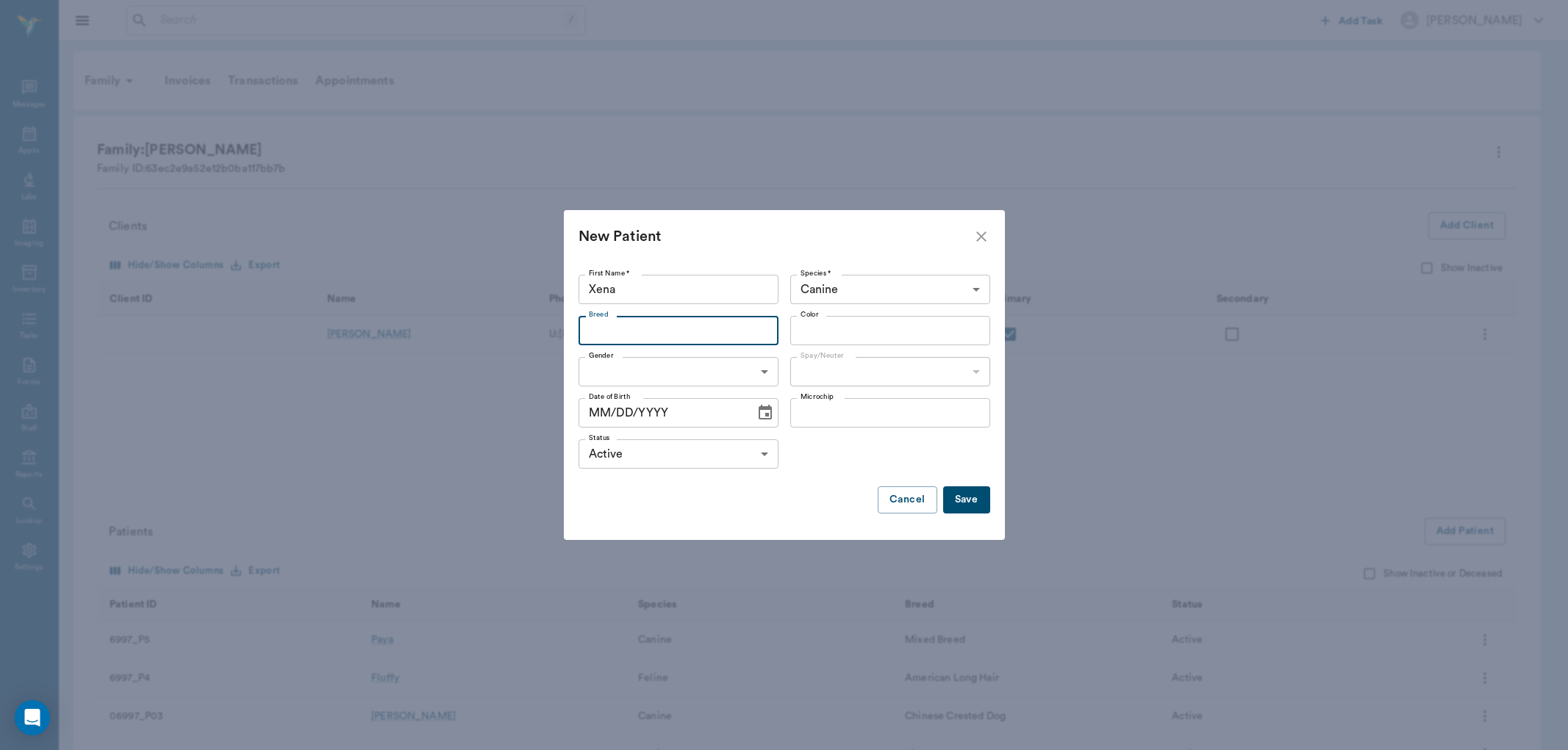
scroll to position [79, 0]
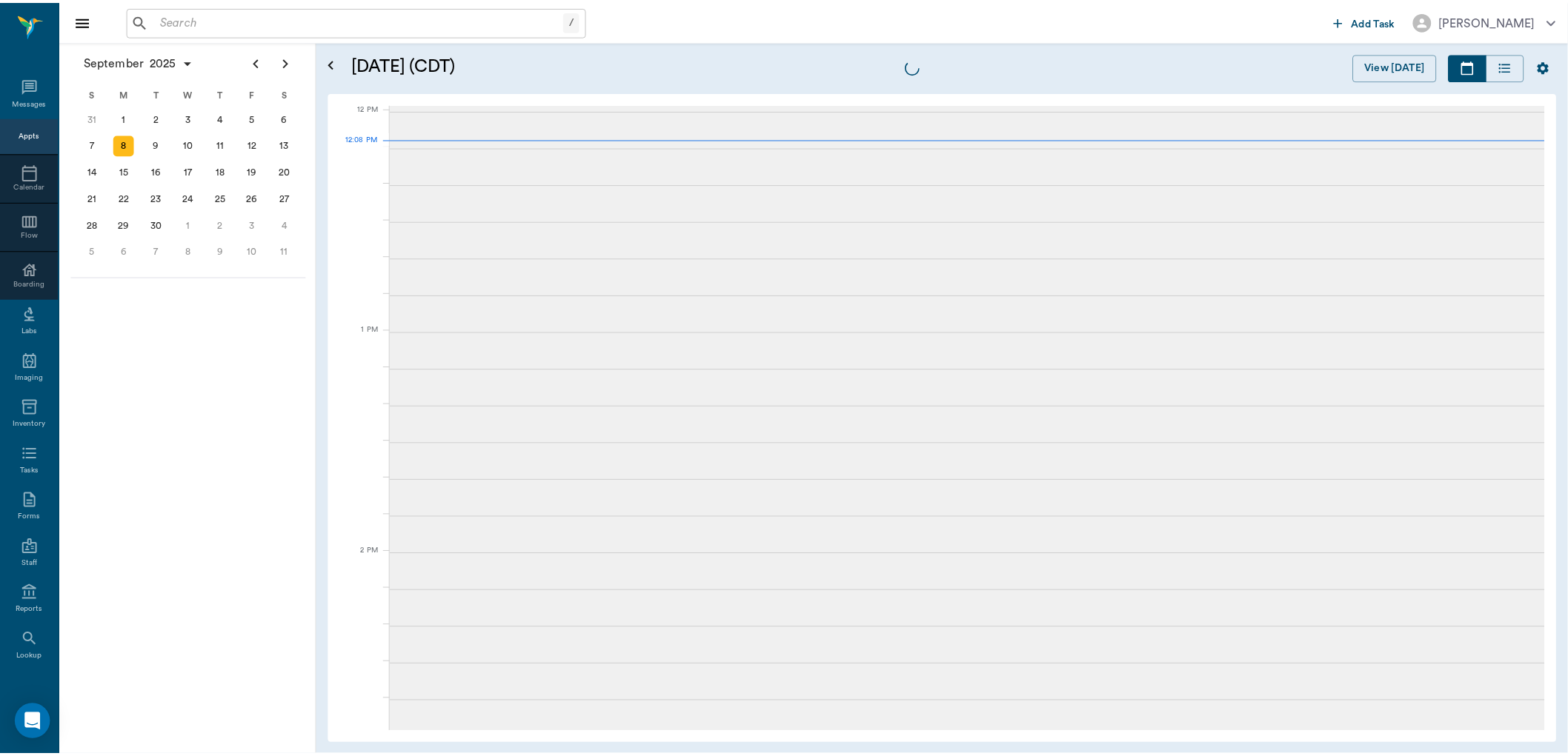
scroll to position [889, 0]
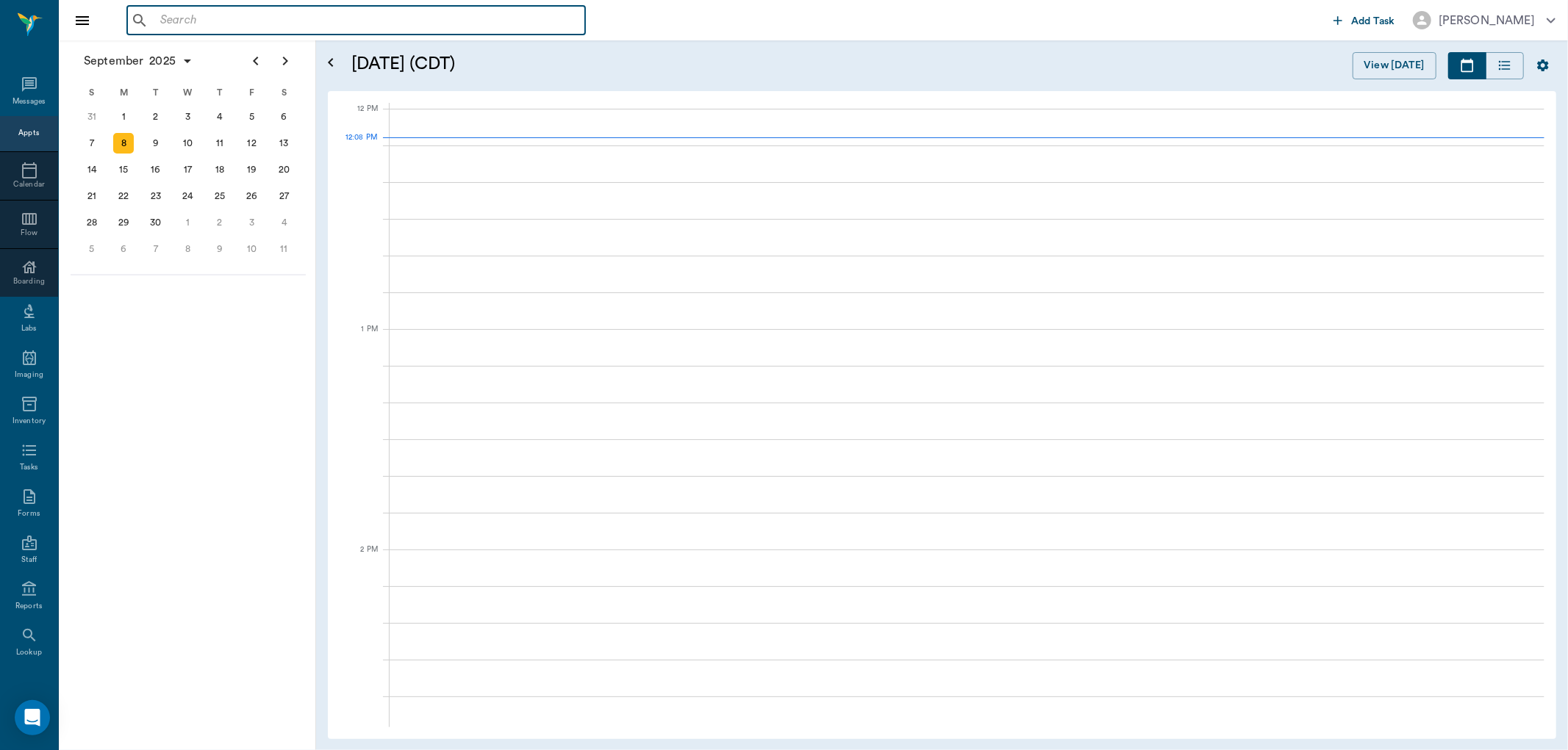
click at [230, 27] on input "text" at bounding box center [367, 21] width 425 height 21
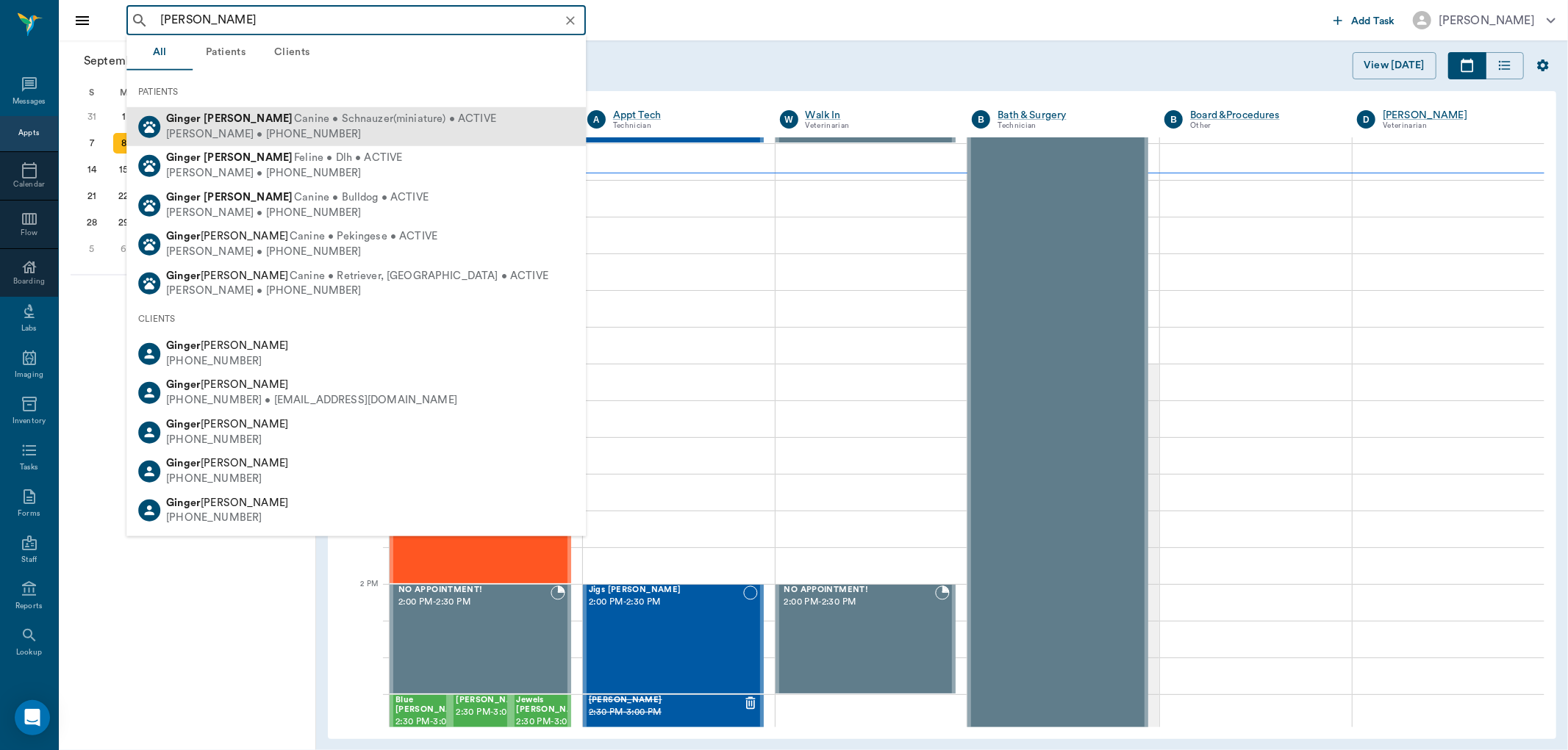
click at [328, 123] on span "Canine • Schnauzer(miniature) • ACTIVE" at bounding box center [394, 119] width 202 height 15
type input "[PERSON_NAME]"
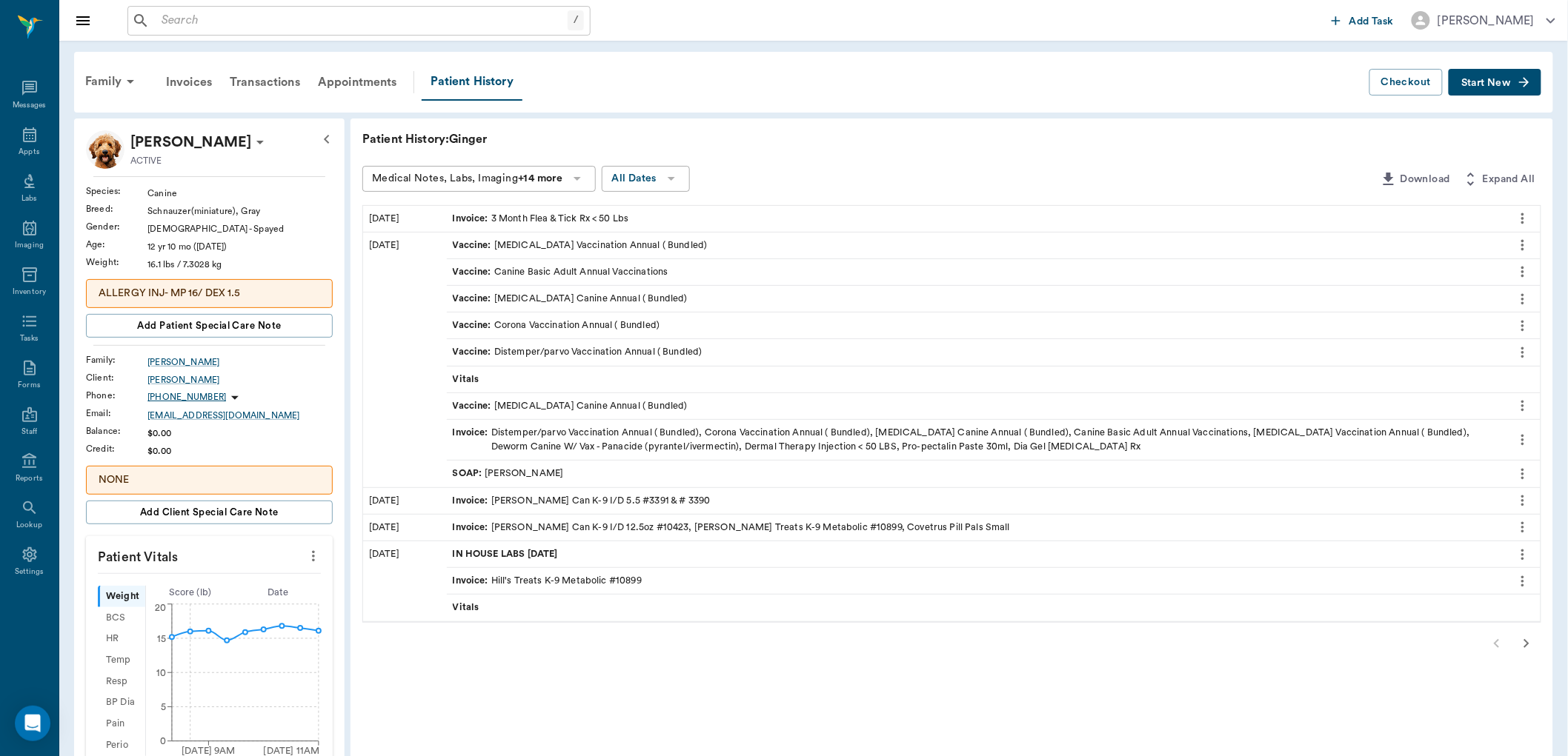
click at [1524, 651] on icon "button" at bounding box center [1527, 644] width 18 height 18
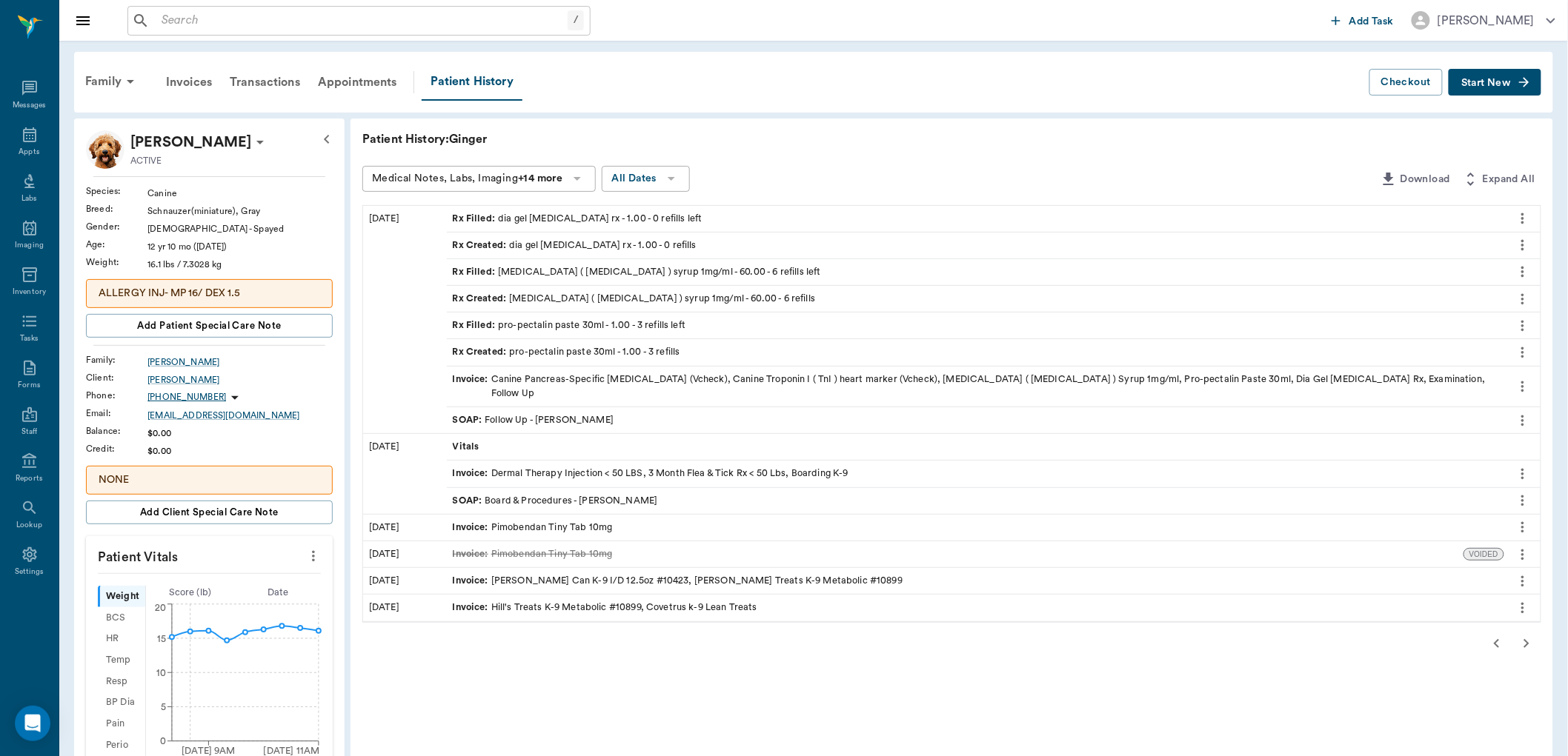
click at [1524, 635] on icon "button" at bounding box center [1527, 644] width 18 height 18
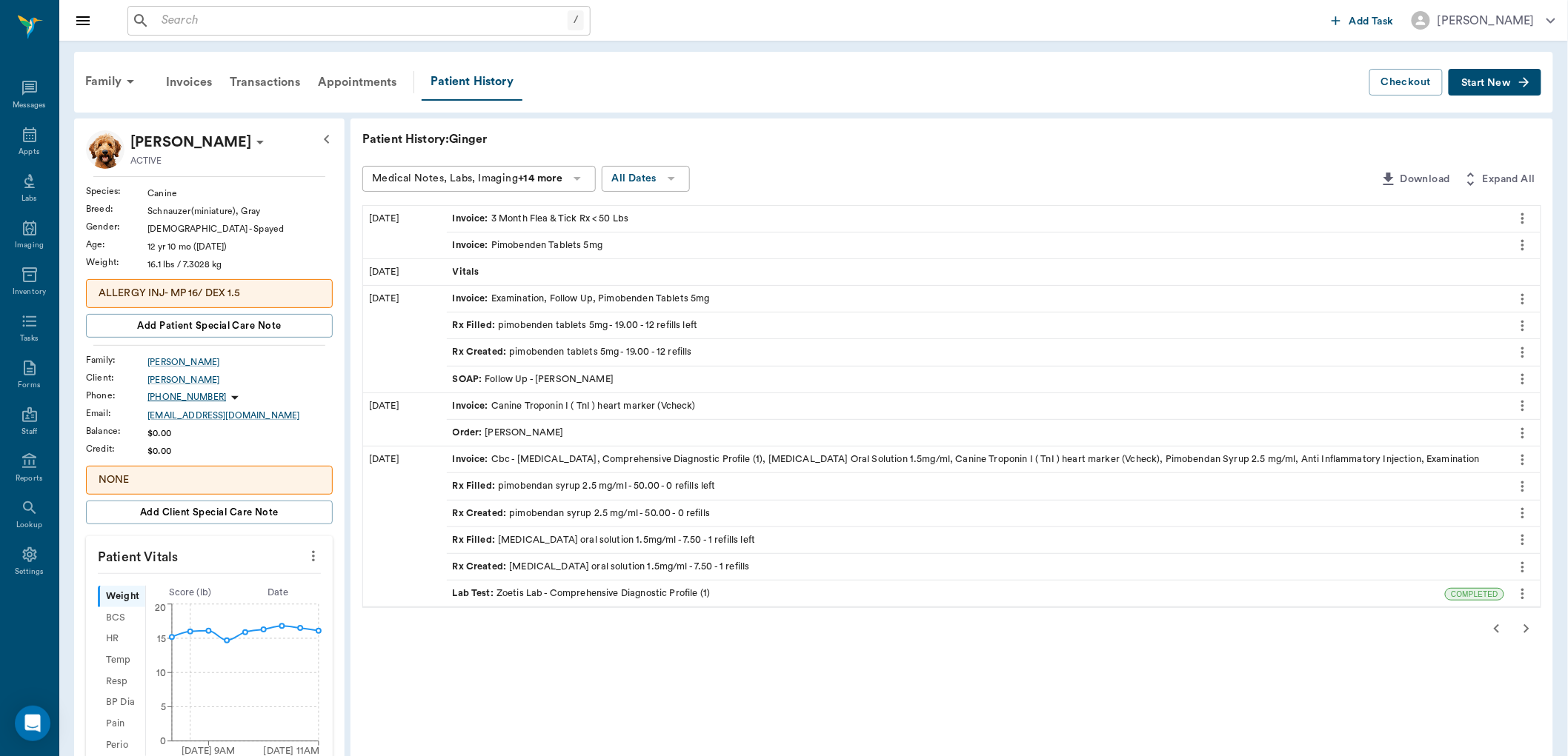
click at [513, 352] on div "Rx Created : pimobenden tablets 5mg - 19.00 - 12 refills" at bounding box center [572, 351] width 239 height 14
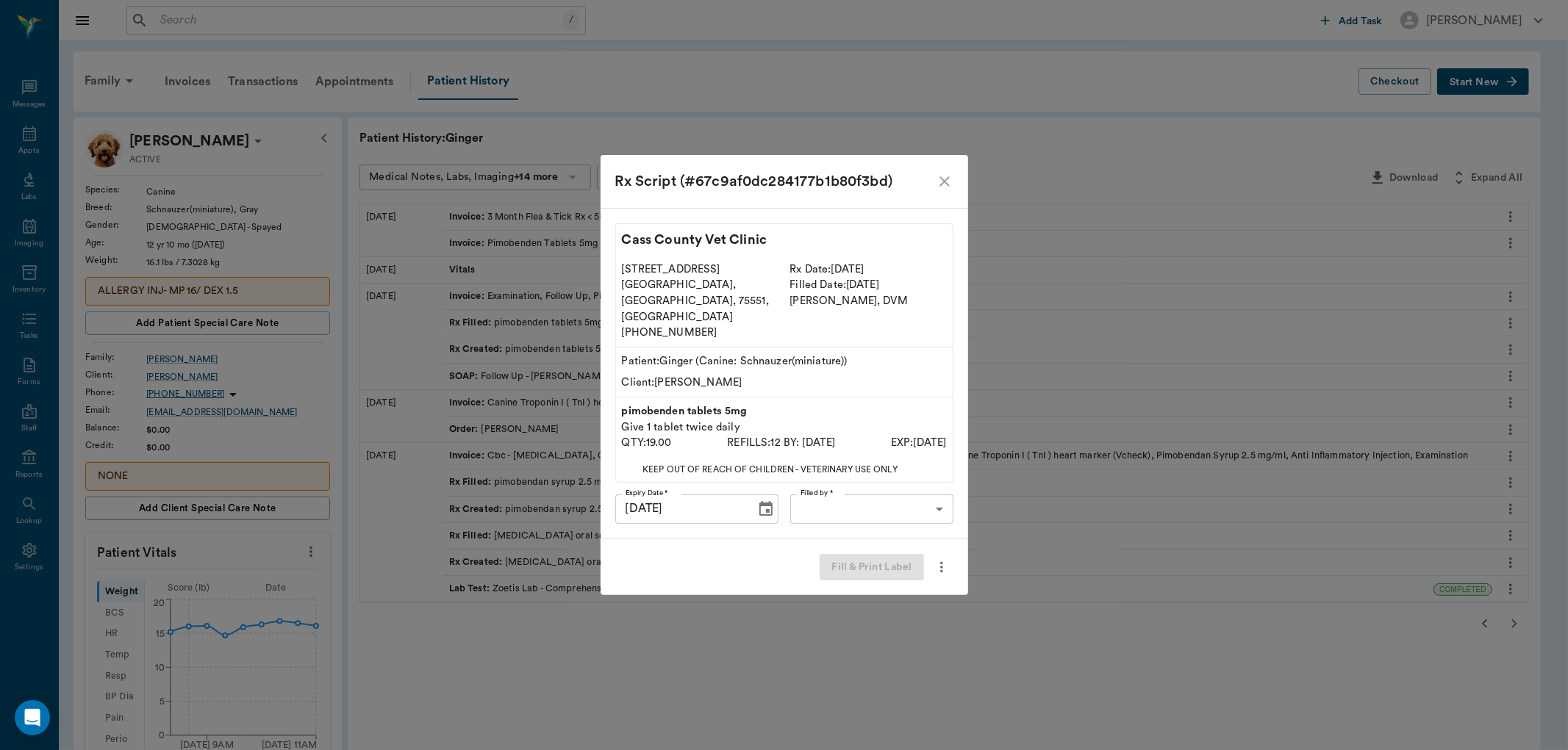
click at [945, 190] on icon "close" at bounding box center [944, 182] width 18 height 18
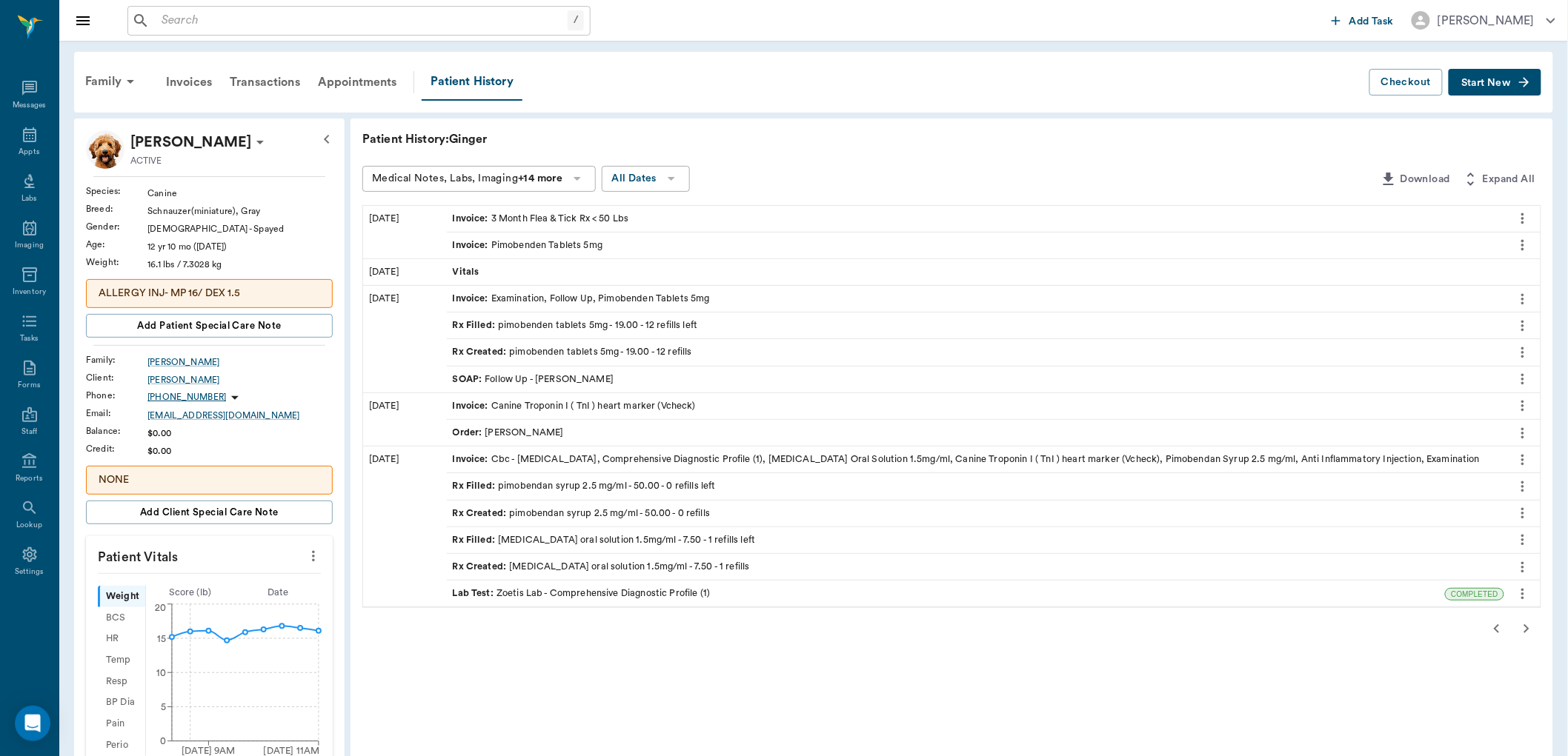
click at [1497, 626] on icon "button" at bounding box center [1497, 629] width 5 height 9
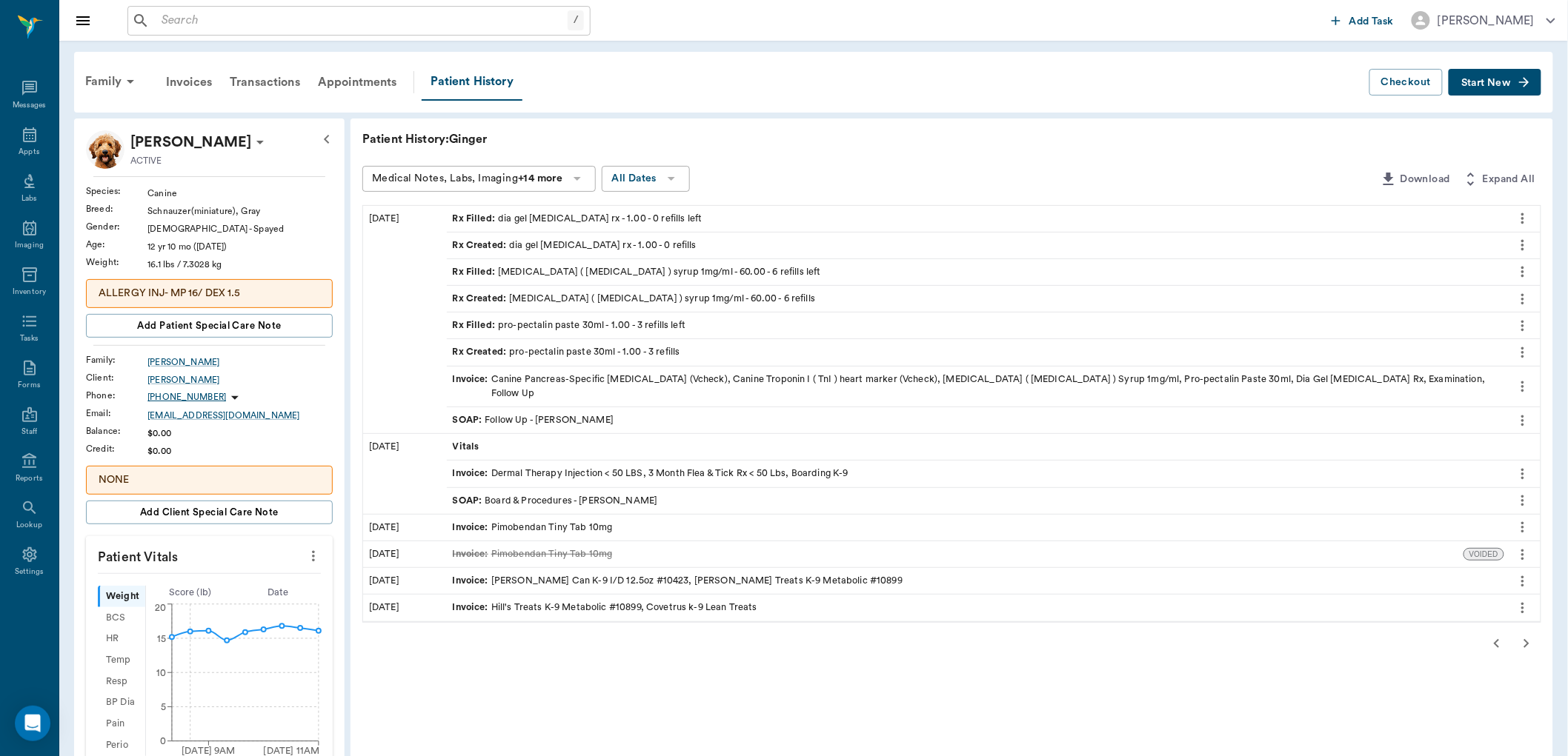
click at [1496, 635] on icon "button" at bounding box center [1497, 644] width 18 height 18
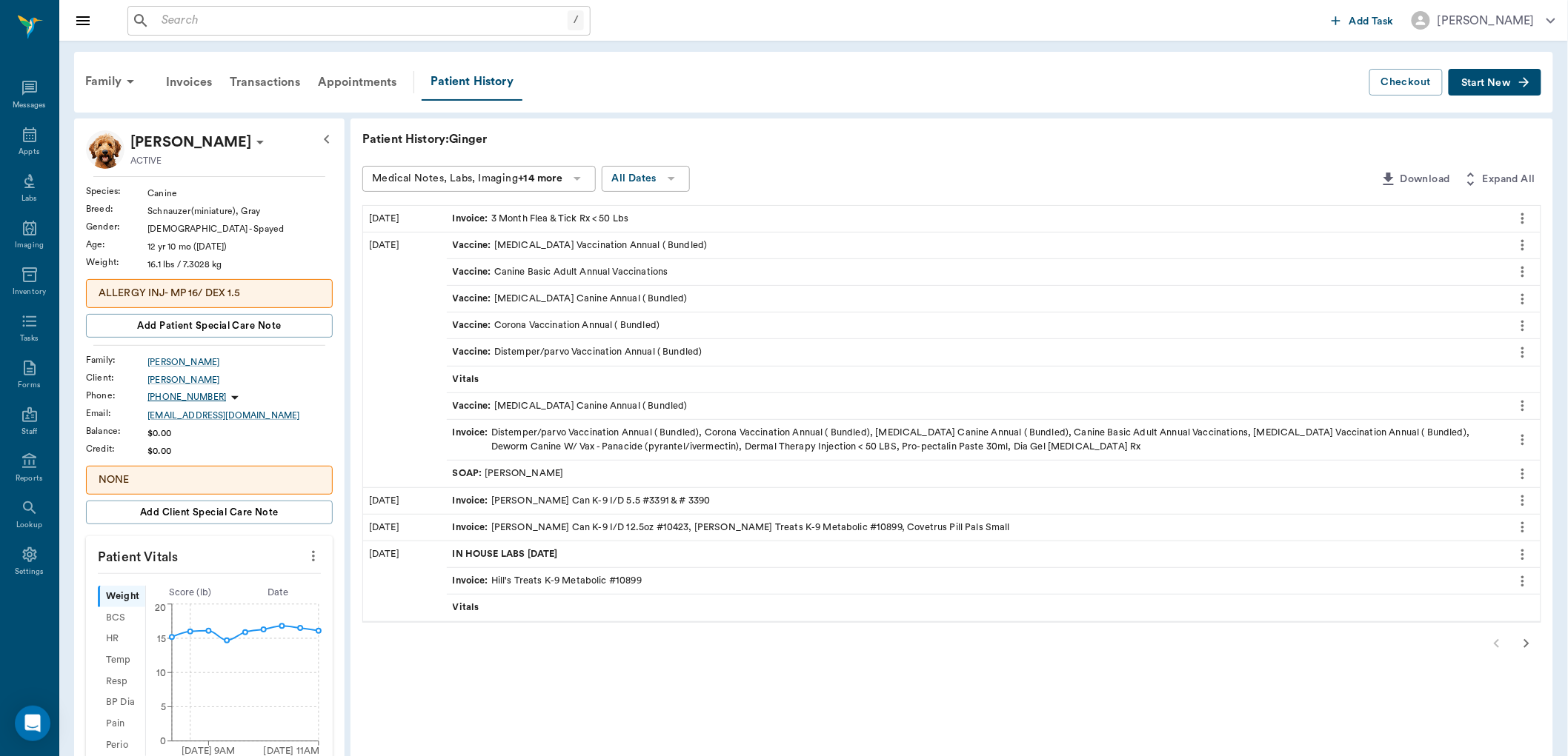
click at [1521, 644] on icon "button" at bounding box center [1527, 644] width 18 height 18
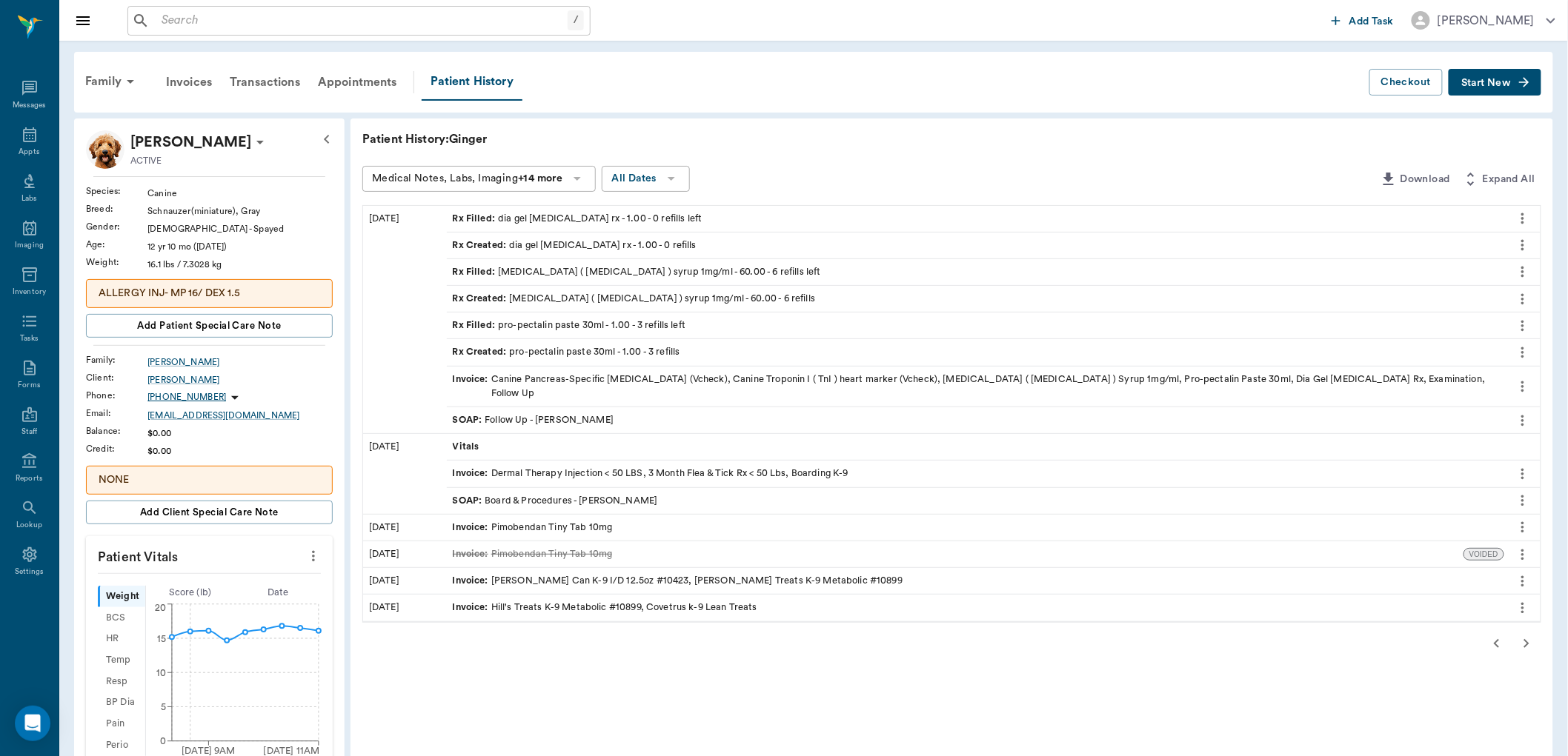
click at [1529, 635] on icon "button" at bounding box center [1527, 644] width 18 height 18
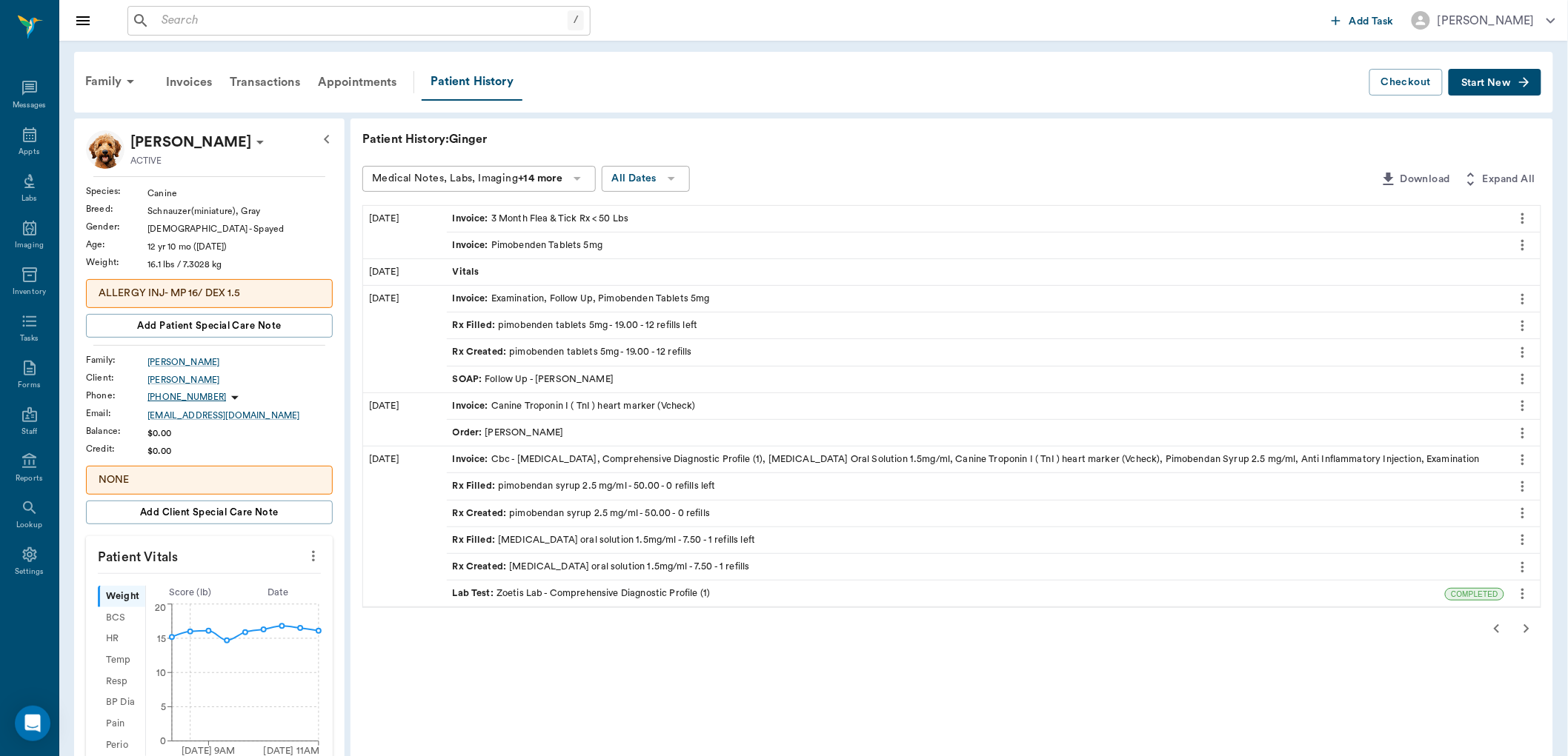
click at [538, 329] on div "Rx Filled : pimobenden tablets 5mg - 19.00 - 12 refills left" at bounding box center [575, 325] width 245 height 14
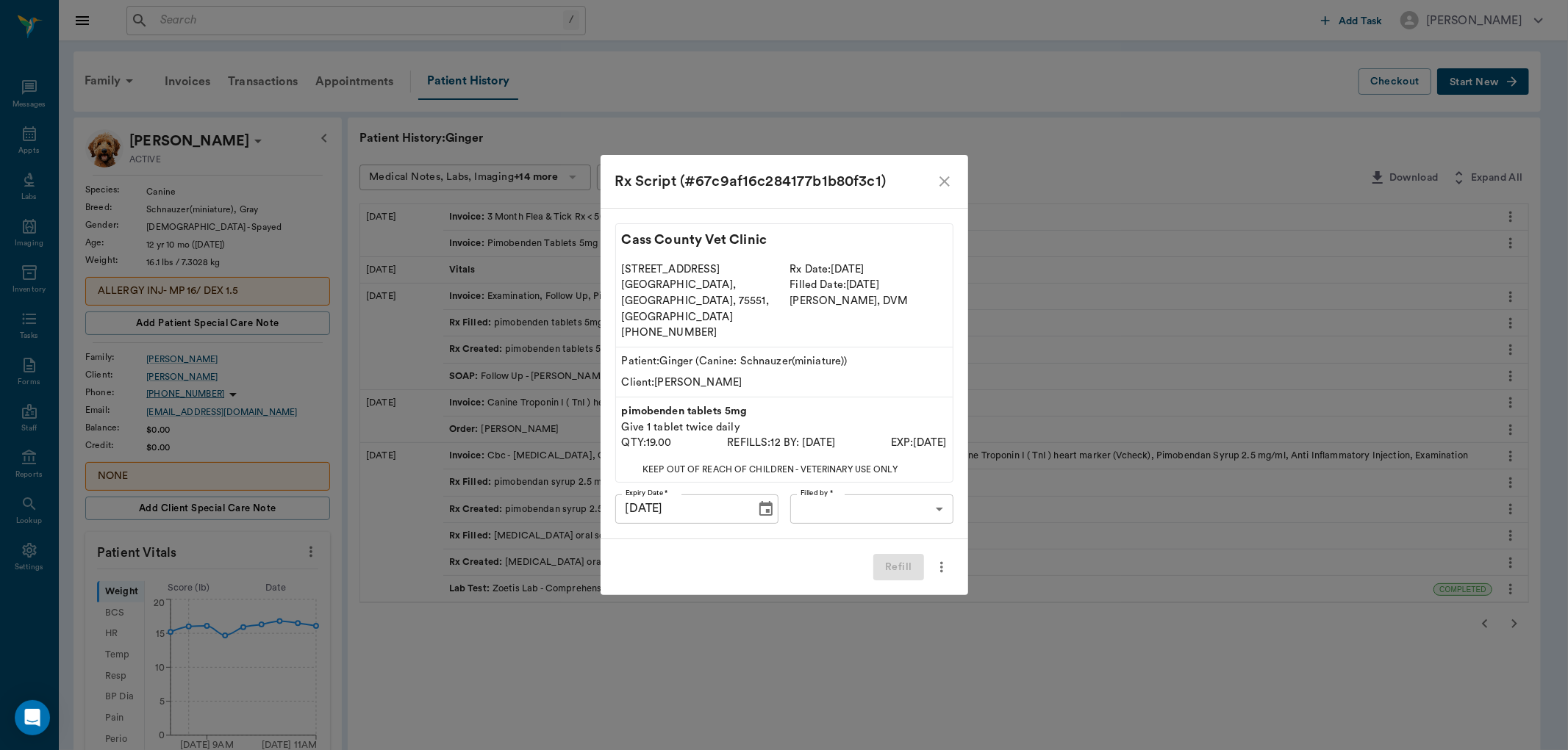
click at [943, 558] on icon "more" at bounding box center [942, 567] width 16 height 18
click at [942, 194] on div at bounding box center [784, 375] width 1568 height 750
click at [942, 187] on icon "close" at bounding box center [944, 181] width 10 height 10
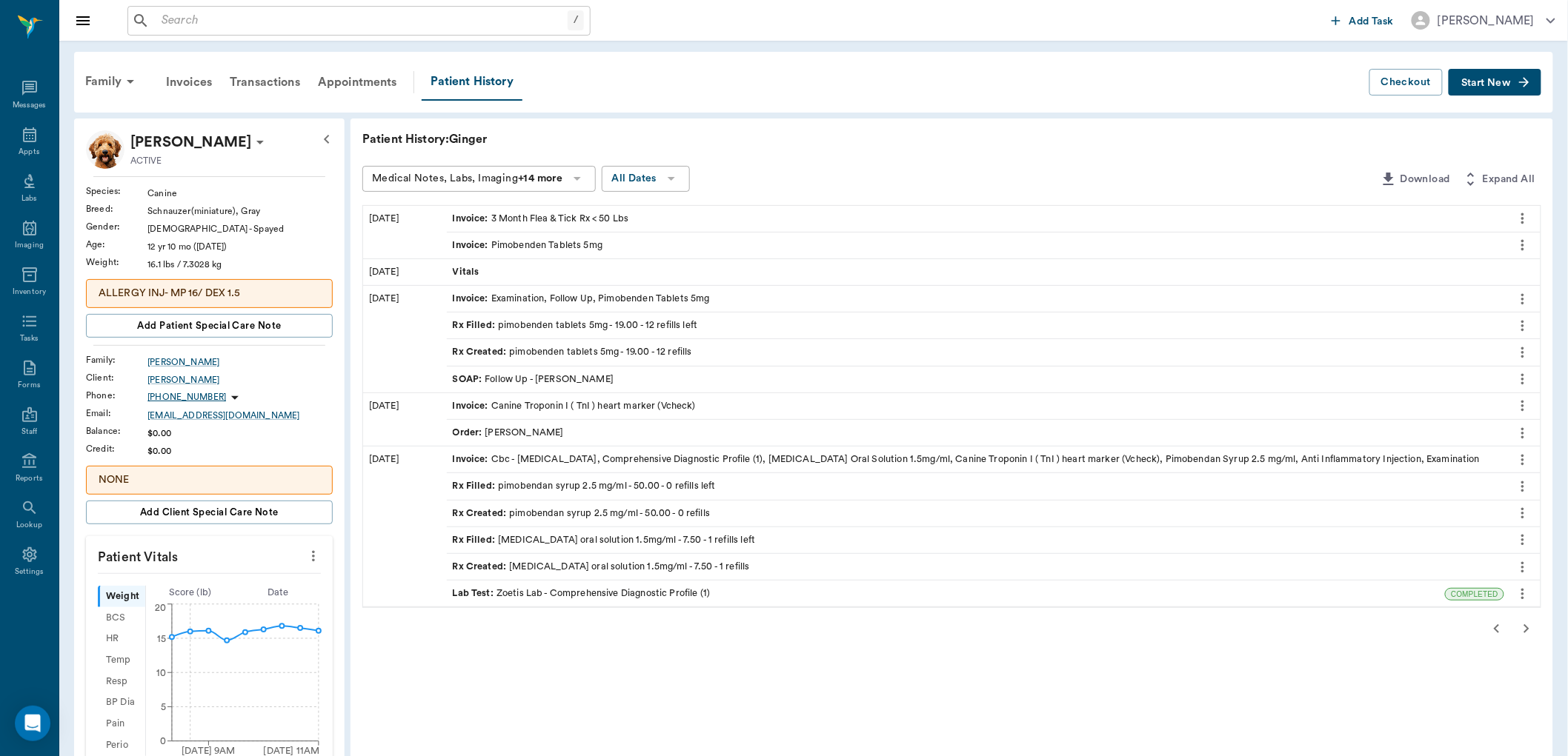
click at [487, 323] on span "Rx Filled :" at bounding box center [476, 325] width 46 height 14
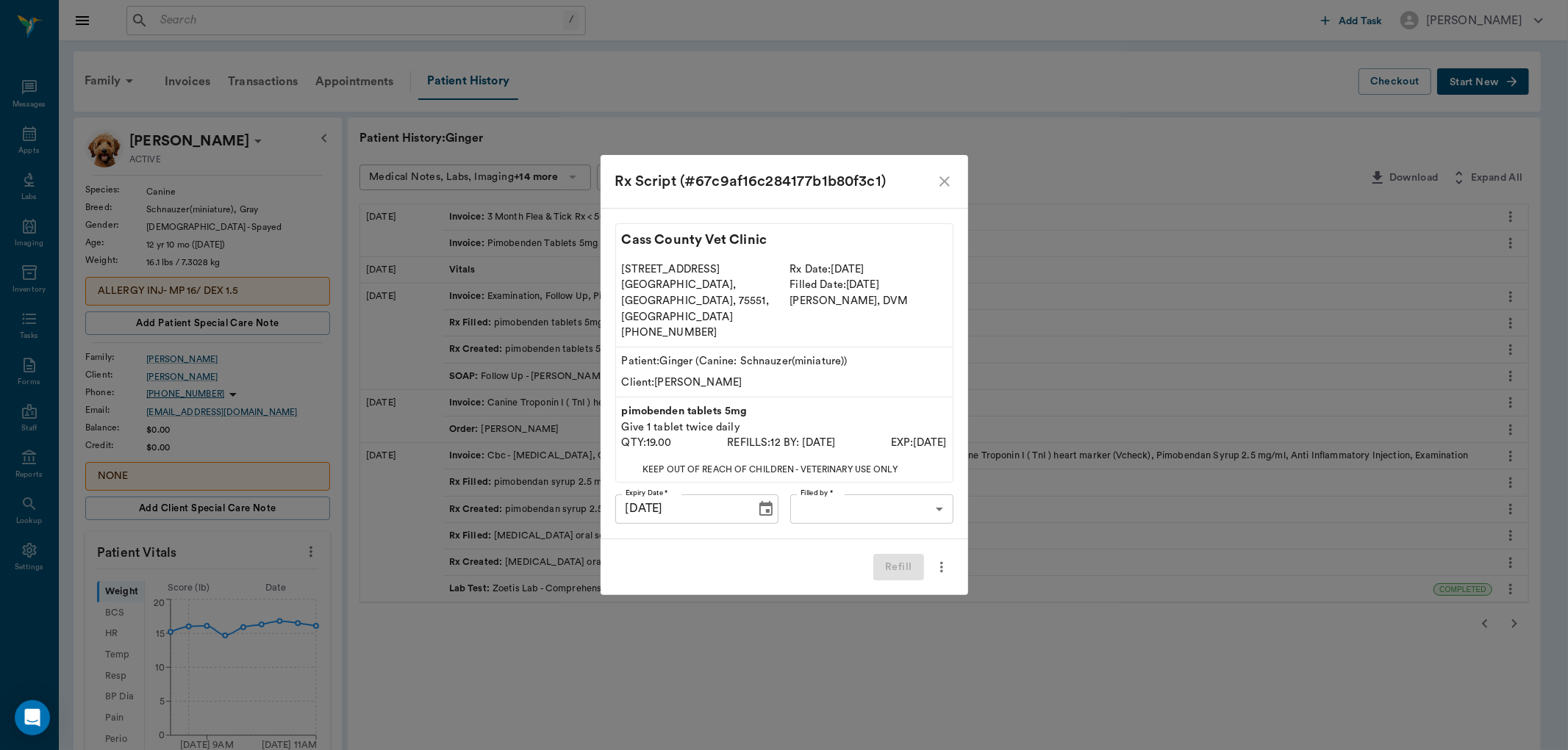
click at [948, 190] on icon "close" at bounding box center [944, 182] width 18 height 18
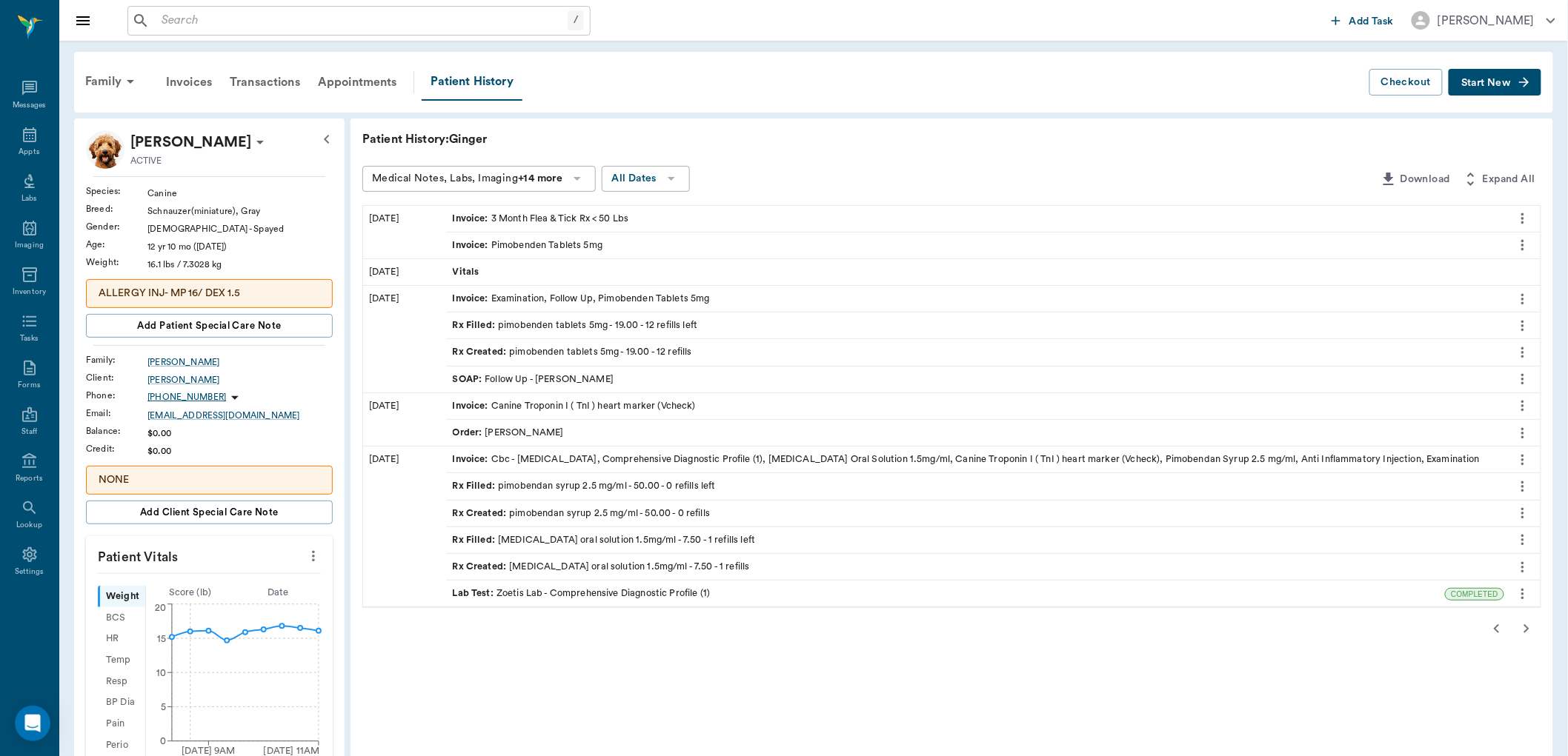
click at [493, 245] on div "Invoice : Pimobenden Tablets 5mg" at bounding box center [528, 245] width 150 height 14
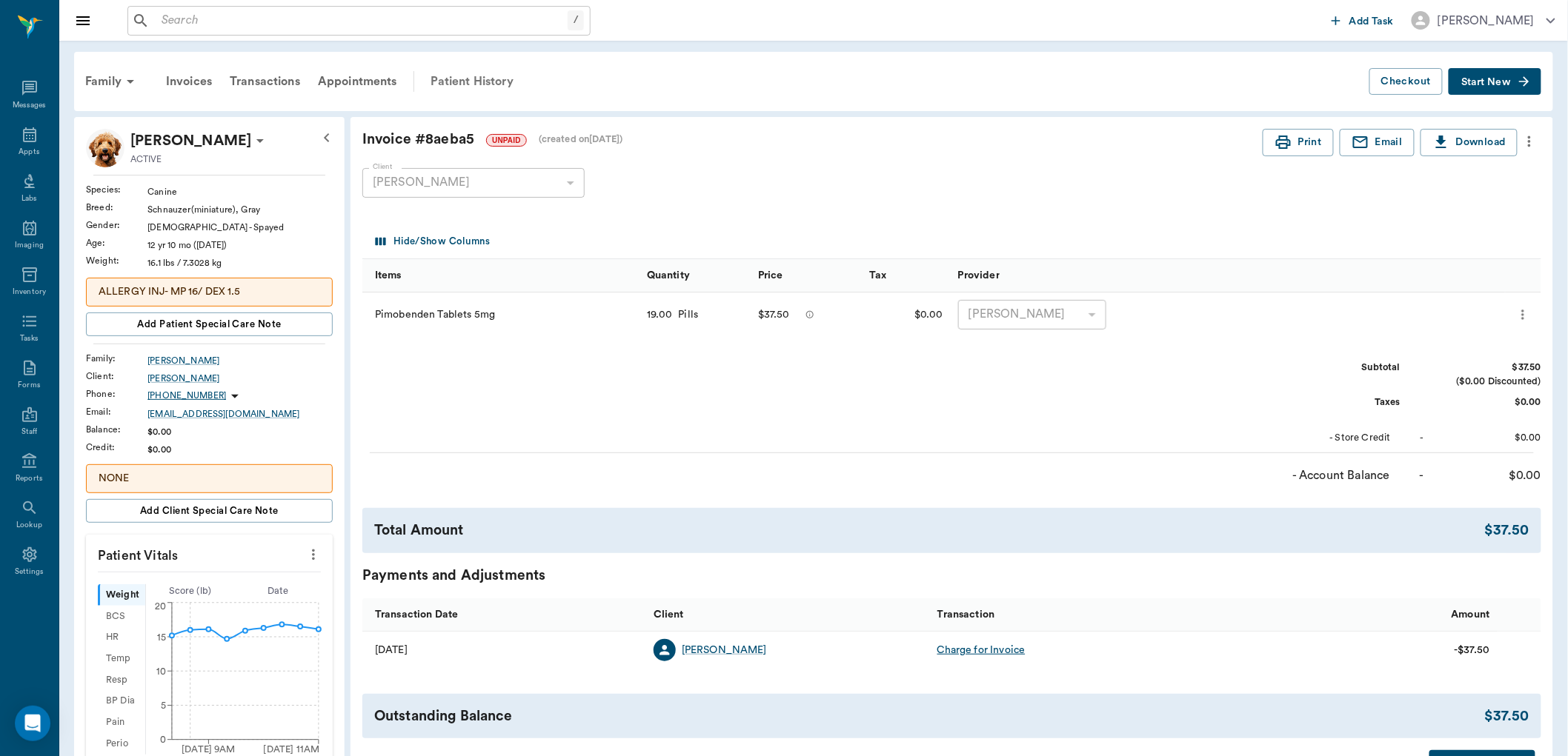
click at [471, 78] on div "Patient History" at bounding box center [472, 82] width 101 height 36
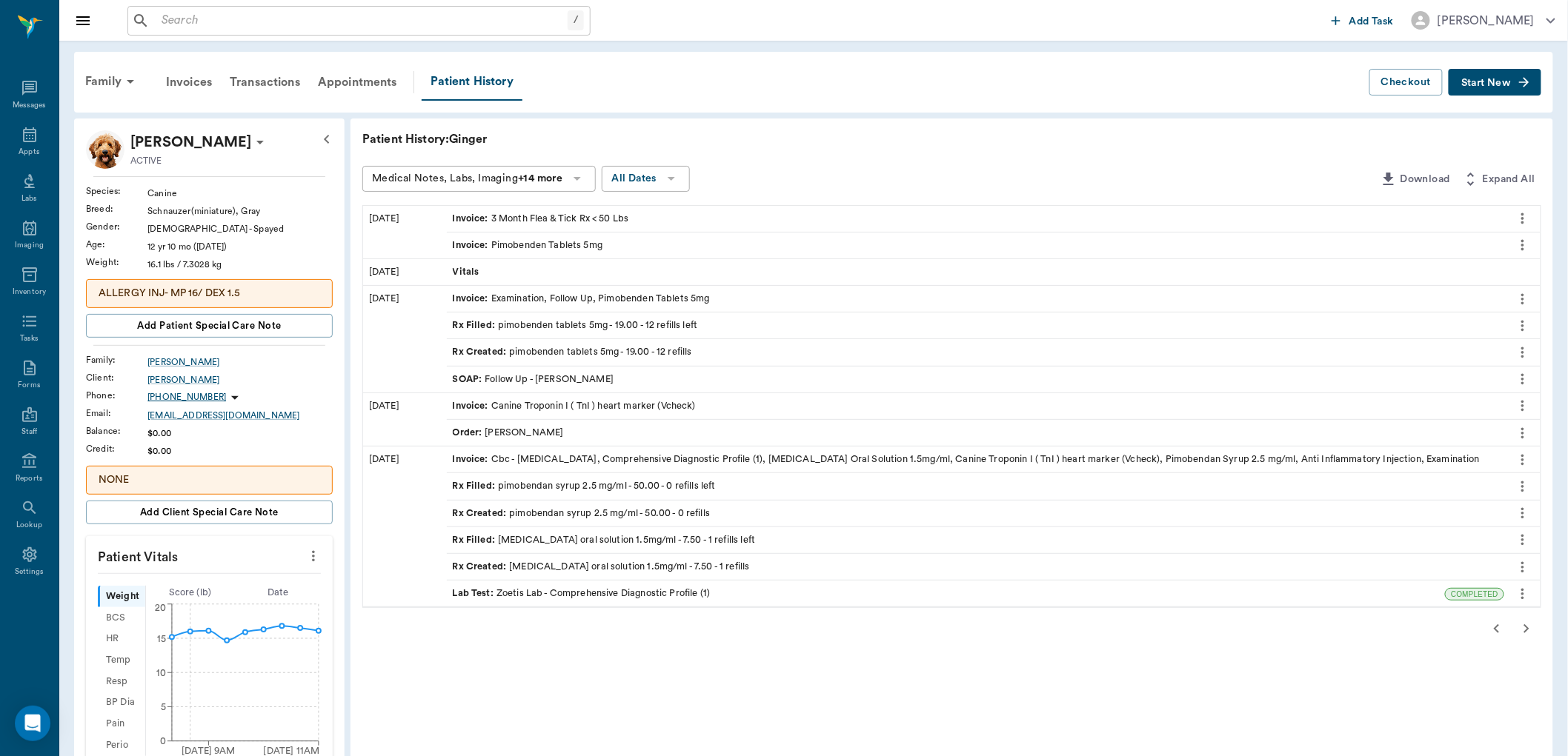
click at [1501, 633] on icon "button" at bounding box center [1497, 629] width 18 height 18
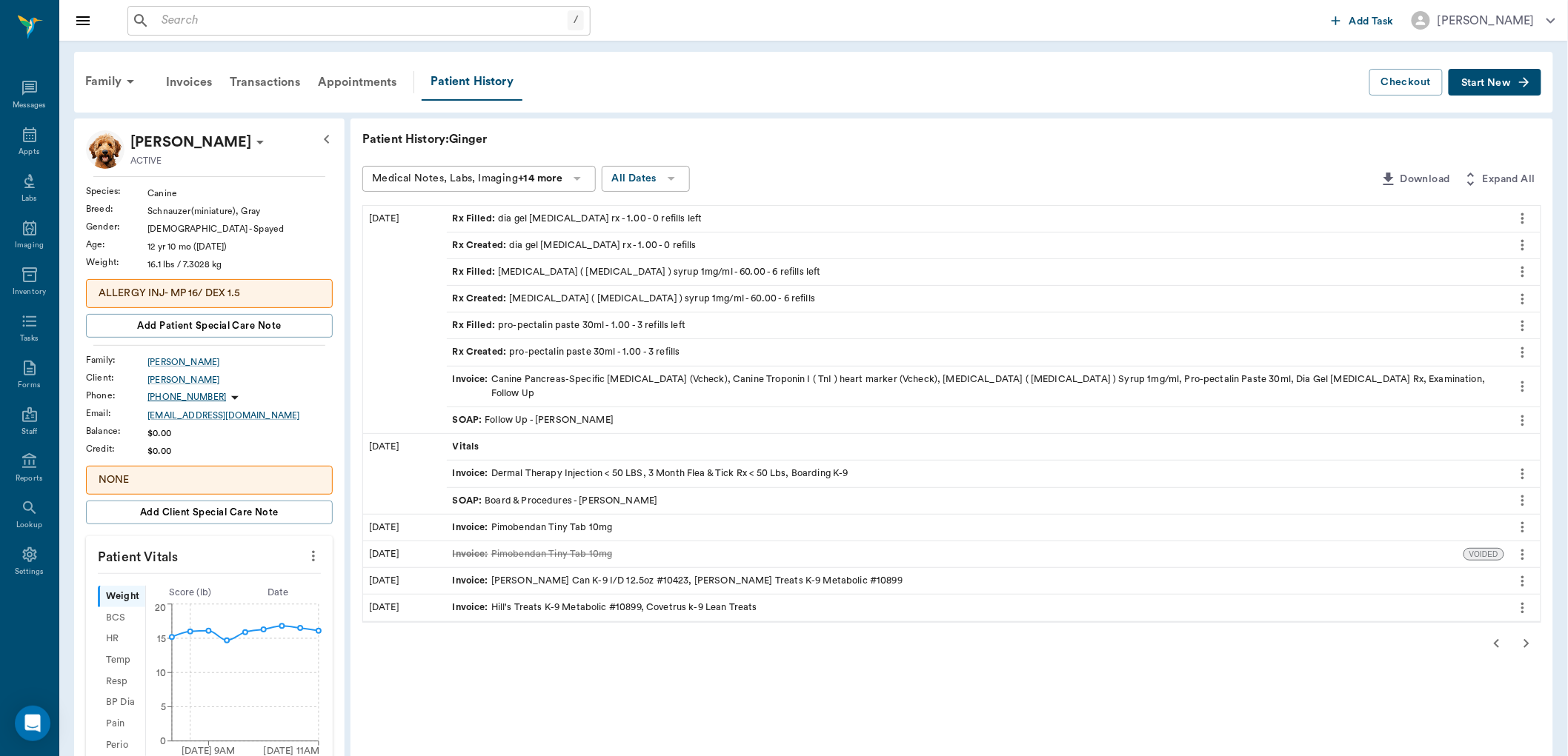
click at [490, 521] on div "Invoice : Pimobendan Tiny Tab 10mg" at bounding box center [532, 527] width 160 height 14
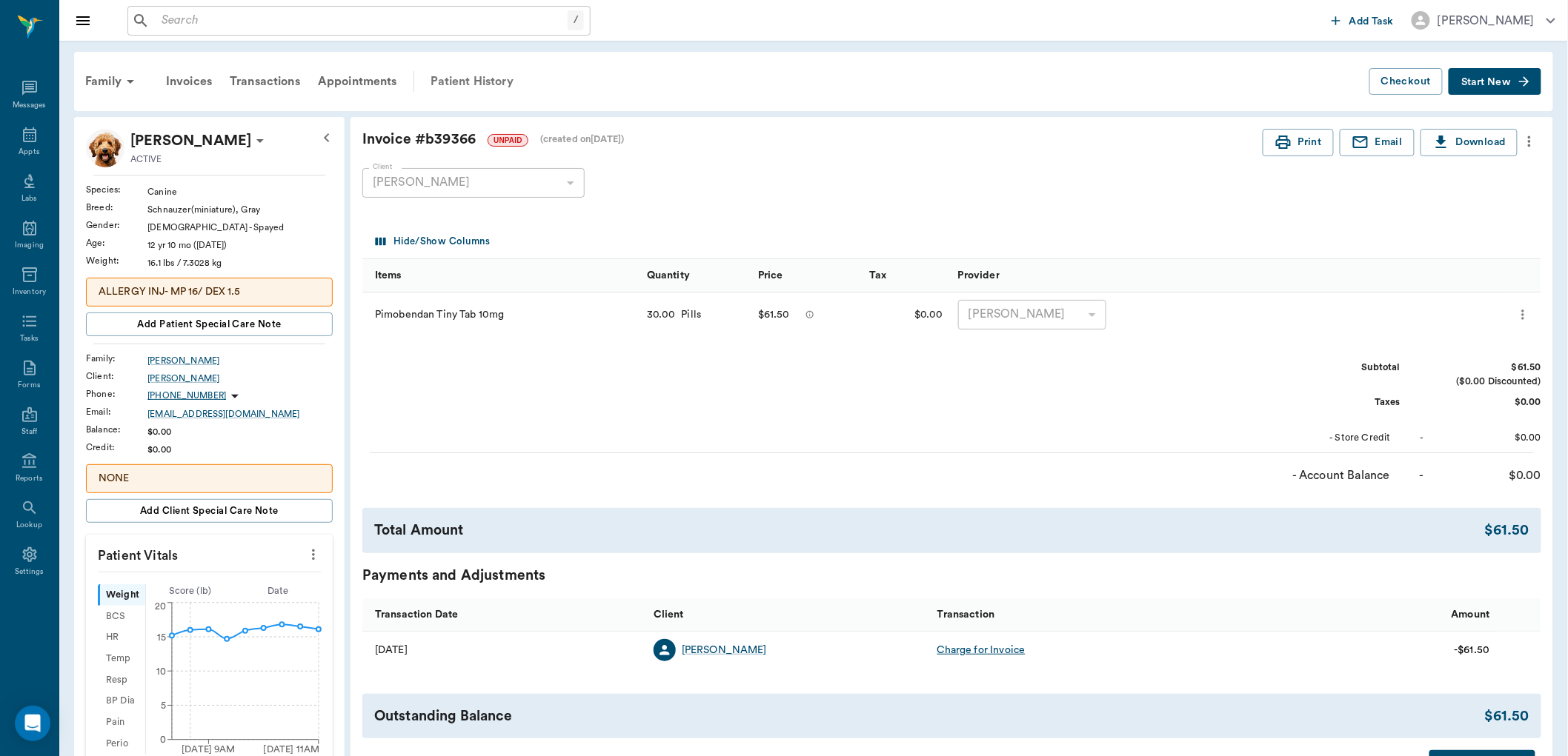
click at [490, 78] on div "Patient History" at bounding box center [472, 82] width 101 height 36
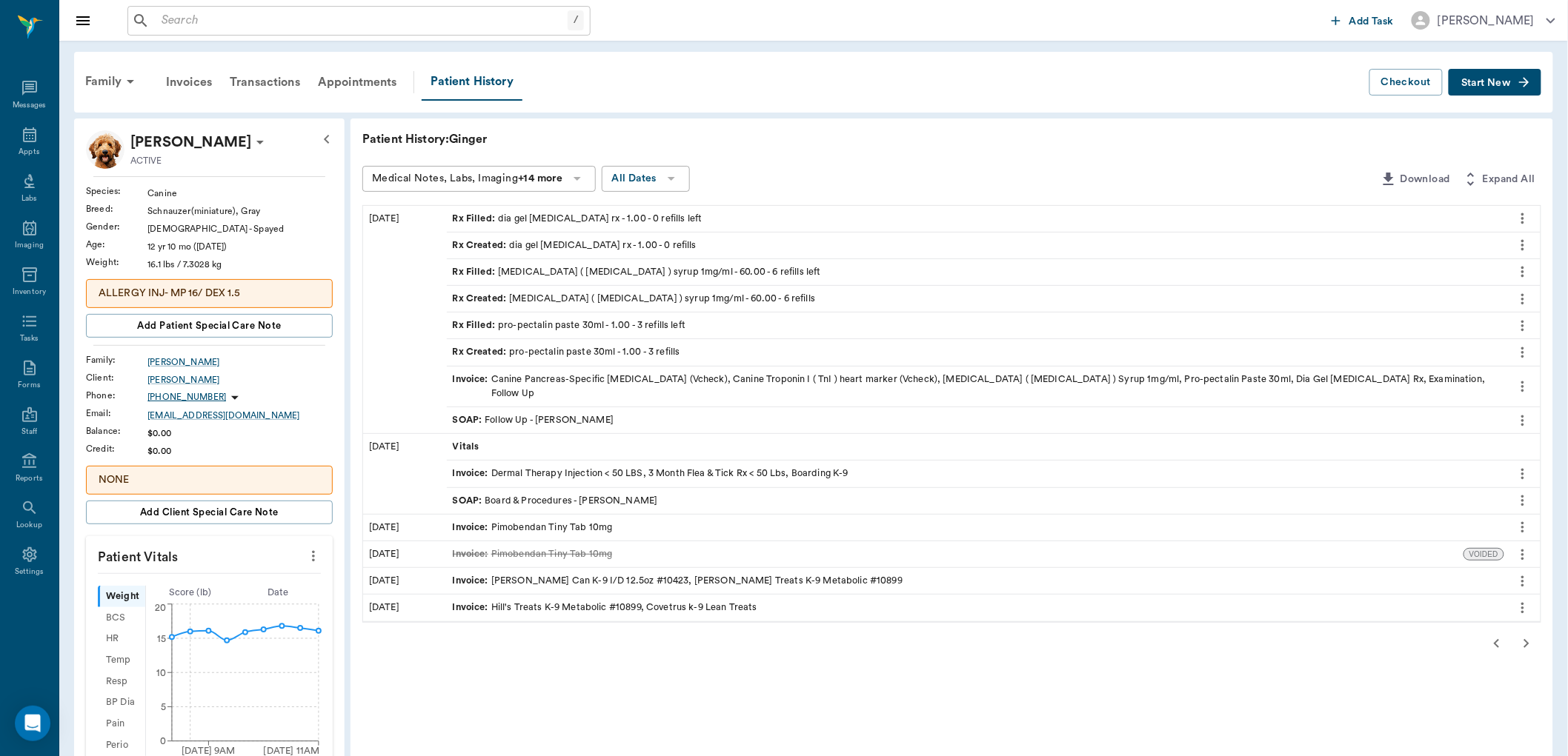
click at [1499, 635] on icon "button" at bounding box center [1497, 644] width 18 height 18
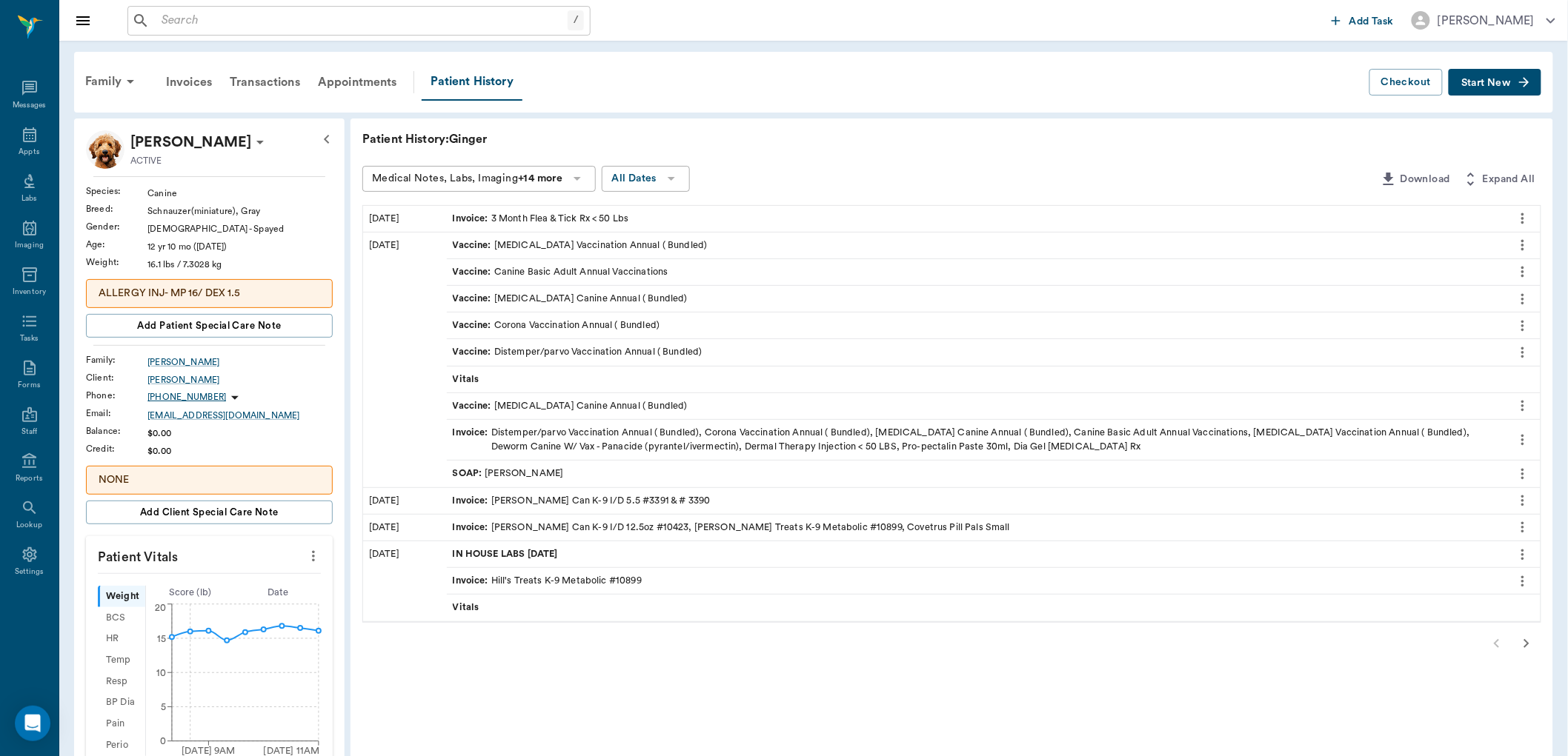
click at [1496, 642] on div at bounding box center [951, 643] width 1179 height 30
click at [1527, 640] on icon "button" at bounding box center [1527, 643] width 5 height 9
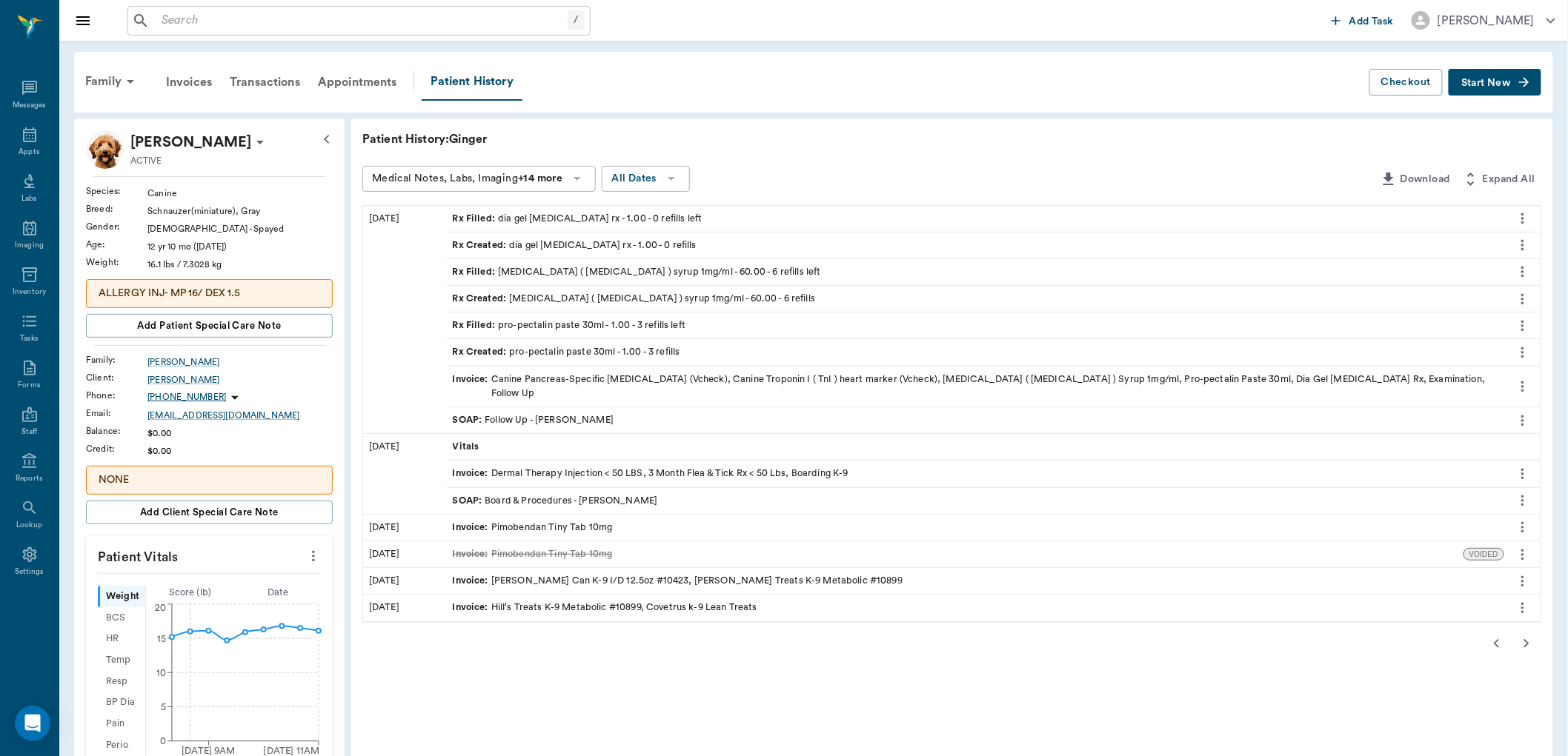
click at [1494, 635] on icon "button" at bounding box center [1497, 644] width 18 height 18
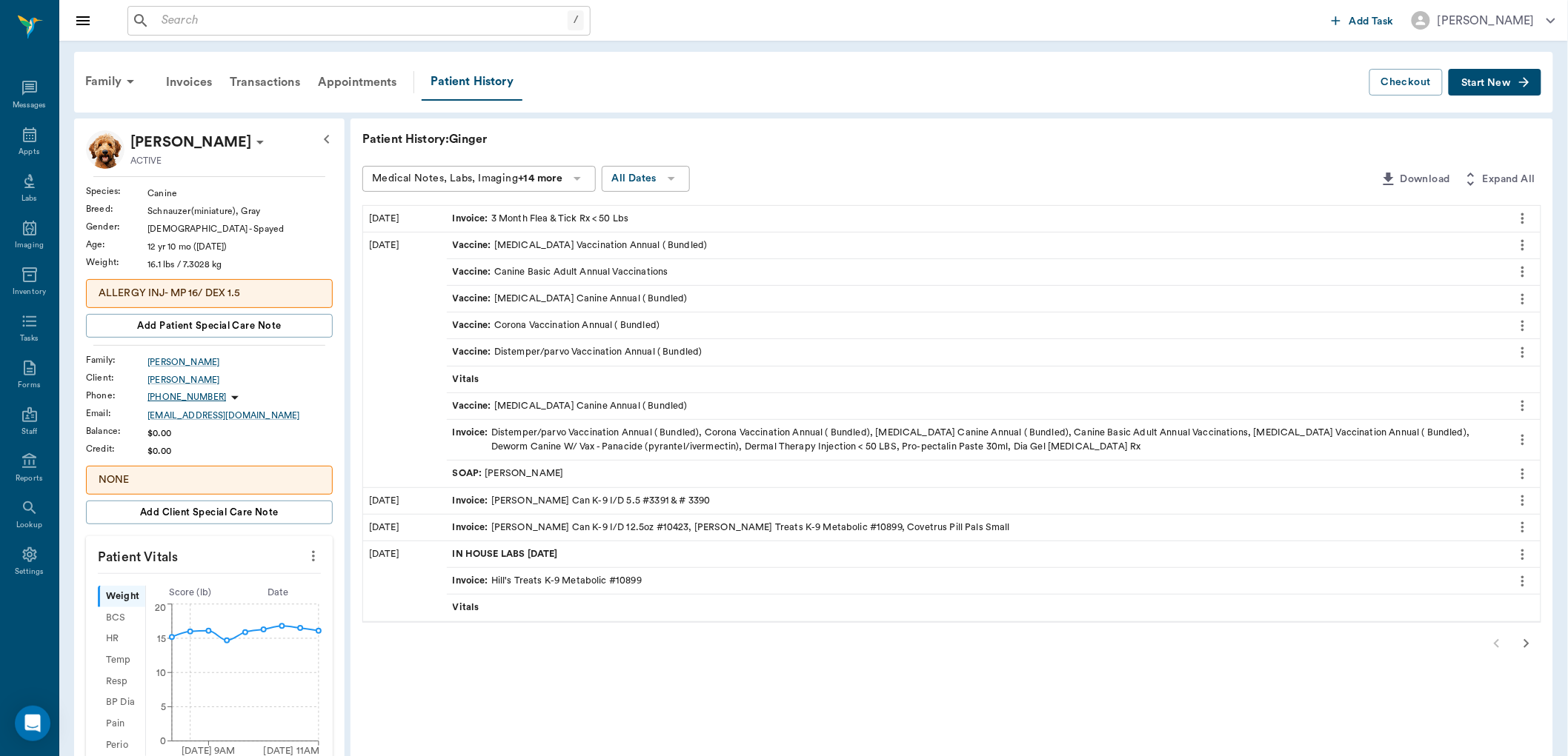
click at [1498, 637] on div at bounding box center [951, 643] width 1179 height 30
click at [1523, 641] on icon "button" at bounding box center [1527, 644] width 18 height 18
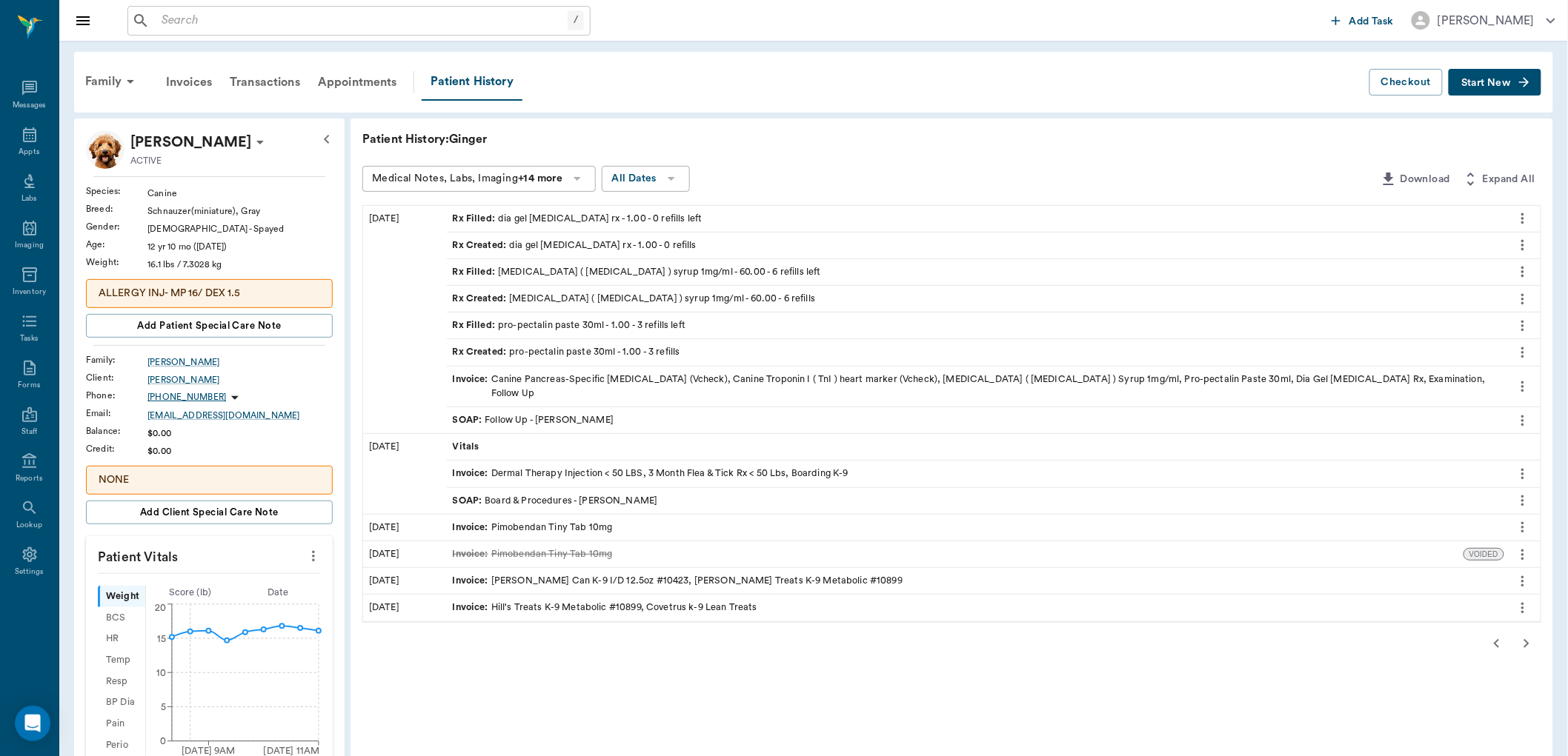
click at [502, 521] on div "Invoice : Pimobendan Tiny Tab 10mg" at bounding box center [532, 527] width 160 height 14
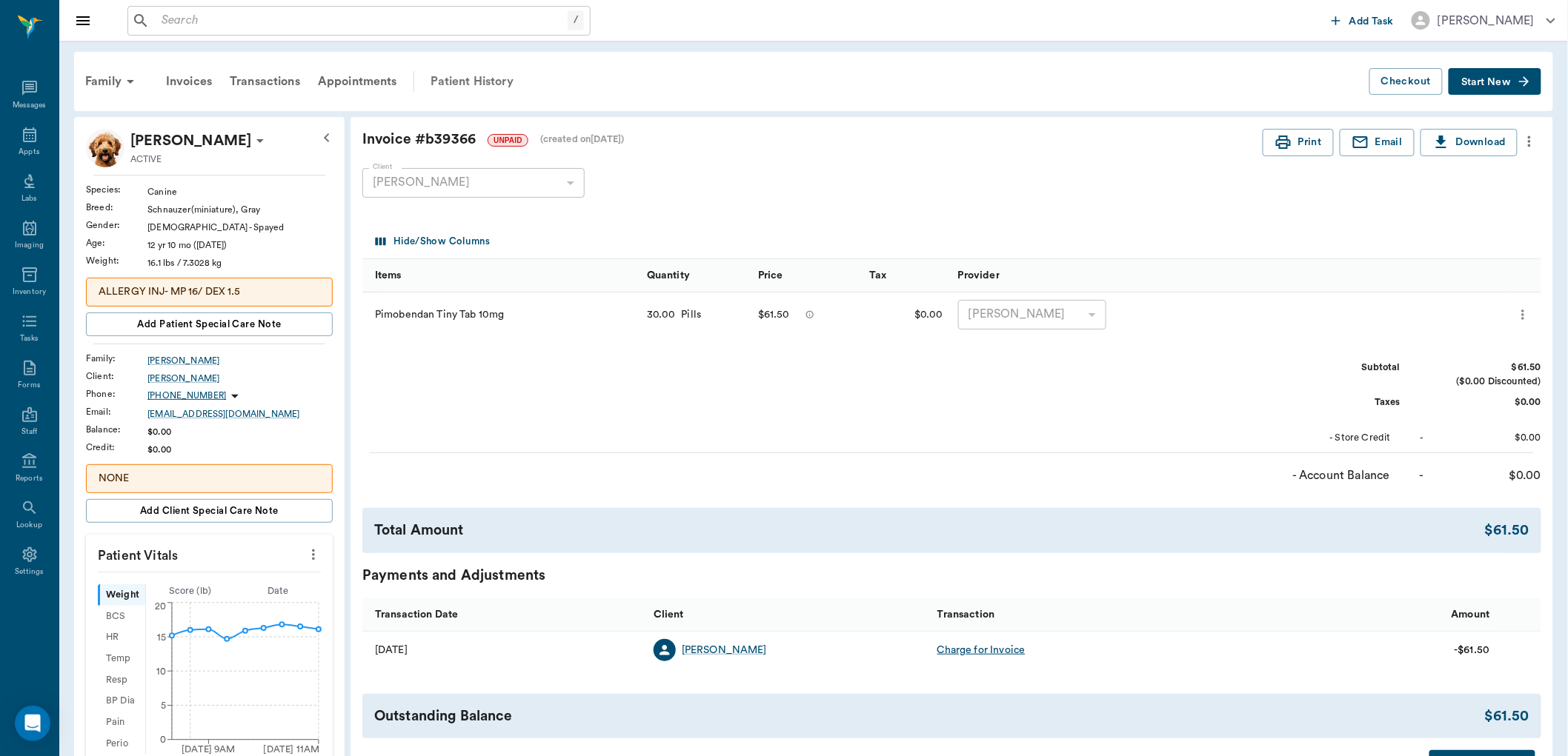
click at [504, 76] on div "Patient History" at bounding box center [472, 82] width 101 height 36
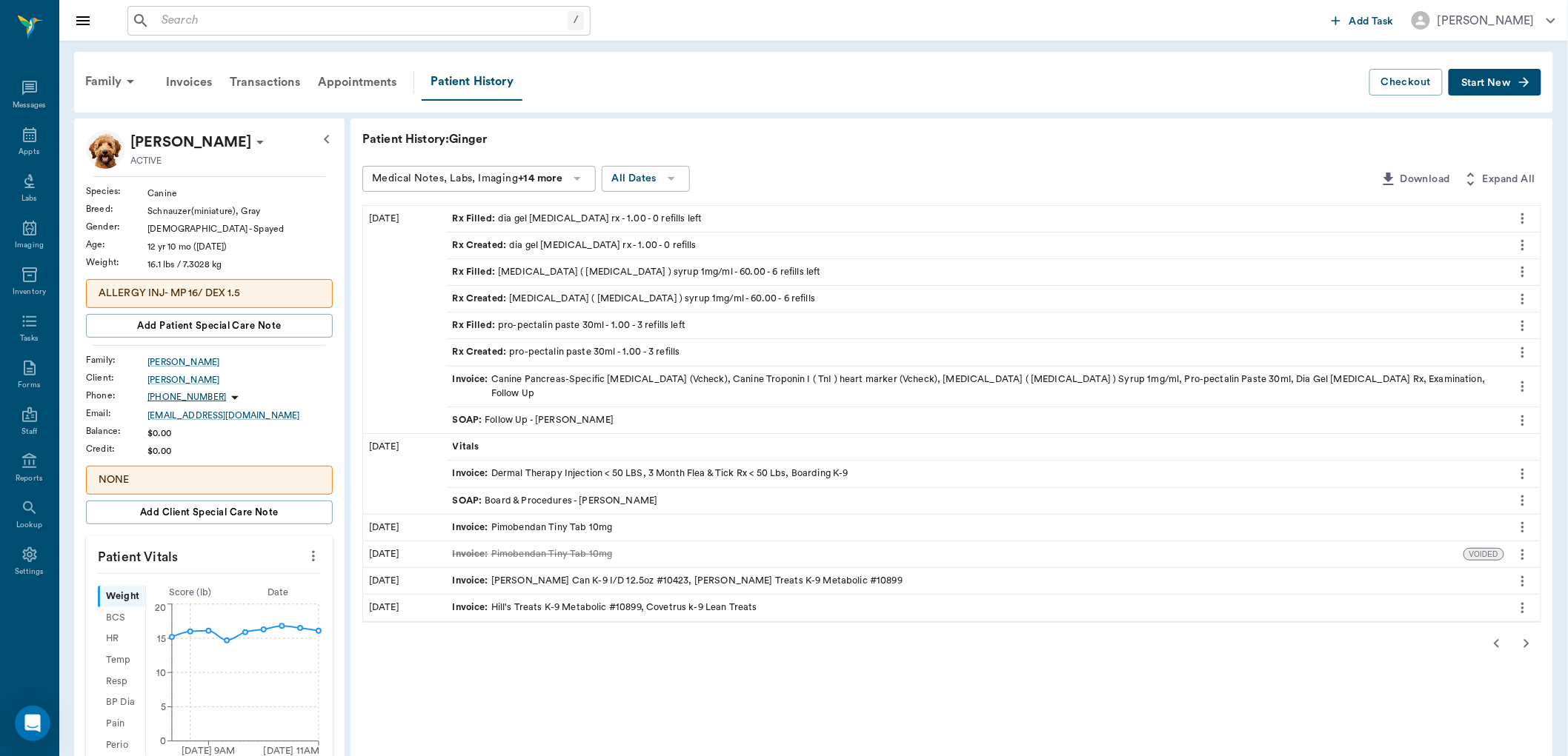
drag, startPoint x: 1534, startPoint y: 630, endPoint x: 1525, endPoint y: 626, distance: 9.8
click at [1530, 635] on icon "button" at bounding box center [1527, 644] width 18 height 18
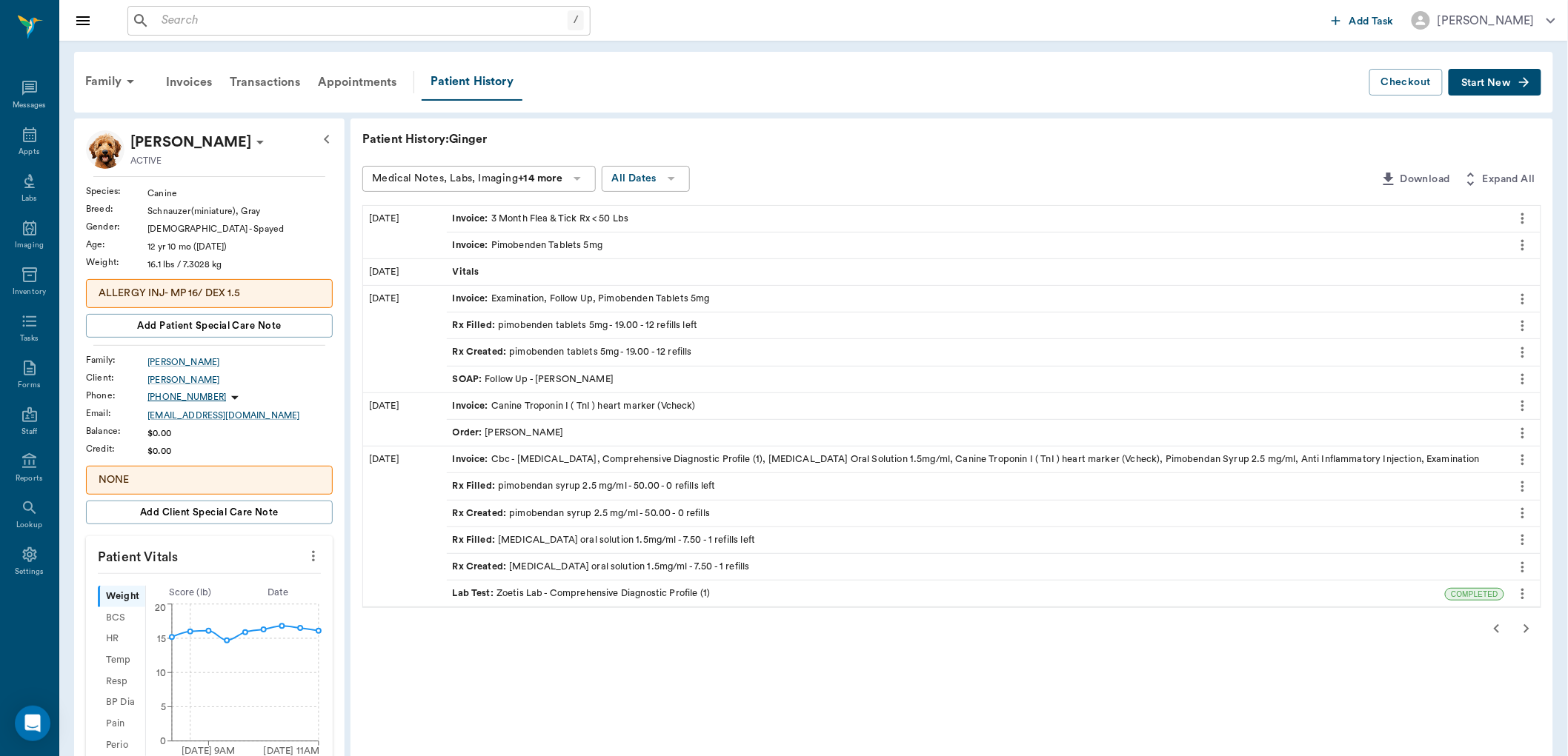
click at [513, 247] on div "Invoice : Pimobenden Tablets 5mg" at bounding box center [528, 245] width 150 height 14
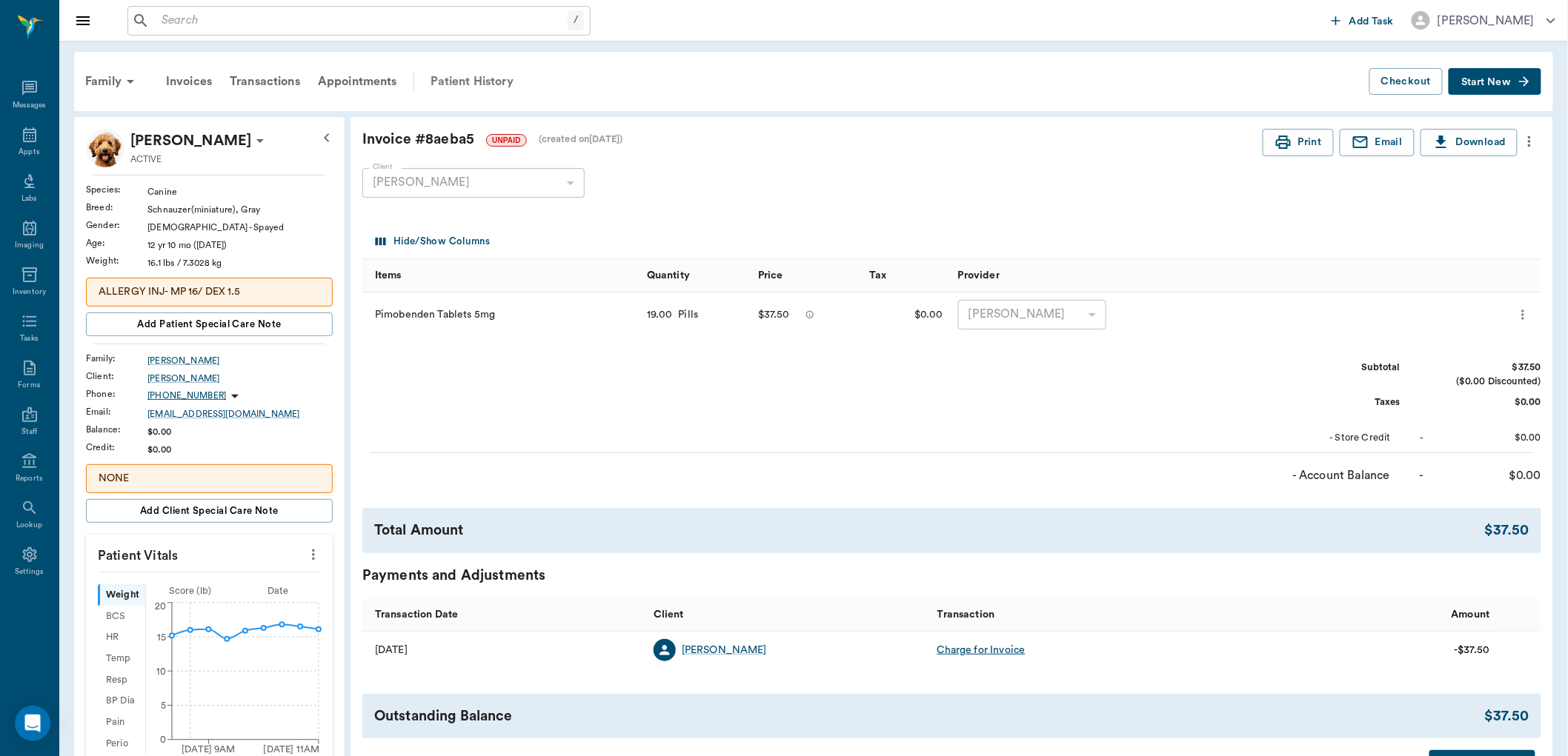
click at [489, 84] on div "Patient History" at bounding box center [472, 82] width 101 height 36
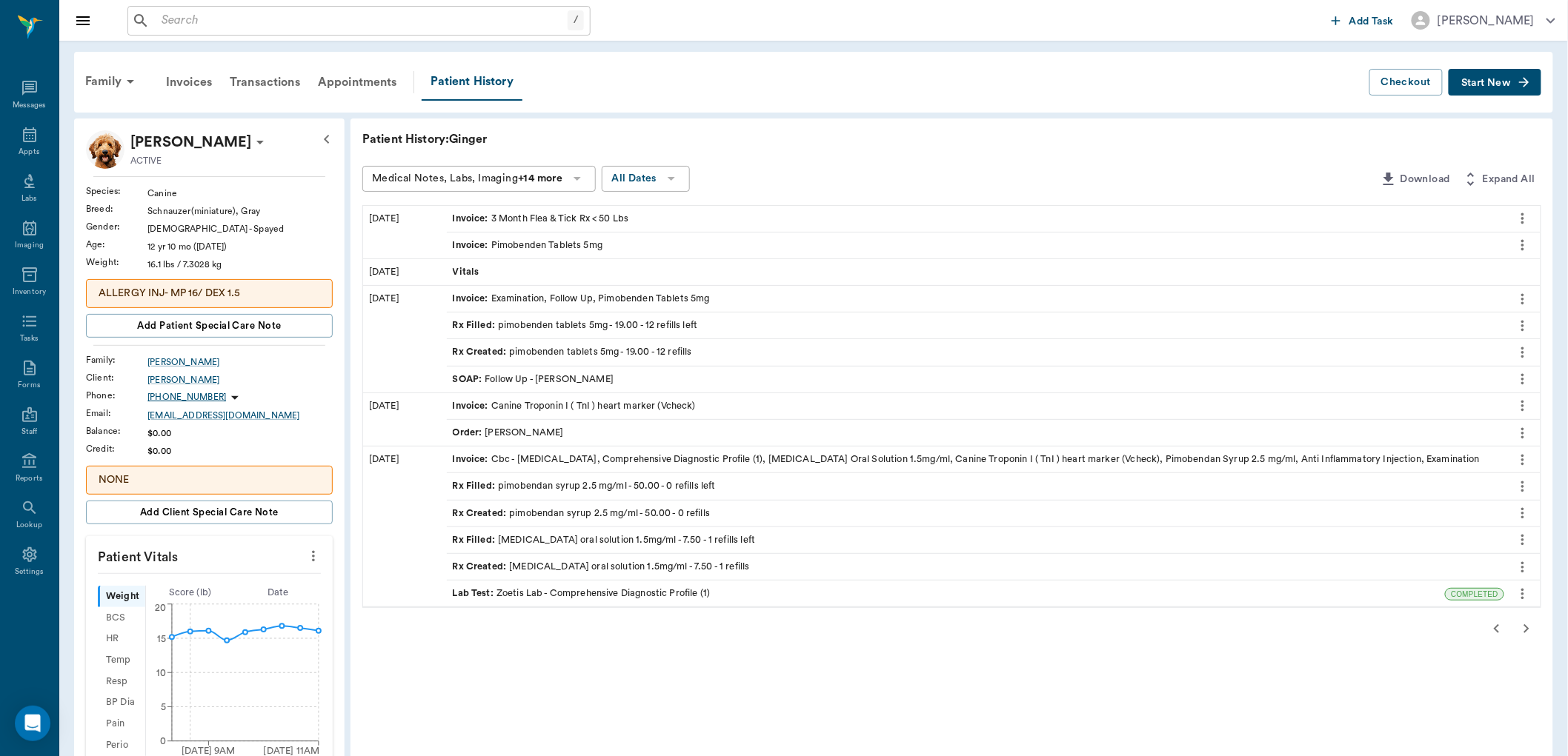
click at [1497, 627] on icon "button" at bounding box center [1497, 629] width 5 height 9
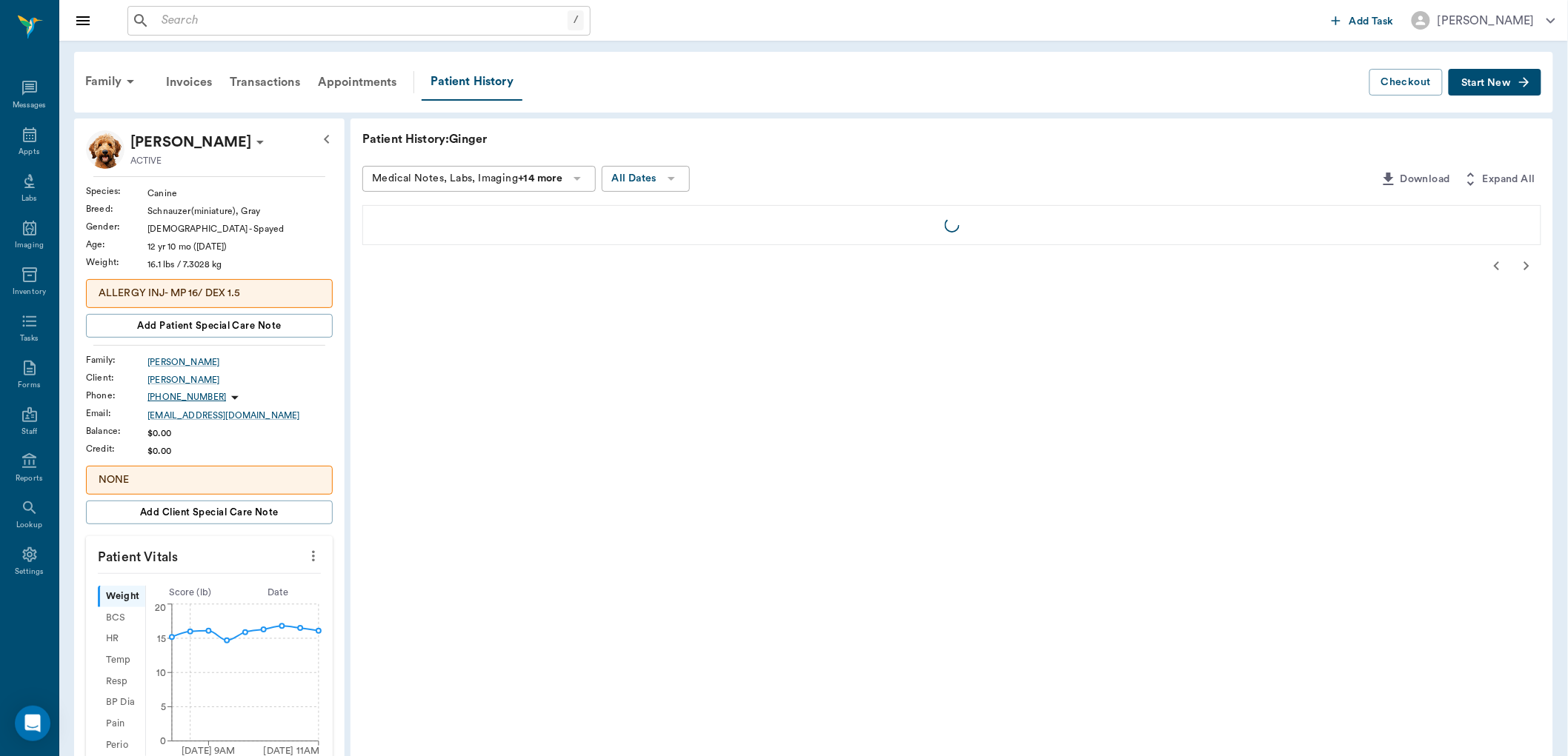
click at [1497, 627] on div "Patient History: Ginger Medical Notes, Labs, Imaging +14 more All Dates Downloa…" at bounding box center [952, 705] width 1203 height 1174
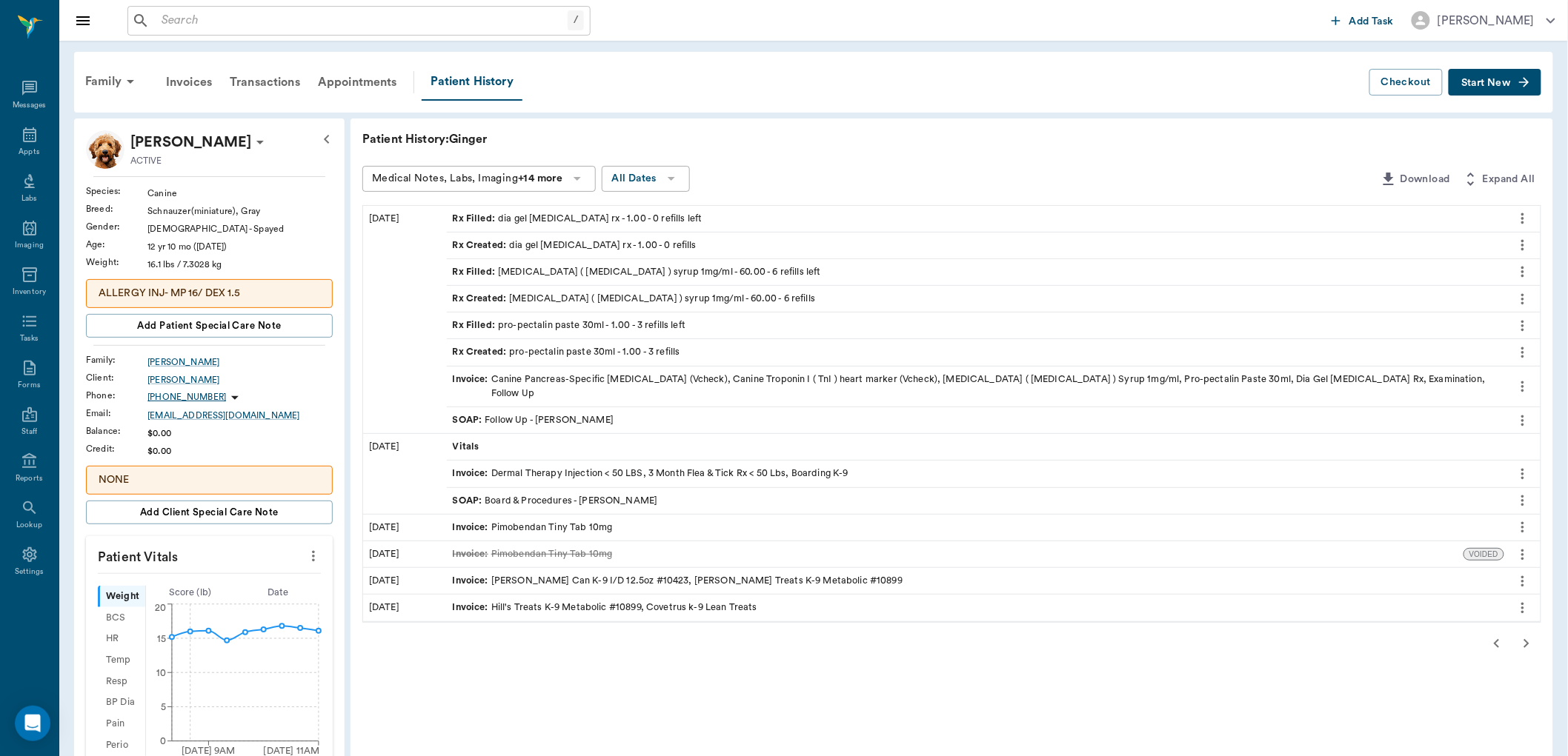
click at [610, 521] on div "Invoice : Pimobendan Tiny Tab 10mg" at bounding box center [532, 527] width 160 height 14
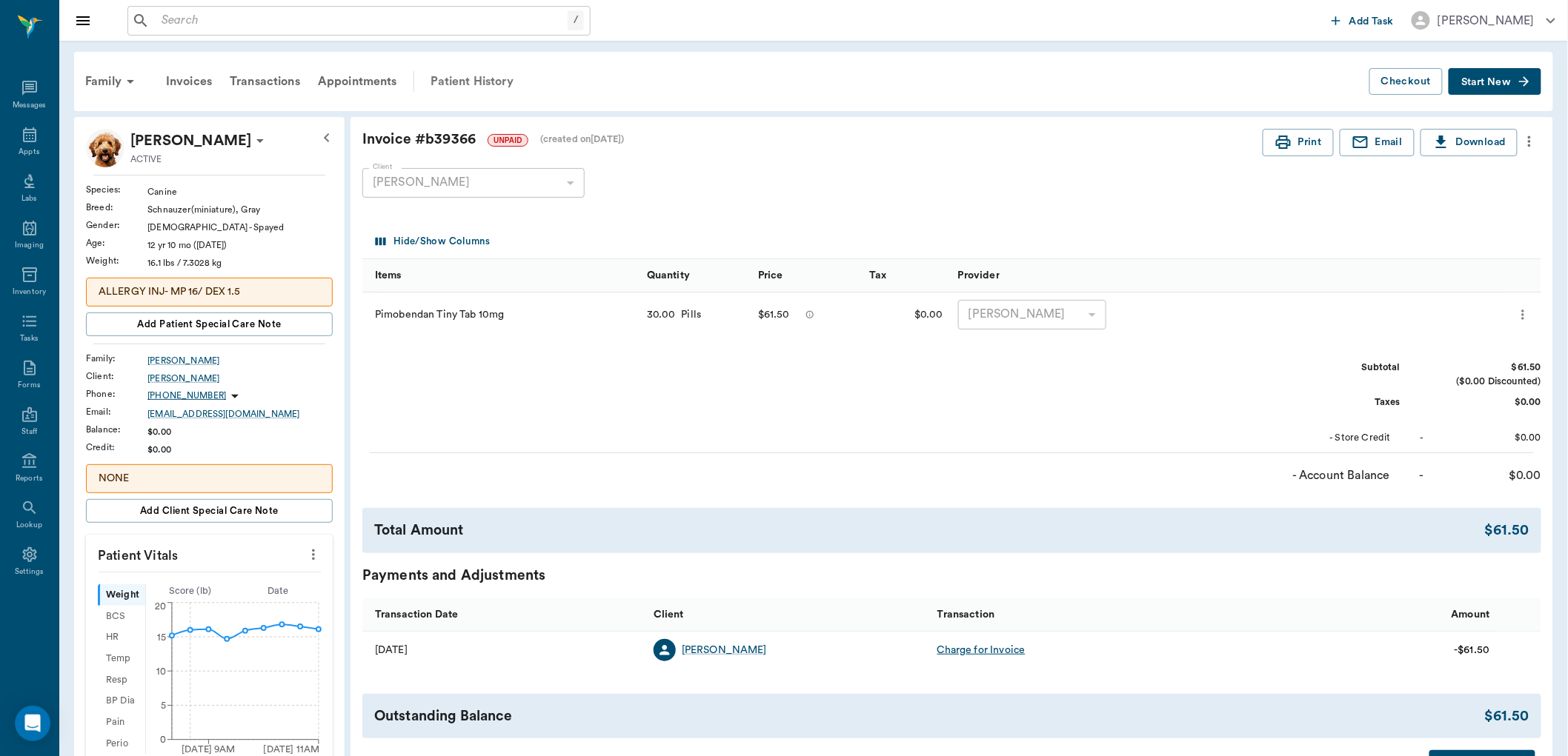
click at [457, 78] on div "Patient History" at bounding box center [472, 82] width 101 height 36
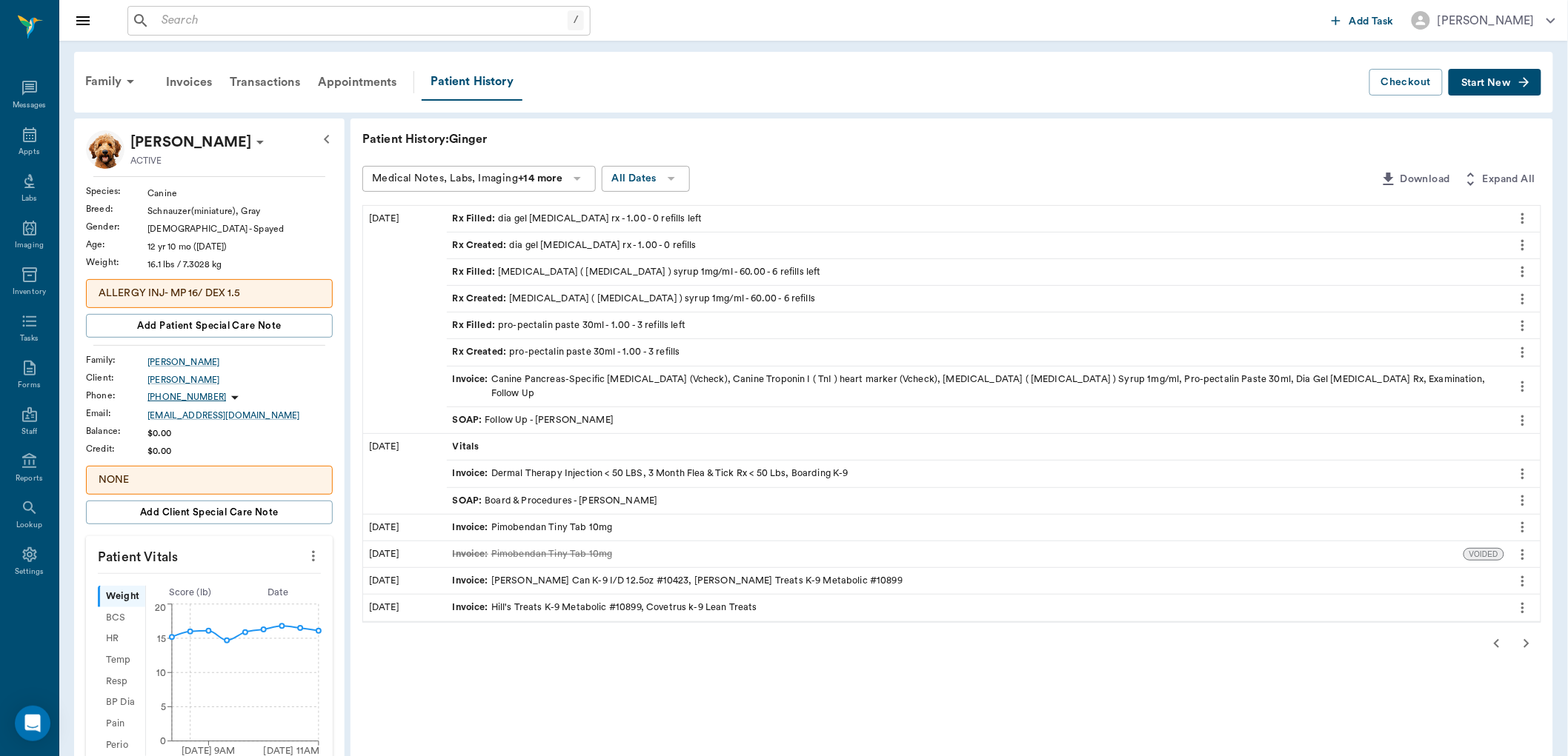
click at [1497, 639] on icon "button" at bounding box center [1497, 643] width 5 height 9
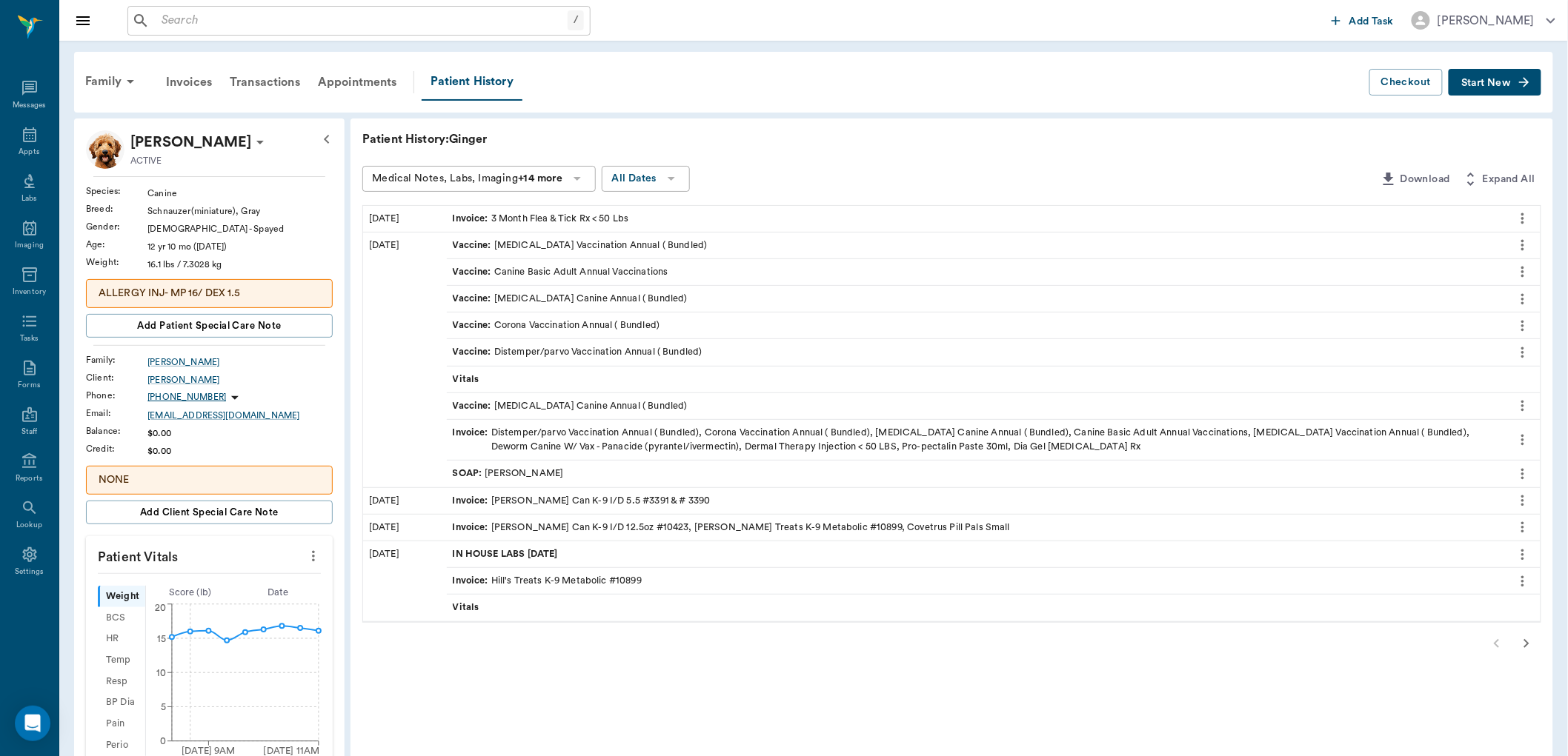
click at [1491, 625] on div "Patient History: Ginger Medical Notes, Labs, Imaging +14 more All Dates Downloa…" at bounding box center [952, 705] width 1203 height 1174
click at [1531, 635] on icon "button" at bounding box center [1527, 644] width 18 height 18
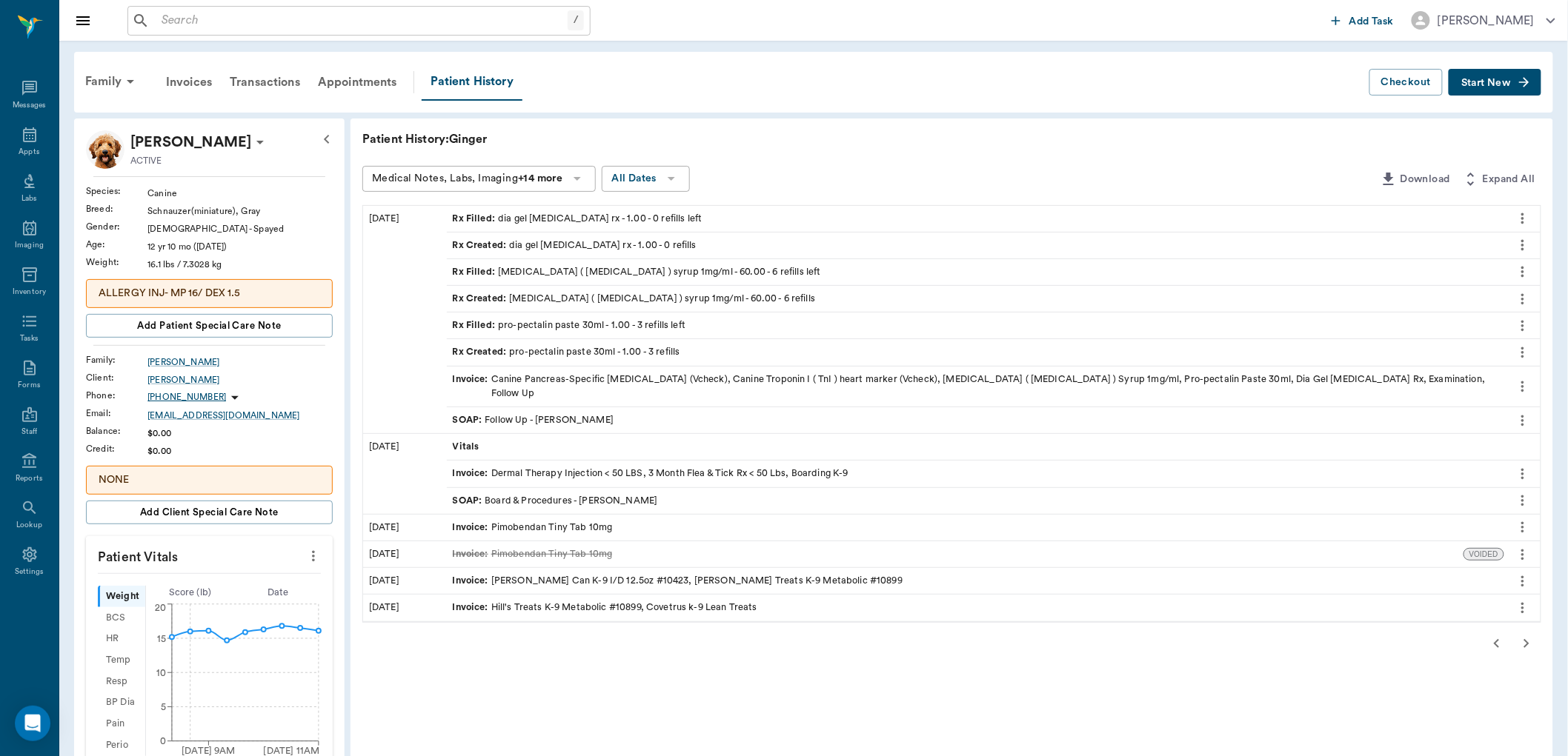
click at [1528, 635] on icon "button" at bounding box center [1527, 644] width 18 height 18
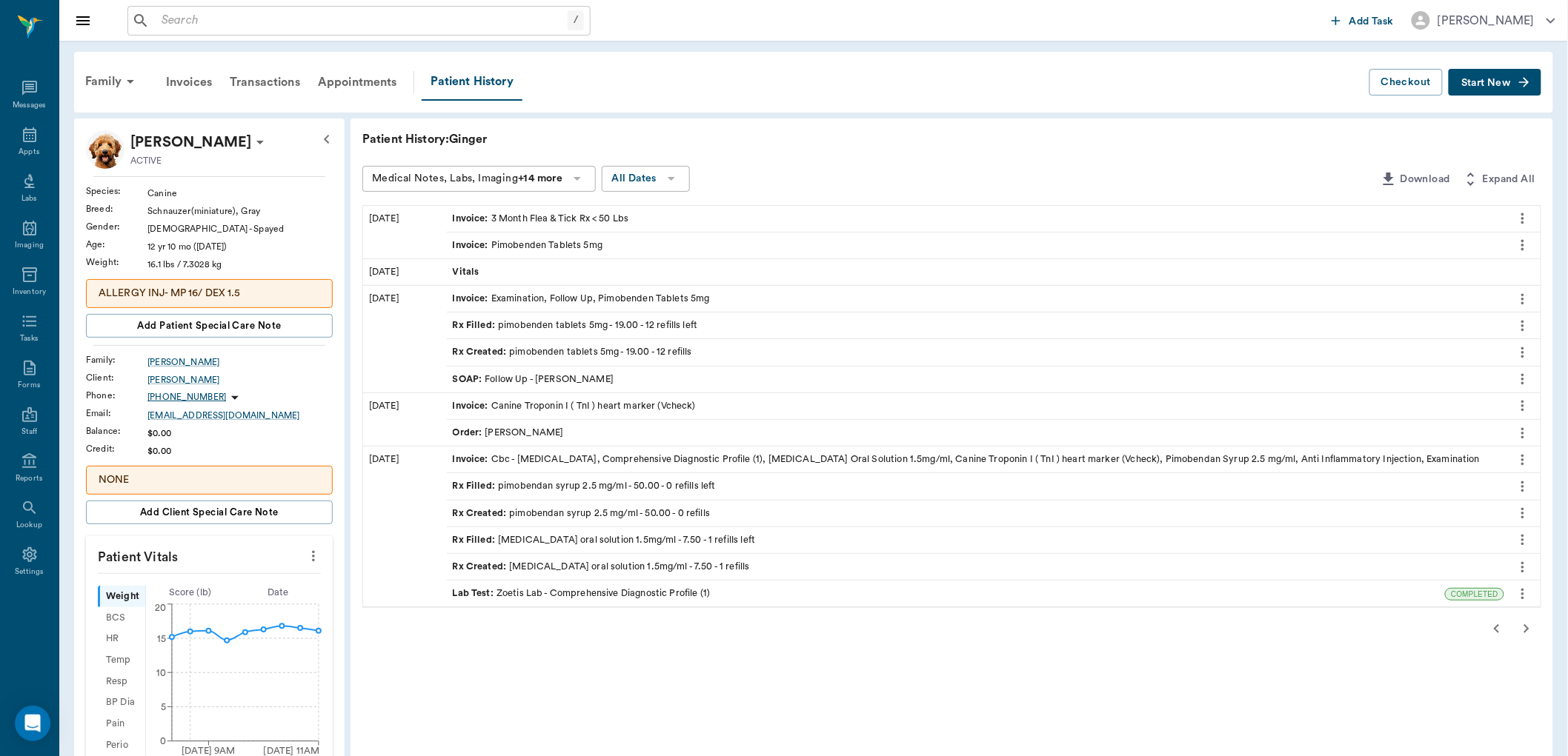
click at [598, 332] on div "Rx Filled : pimobenden tablets 5mg - 19.00 - 12 refills left" at bounding box center [976, 325] width 1058 height 26
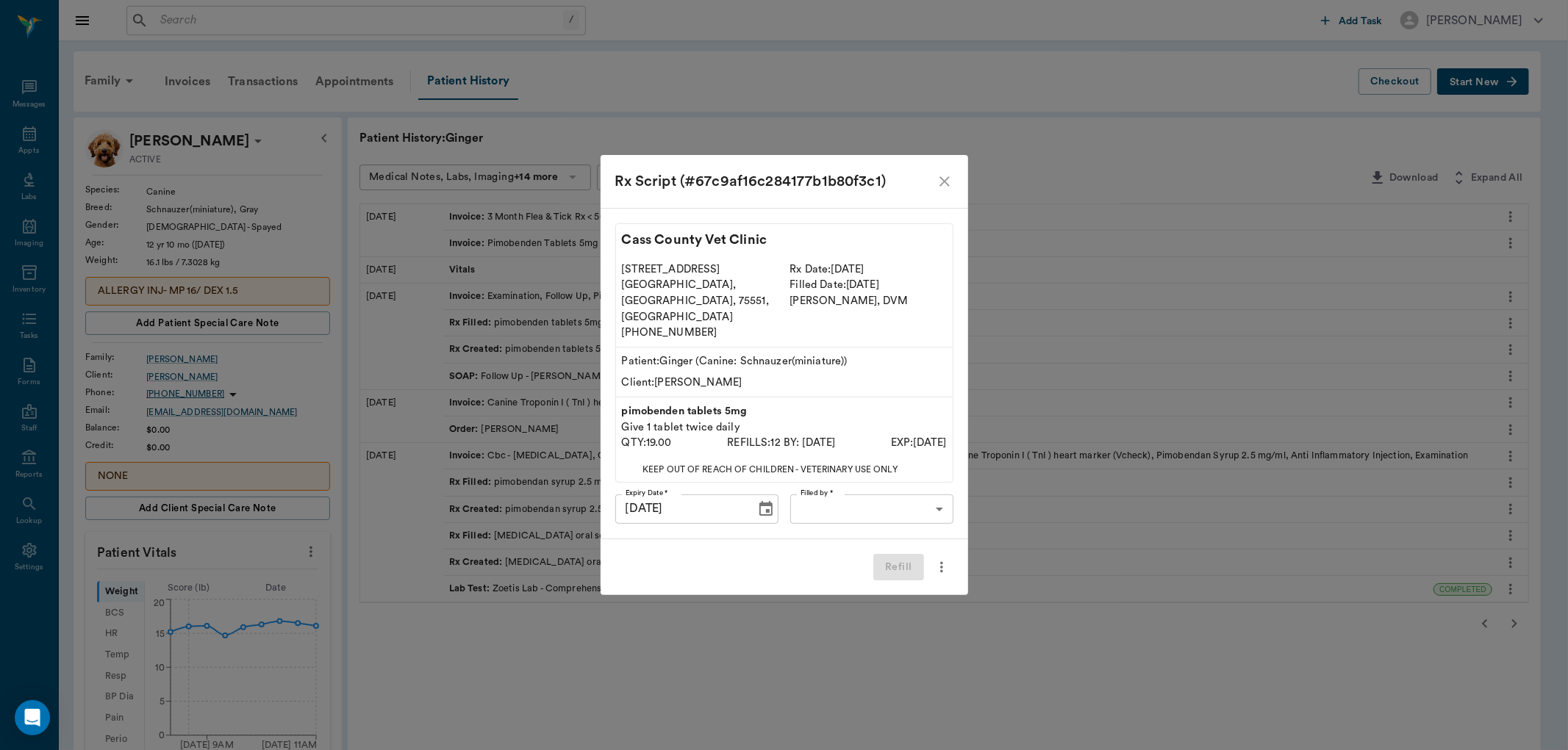
click at [938, 190] on icon "close" at bounding box center [944, 182] width 18 height 18
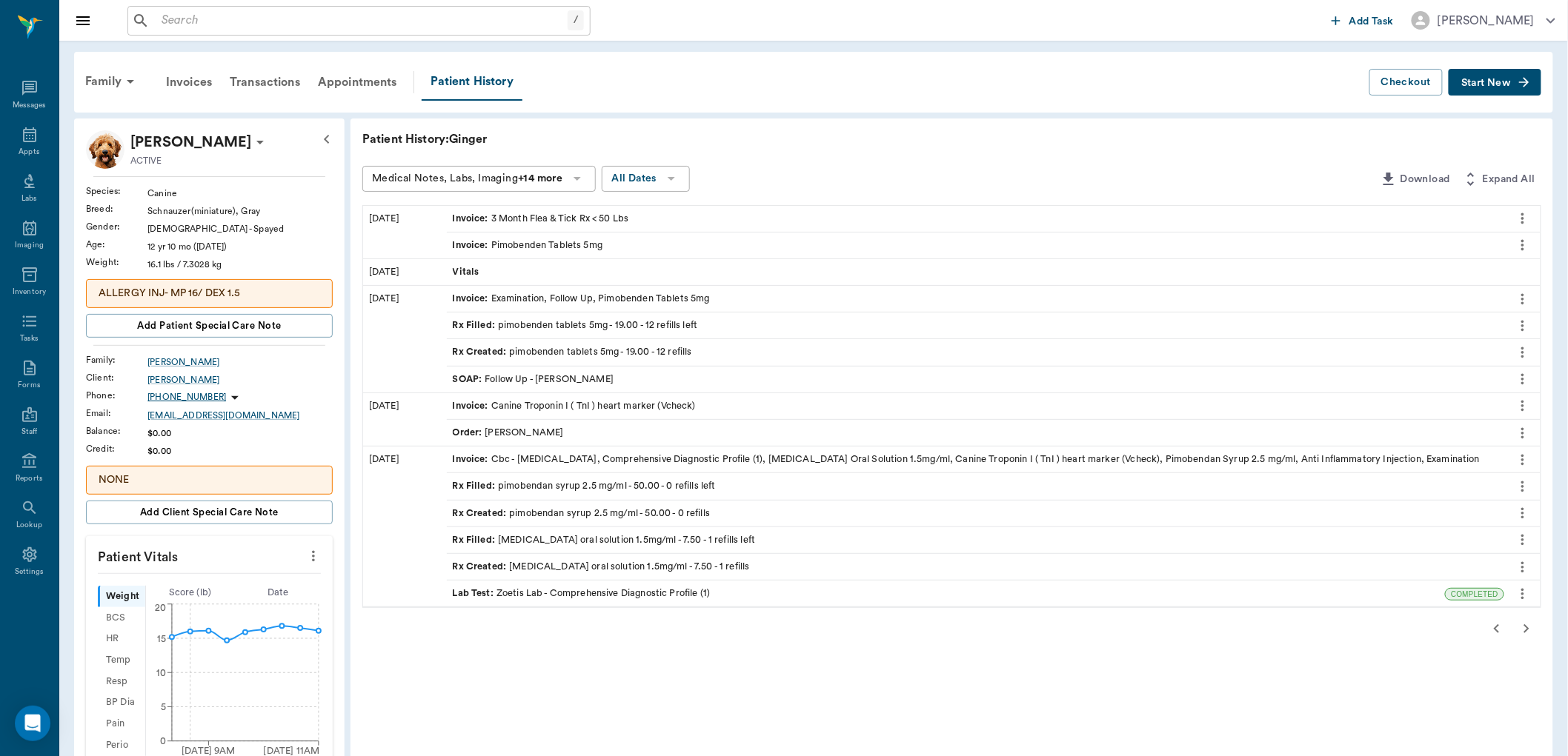
click at [1471, 83] on span "Start New" at bounding box center [1486, 83] width 50 height 0
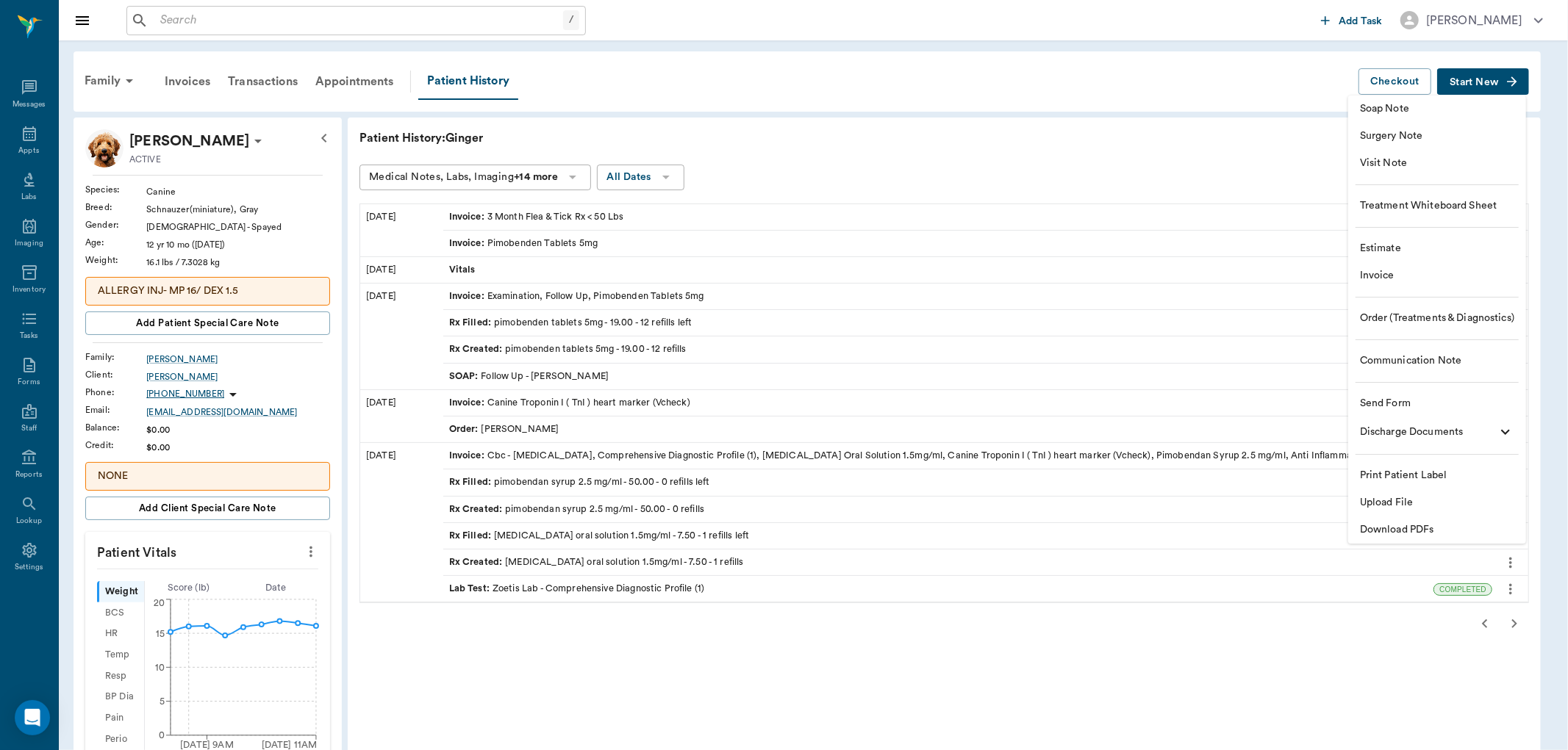
click at [1393, 159] on span "Visit Note" at bounding box center [1437, 163] width 155 height 15
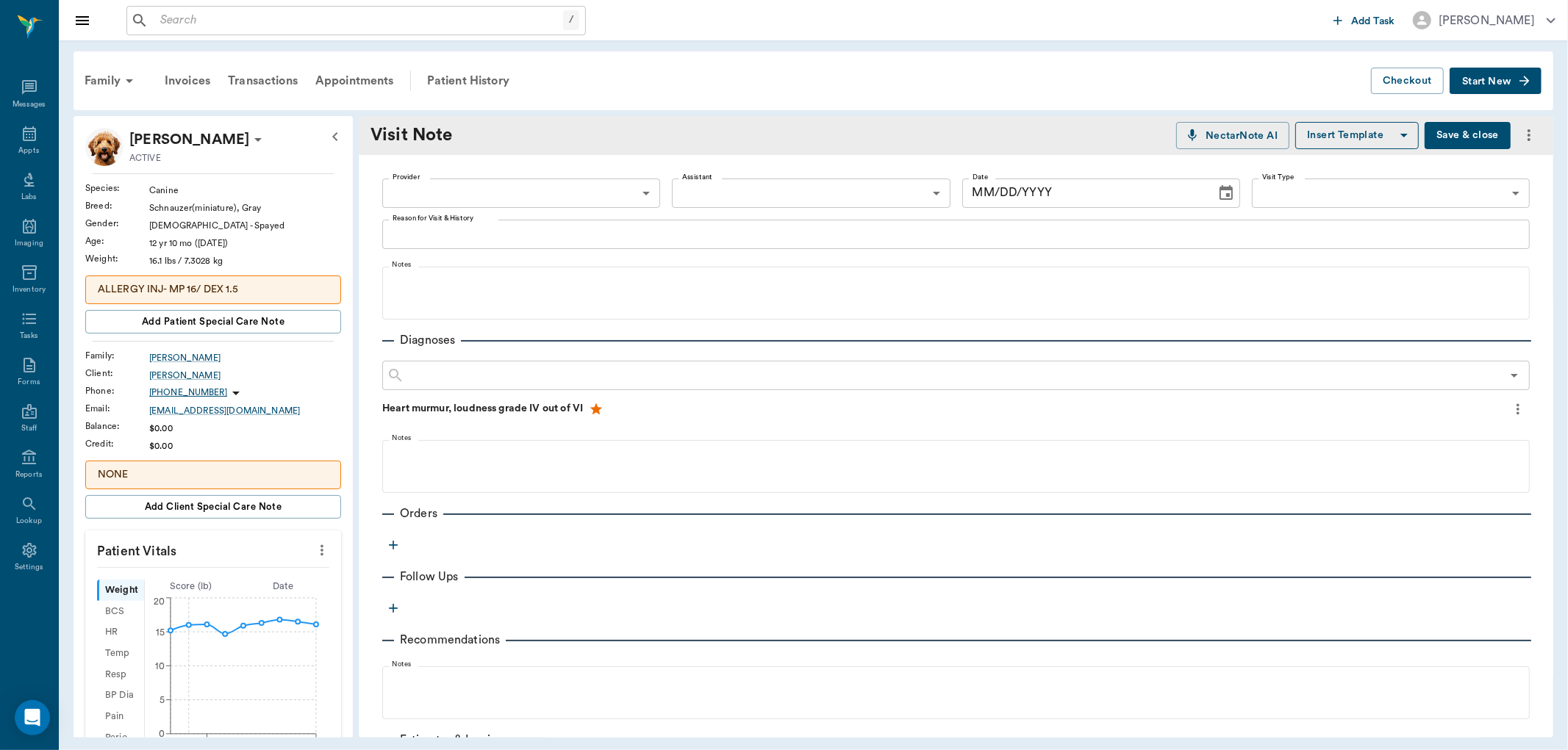
type input "[DATE]"
click at [530, 186] on body "/ ​ Add Task [PERSON_NAME] Nectar Messages Appts Labs Imaging Inventory Tasks F…" at bounding box center [784, 375] width 1568 height 750
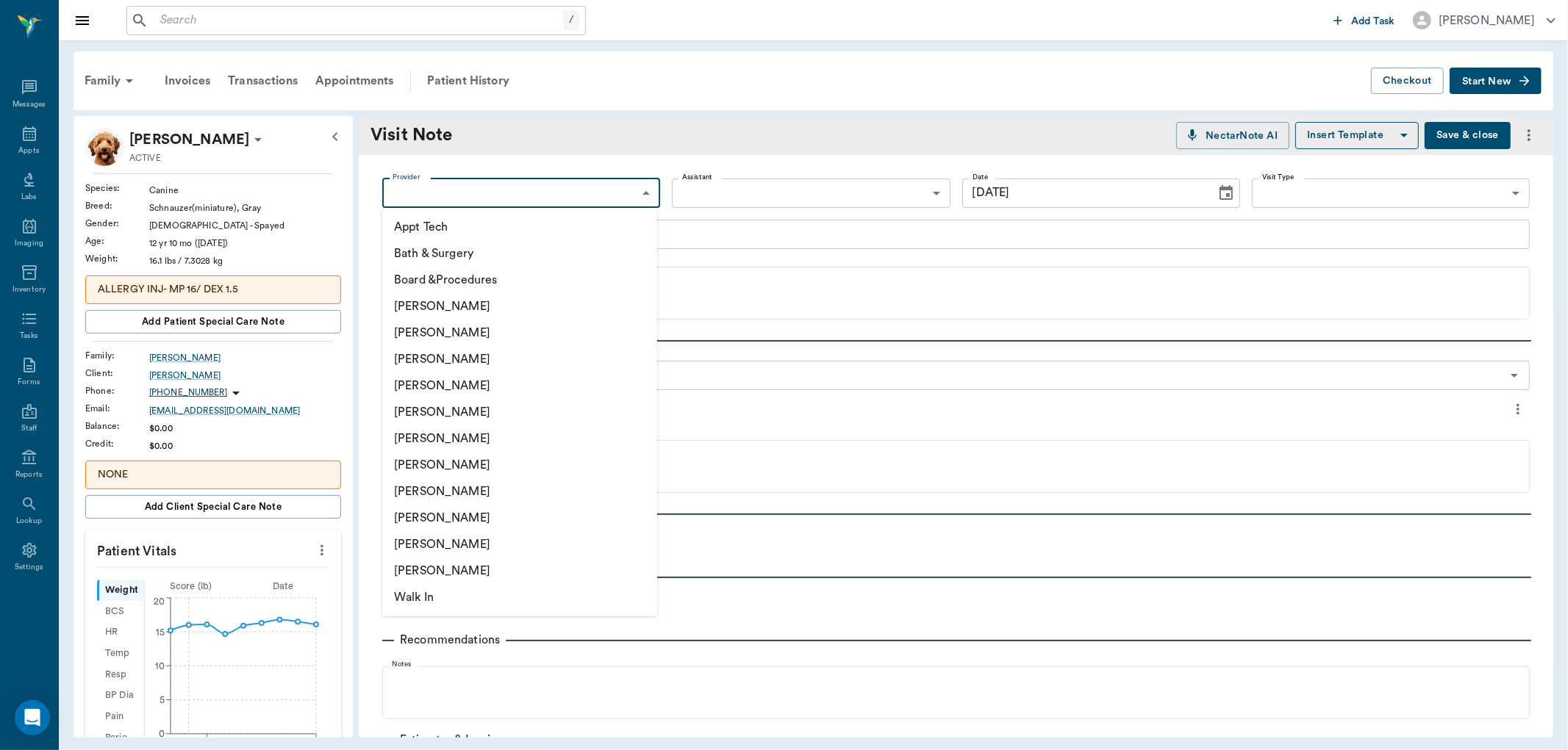
click at [436, 414] on li "[PERSON_NAME]" at bounding box center [519, 412] width 274 height 27
click at [533, 180] on body "/ ​ Add Task [PERSON_NAME] Nectar Messages Appts Labs Imaging Inventory Tasks F…" at bounding box center [784, 375] width 1568 height 750
click at [441, 385] on li "[PERSON_NAME]" at bounding box center [519, 385] width 274 height 27
type input "63ec2f075fda476ae8351a4d"
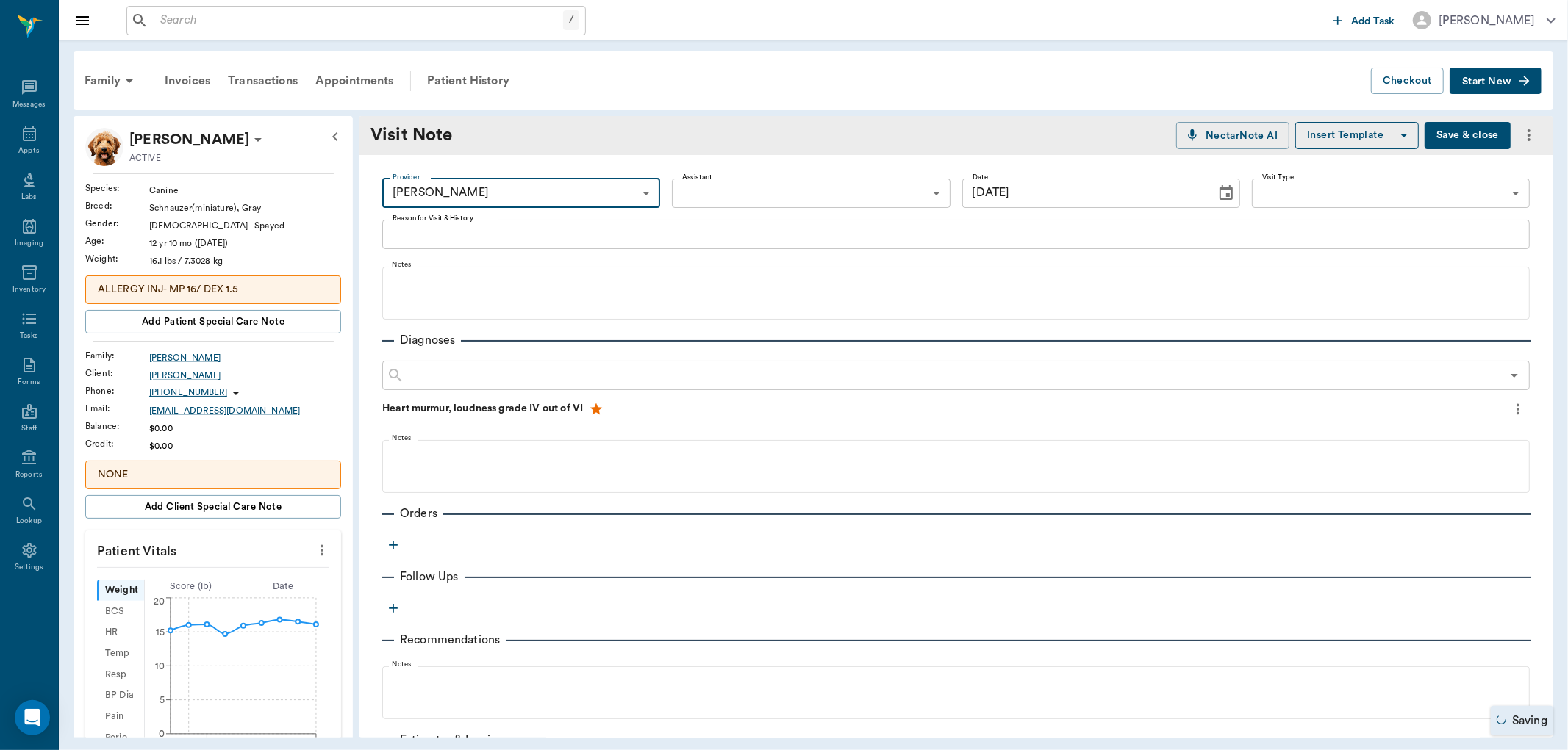
click at [730, 195] on body "/ ​ Add Task [PERSON_NAME] Nectar Messages Appts Labs Imaging Inventory Tasks F…" at bounding box center [784, 375] width 1568 height 750
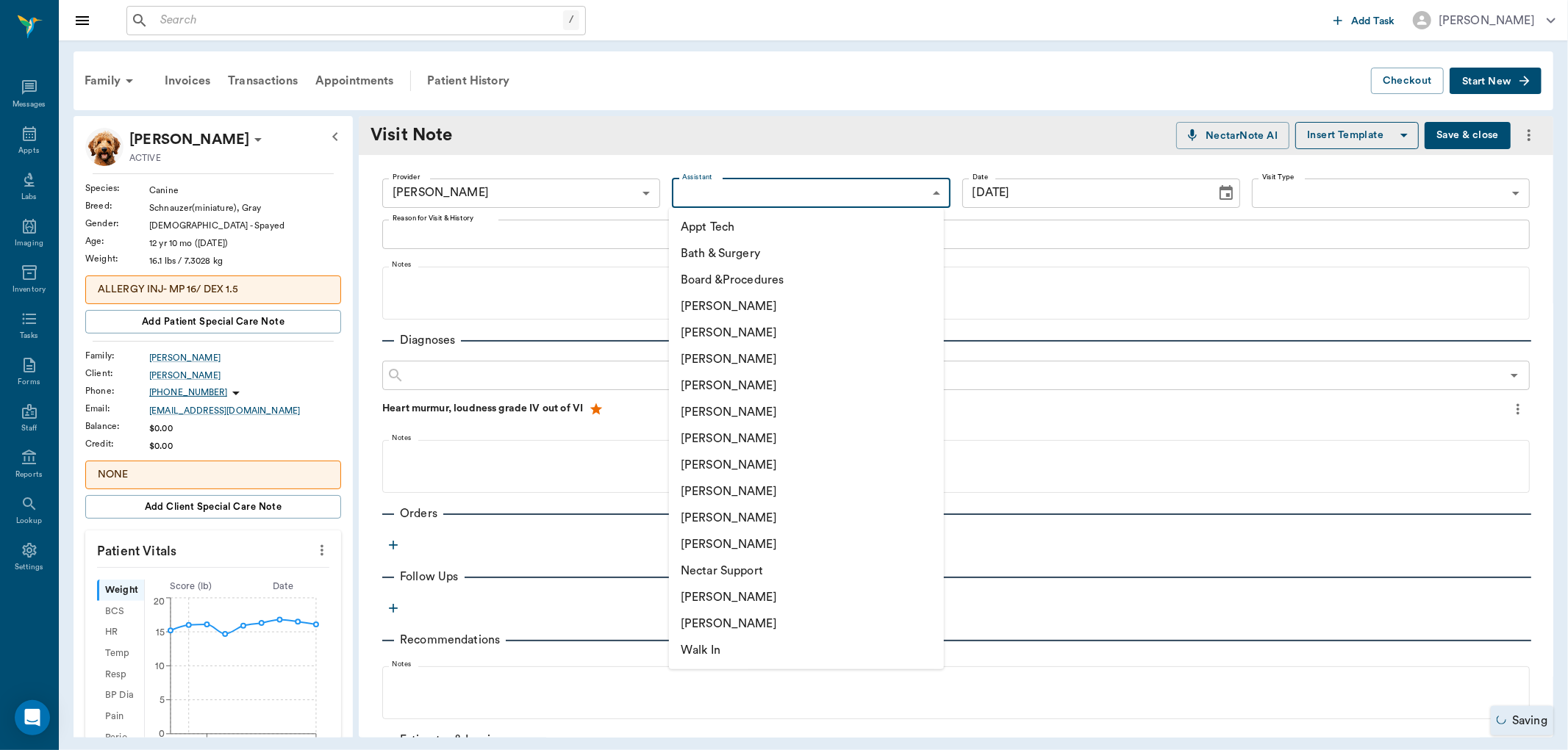
click at [699, 488] on li "[PERSON_NAME]" at bounding box center [806, 491] width 274 height 27
type input "63ec2e7e52e12b0ba117b124"
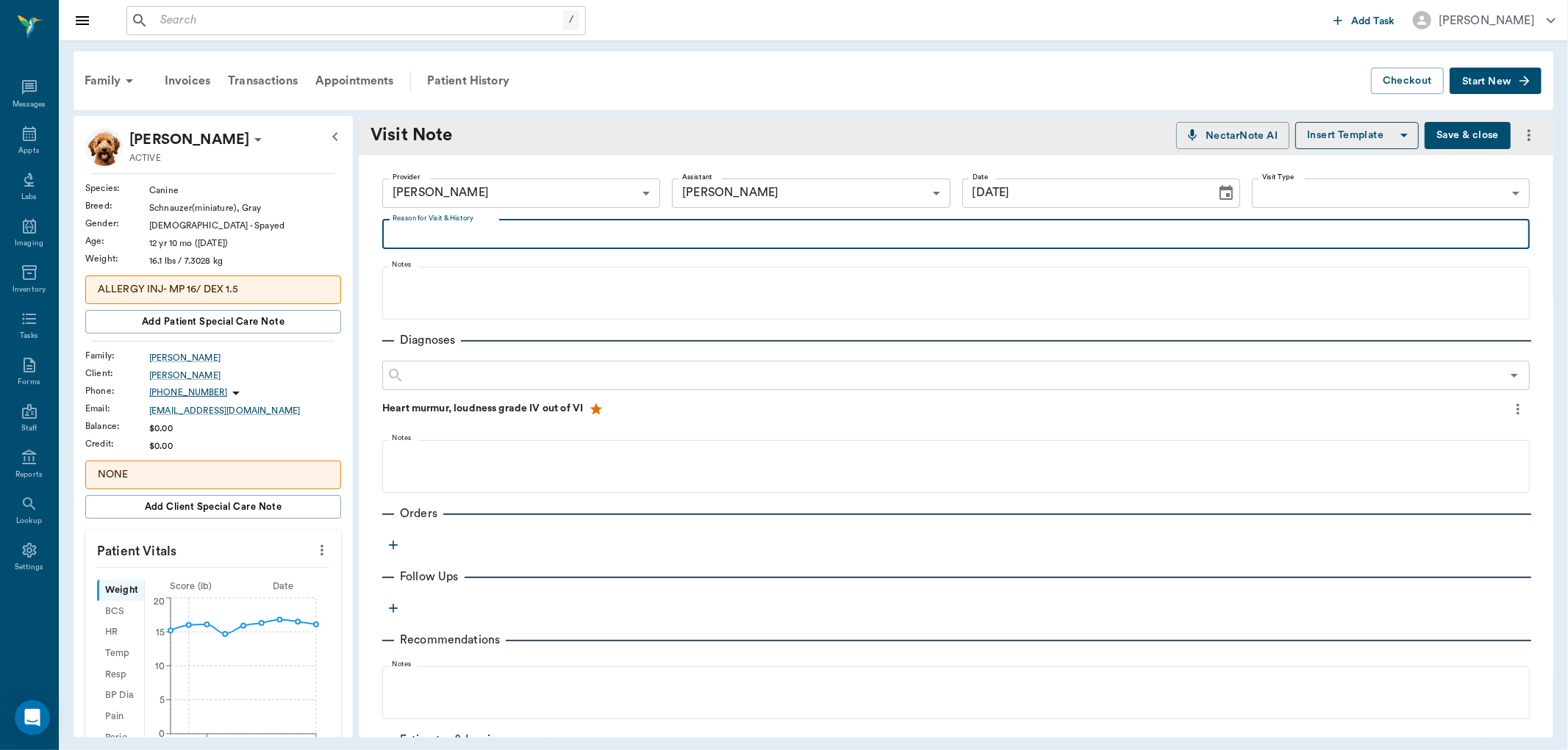
click at [439, 226] on textarea "Reason for Visit & History" at bounding box center [956, 233] width 1127 height 17
type textarea "wanting refill on pimobendan 5mg. 60 this time. giving 6 more refills"
click at [387, 544] on icon "button" at bounding box center [393, 545] width 14 height 14
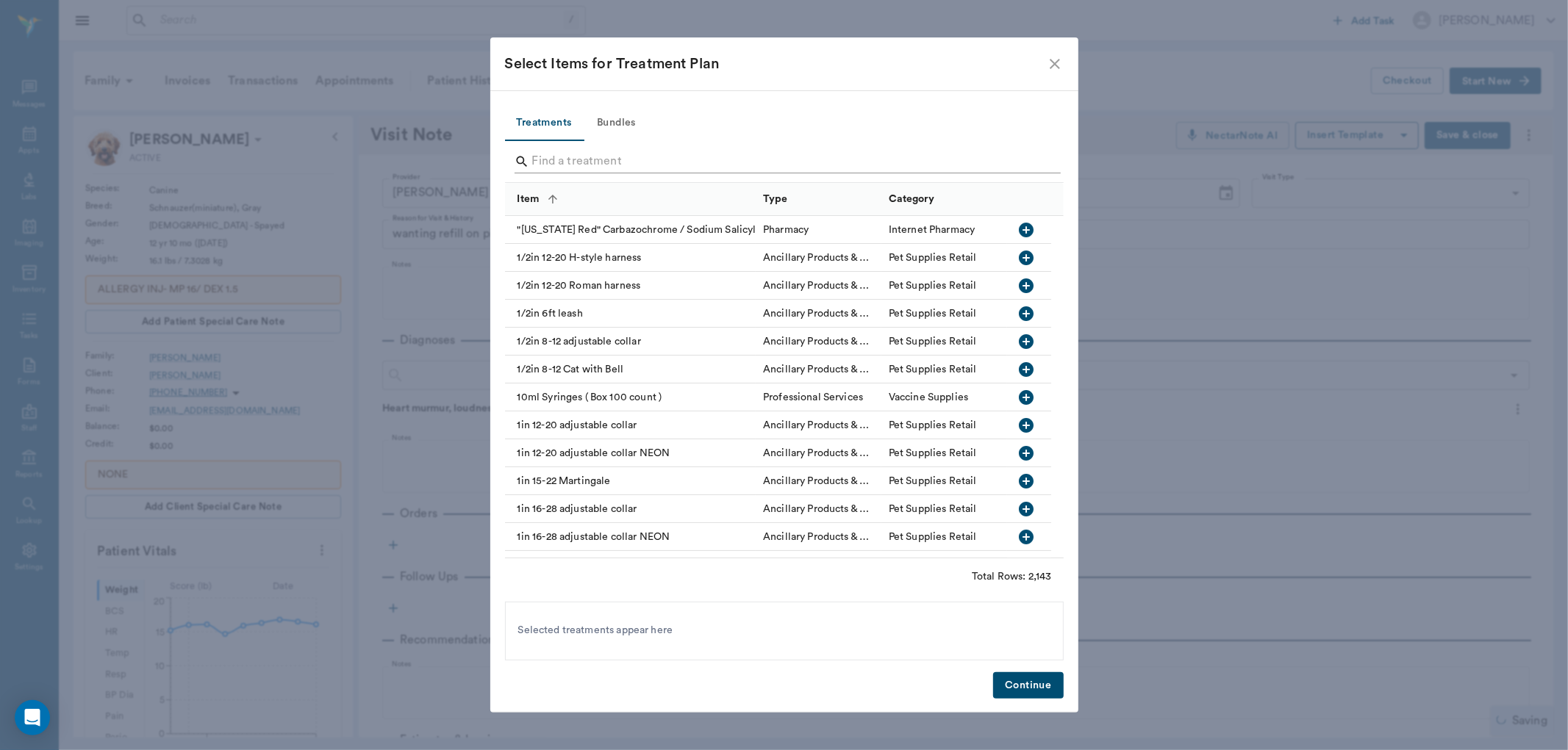
click at [582, 164] on input "Search" at bounding box center [785, 161] width 506 height 23
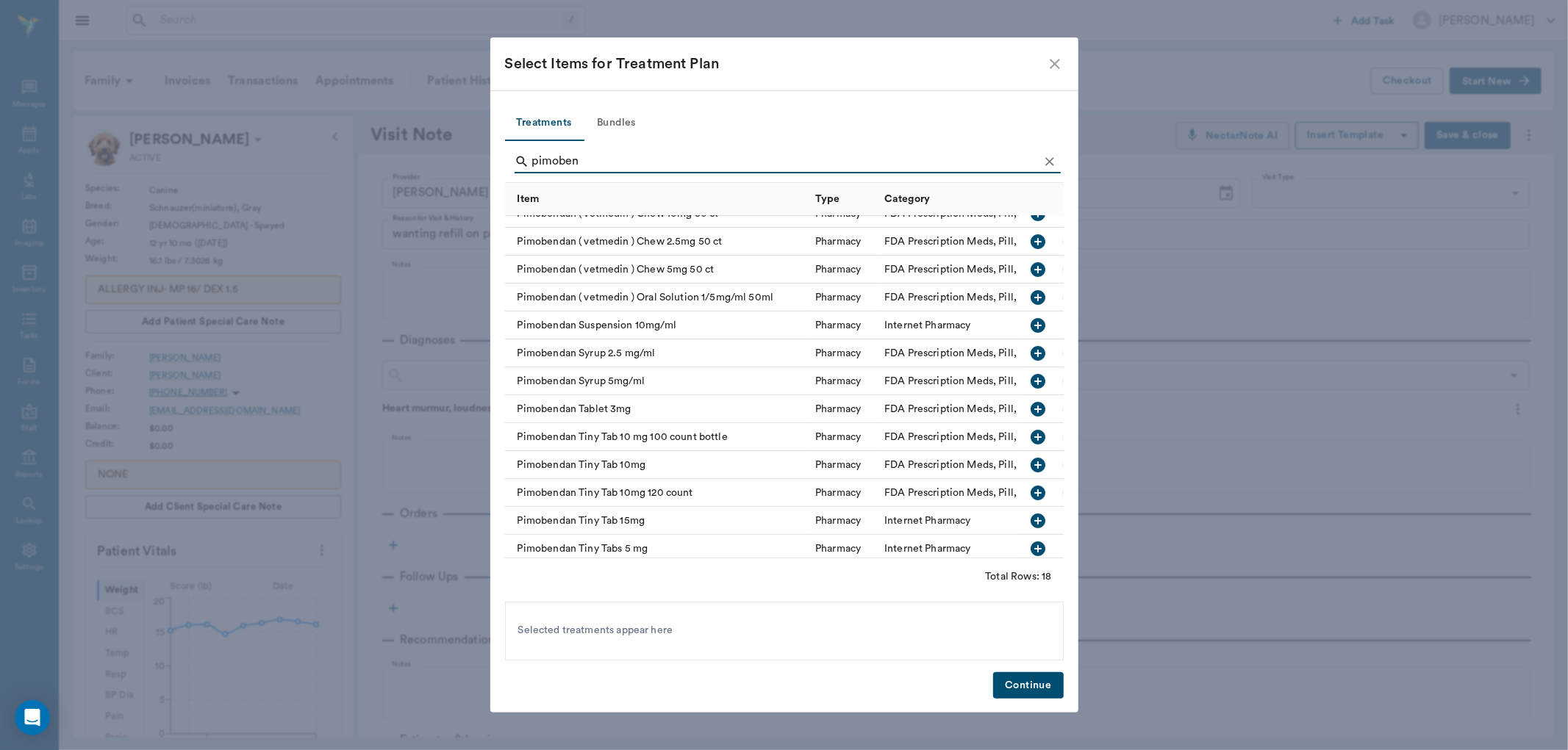
scroll to position [81, 0]
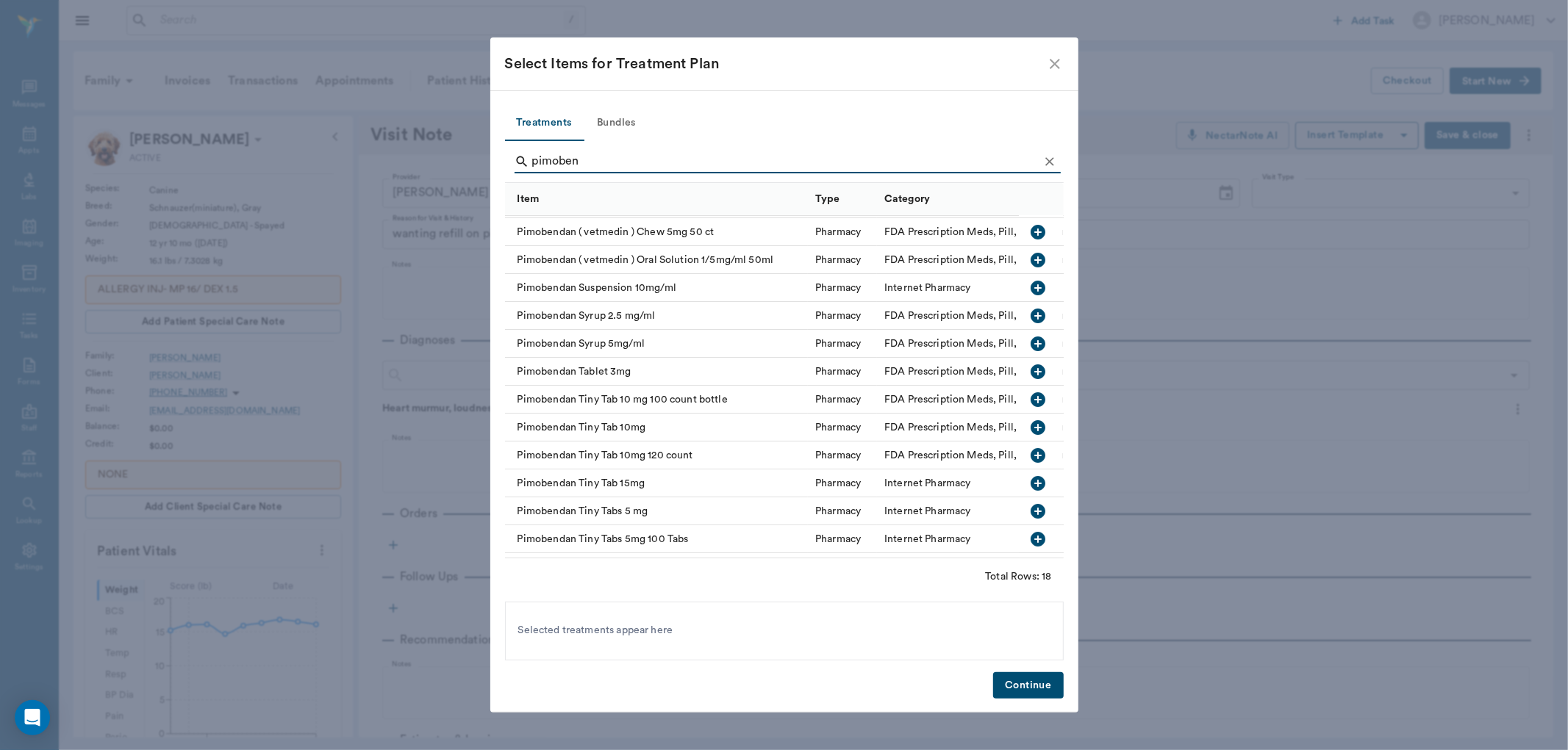
type input "pimoben"
click at [1031, 508] on icon "button" at bounding box center [1038, 511] width 14 height 14
click at [1045, 681] on button "Continue" at bounding box center [1028, 686] width 70 height 27
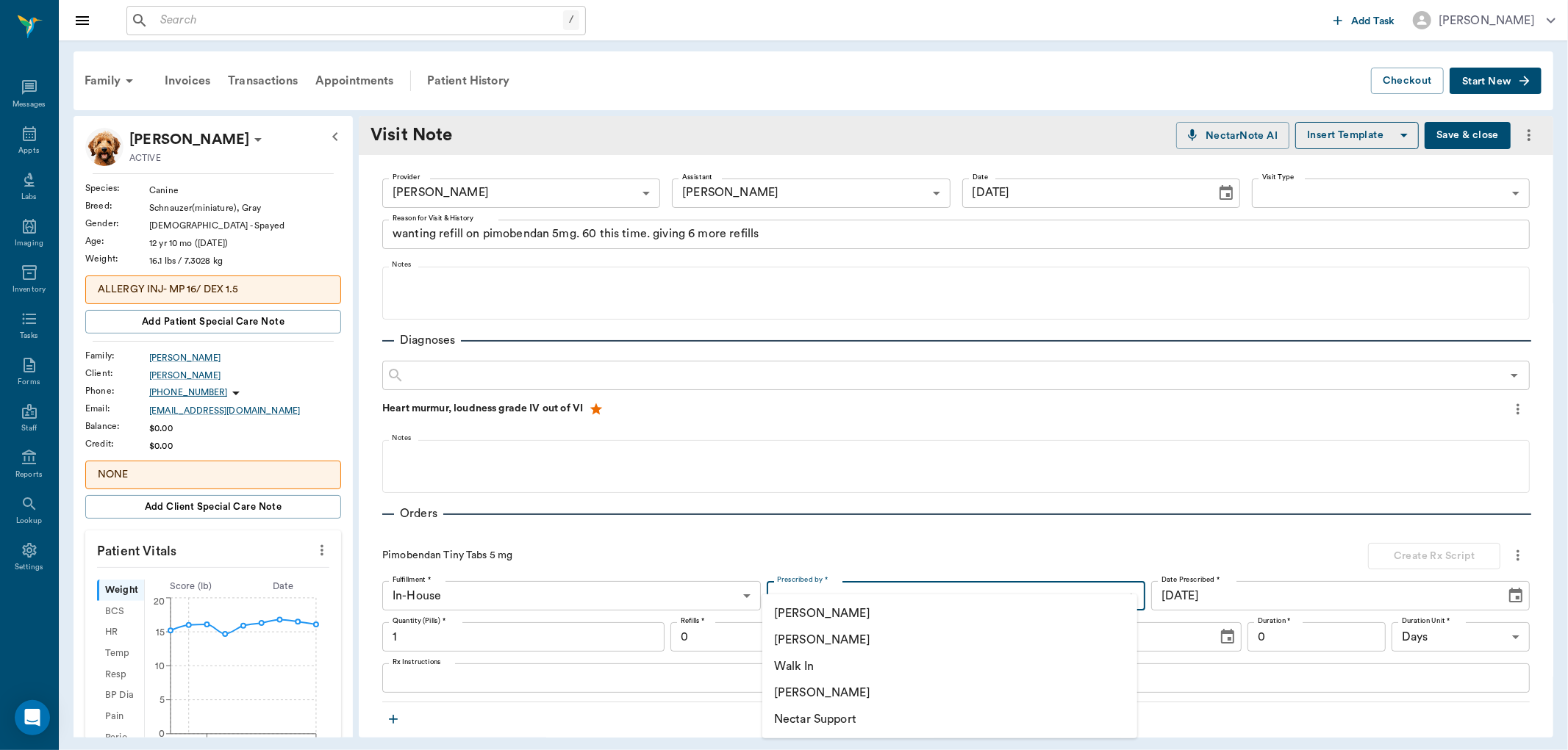
click at [831, 588] on body "/ ​ Add Task [PERSON_NAME] Nectar Messages Appts Labs Imaging Inventory Tasks F…" at bounding box center [784, 375] width 1568 height 750
click at [833, 639] on li "[PERSON_NAME]" at bounding box center [950, 640] width 375 height 27
type input "63ec2f075fda476ae8351a4d"
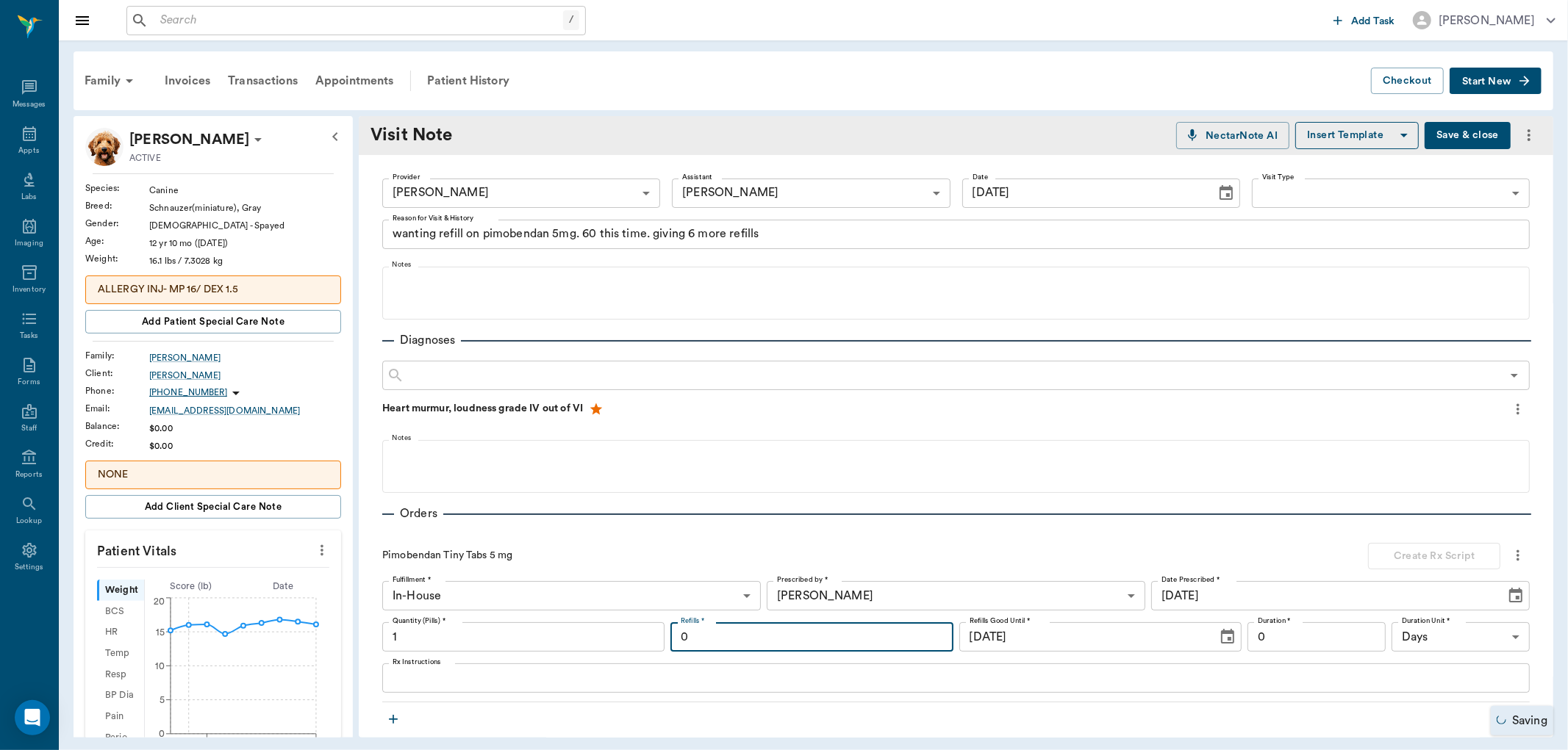
click at [695, 637] on input "0" at bounding box center [811, 637] width 283 height 30
type input "6"
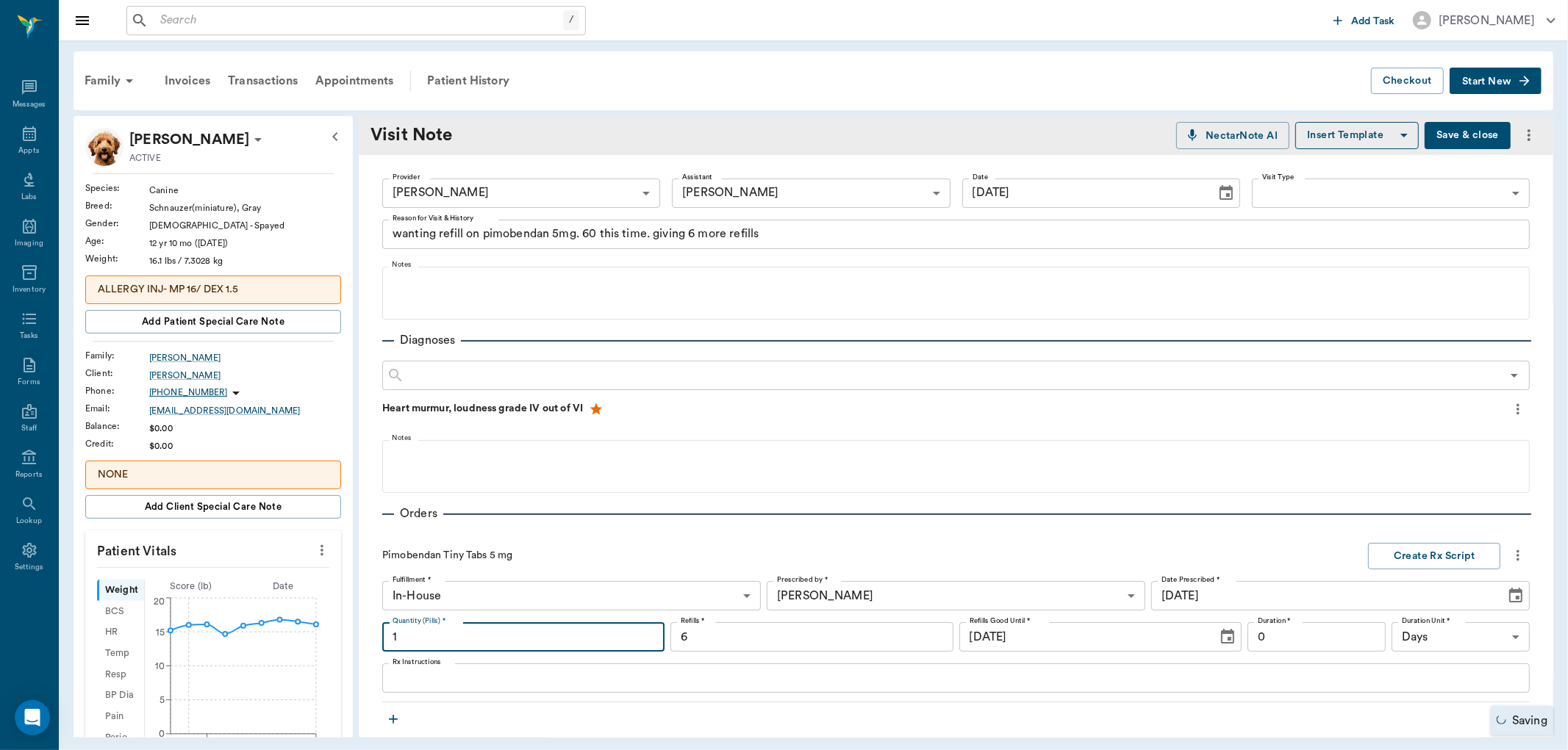
click at [527, 638] on input "1" at bounding box center [523, 637] width 283 height 30
type input "60"
click at [423, 684] on textarea "Rx Instructions" at bounding box center [956, 678] width 1127 height 17
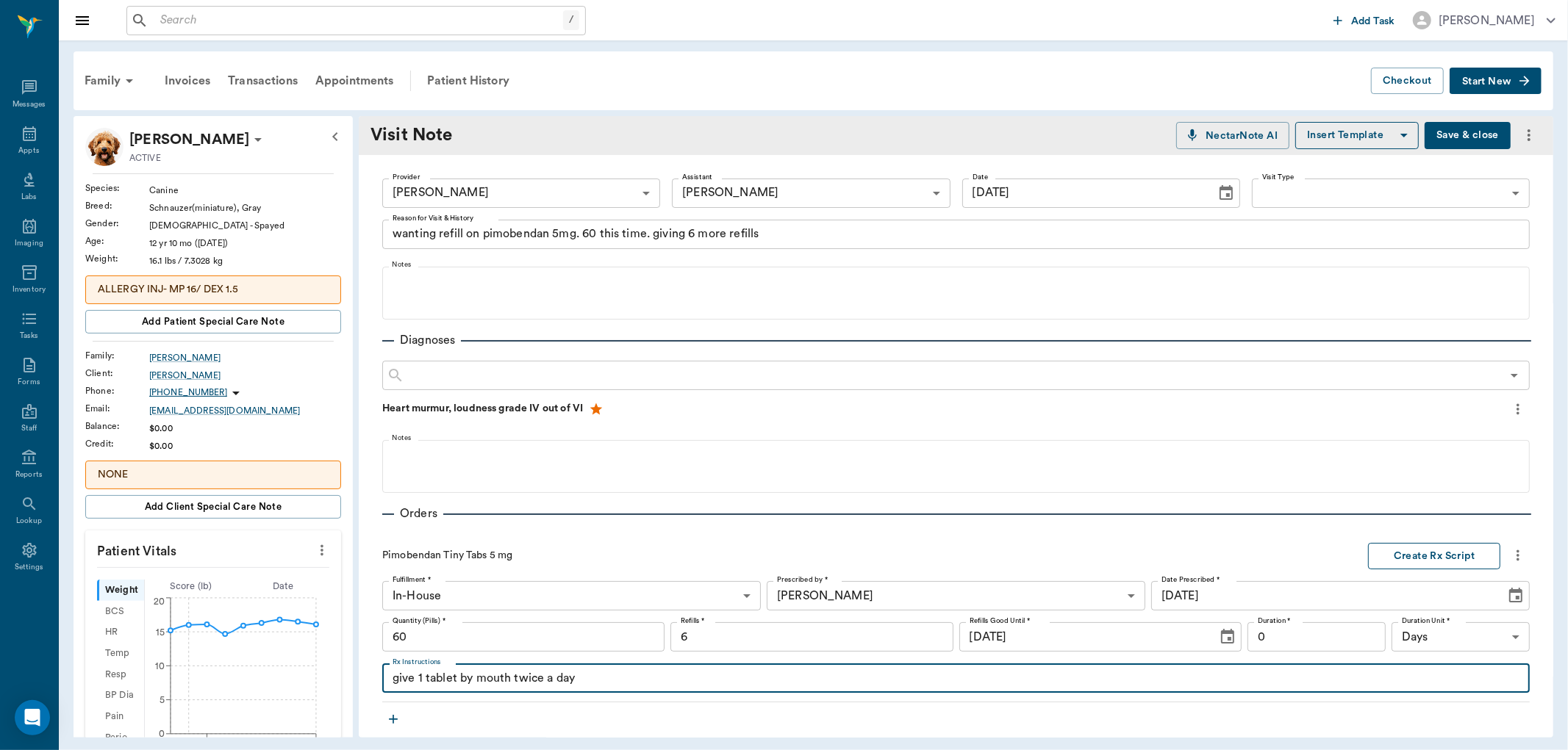
type textarea "give 1 tablet by mouth twice a day"
click at [1401, 559] on button "Create Rx Script" at bounding box center [1434, 557] width 132 height 27
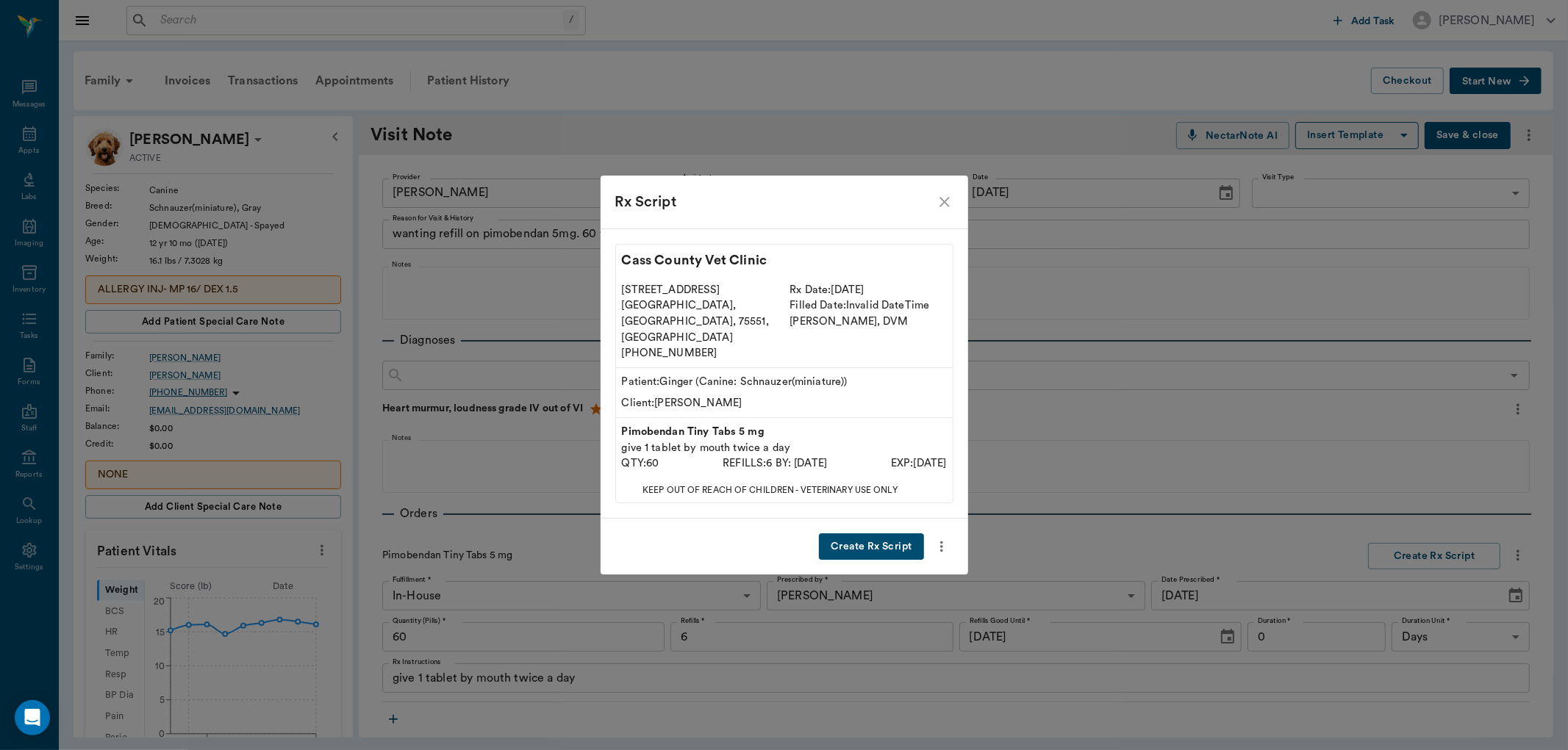
click at [870, 534] on button "Create Rx Script" at bounding box center [871, 547] width 105 height 27
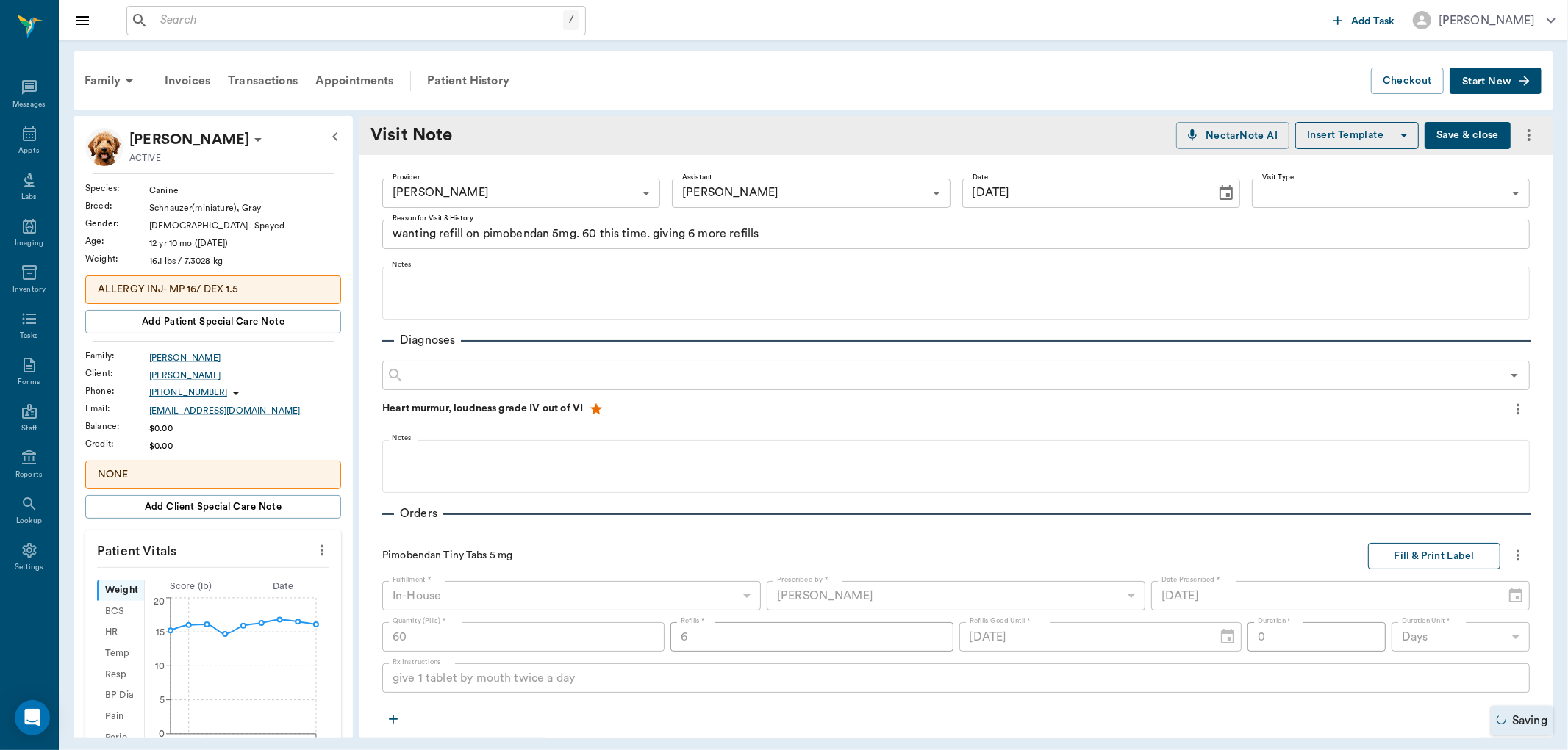
click at [1416, 559] on button "Fill & Print Label" at bounding box center [1434, 557] width 132 height 27
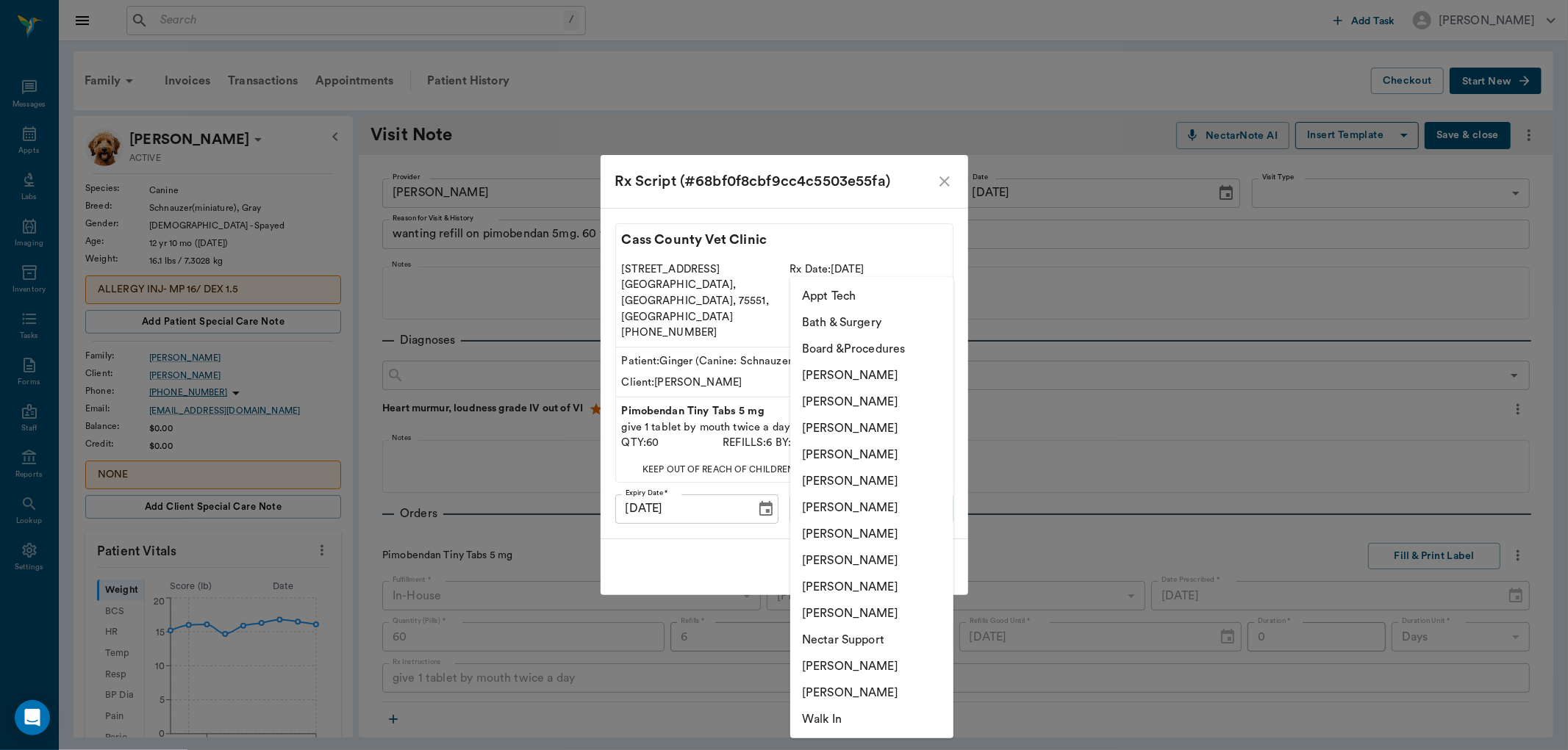
click at [861, 488] on body "/ ​ Add Task [PERSON_NAME] Nectar Messages Appts Labs Imaging Inventory Tasks F…" at bounding box center [784, 375] width 1568 height 750
click at [844, 562] on li "[PERSON_NAME]" at bounding box center [872, 560] width 163 height 27
type input "63ec2e7e52e12b0ba117b124"
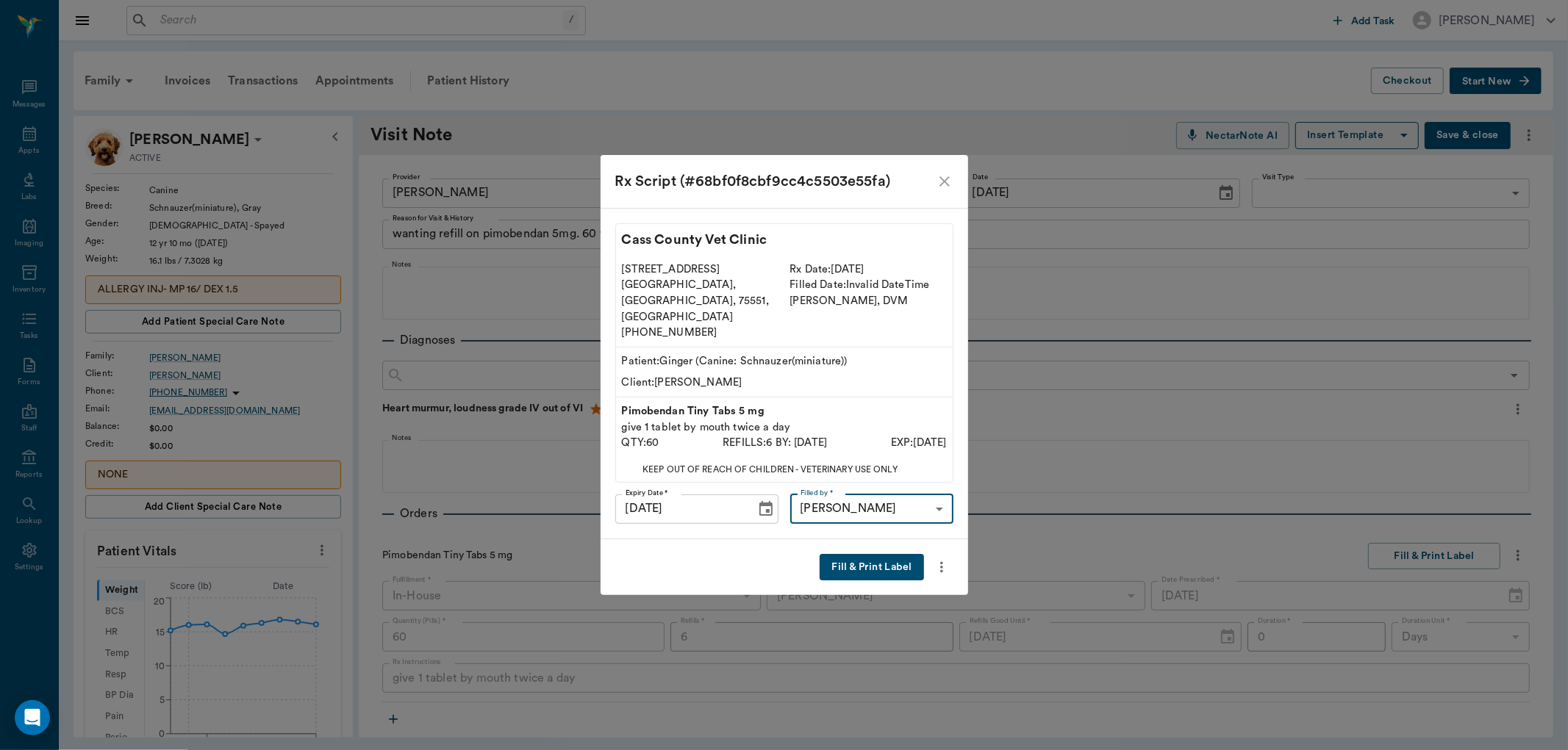
click at [873, 554] on button "Fill & Print Label" at bounding box center [871, 567] width 104 height 27
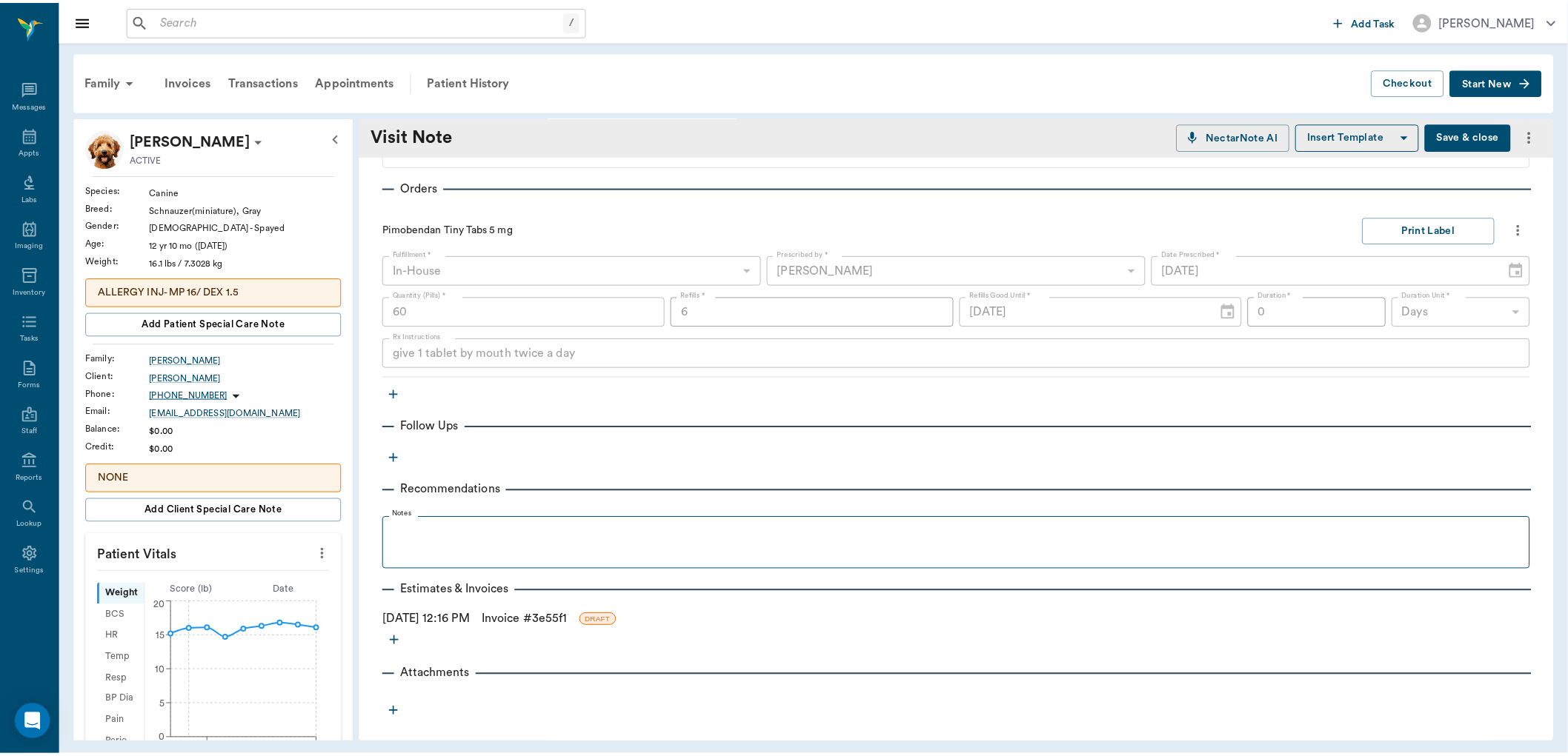
scroll to position [334, 0]
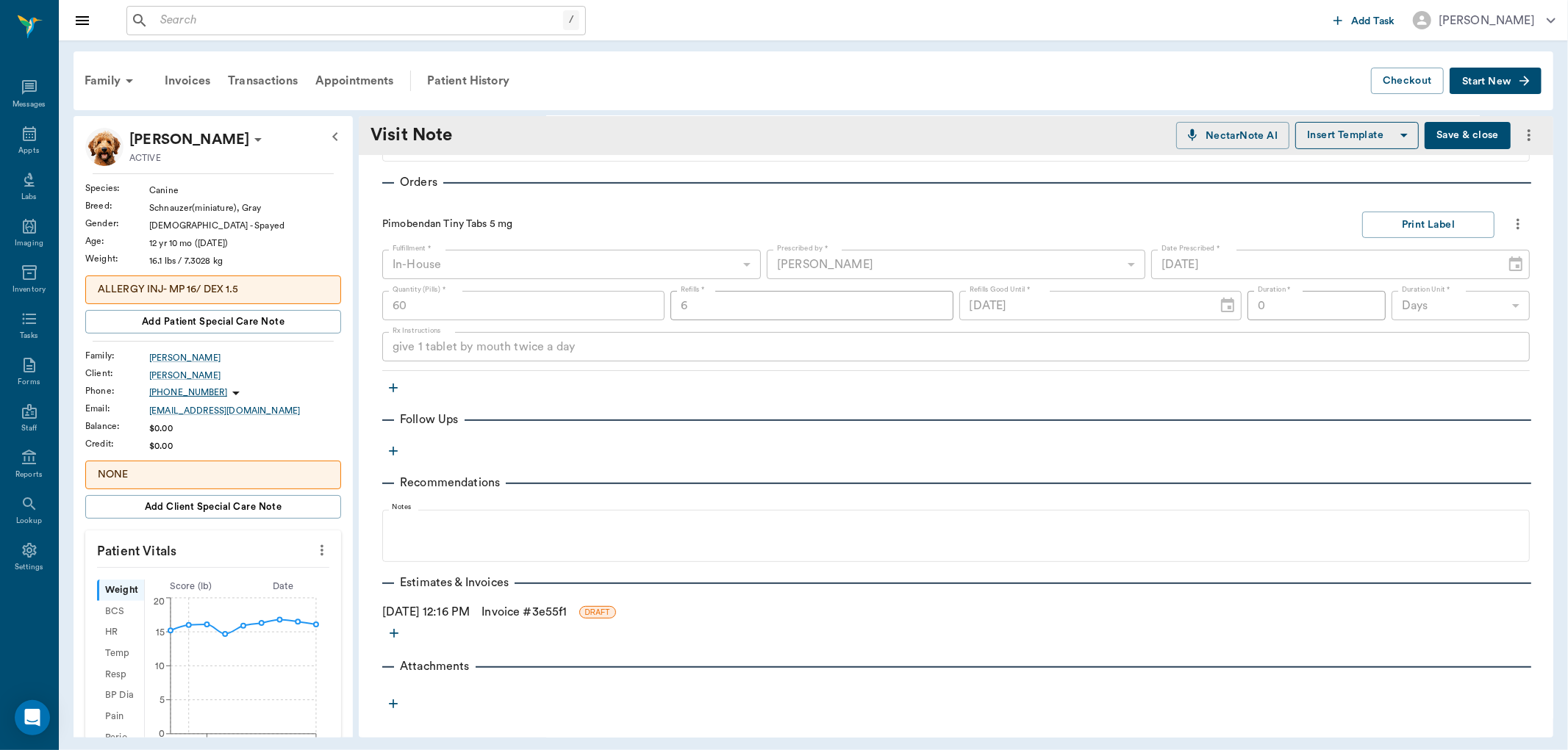
click at [567, 611] on link "Invoice # 3e55f1" at bounding box center [524, 612] width 85 height 18
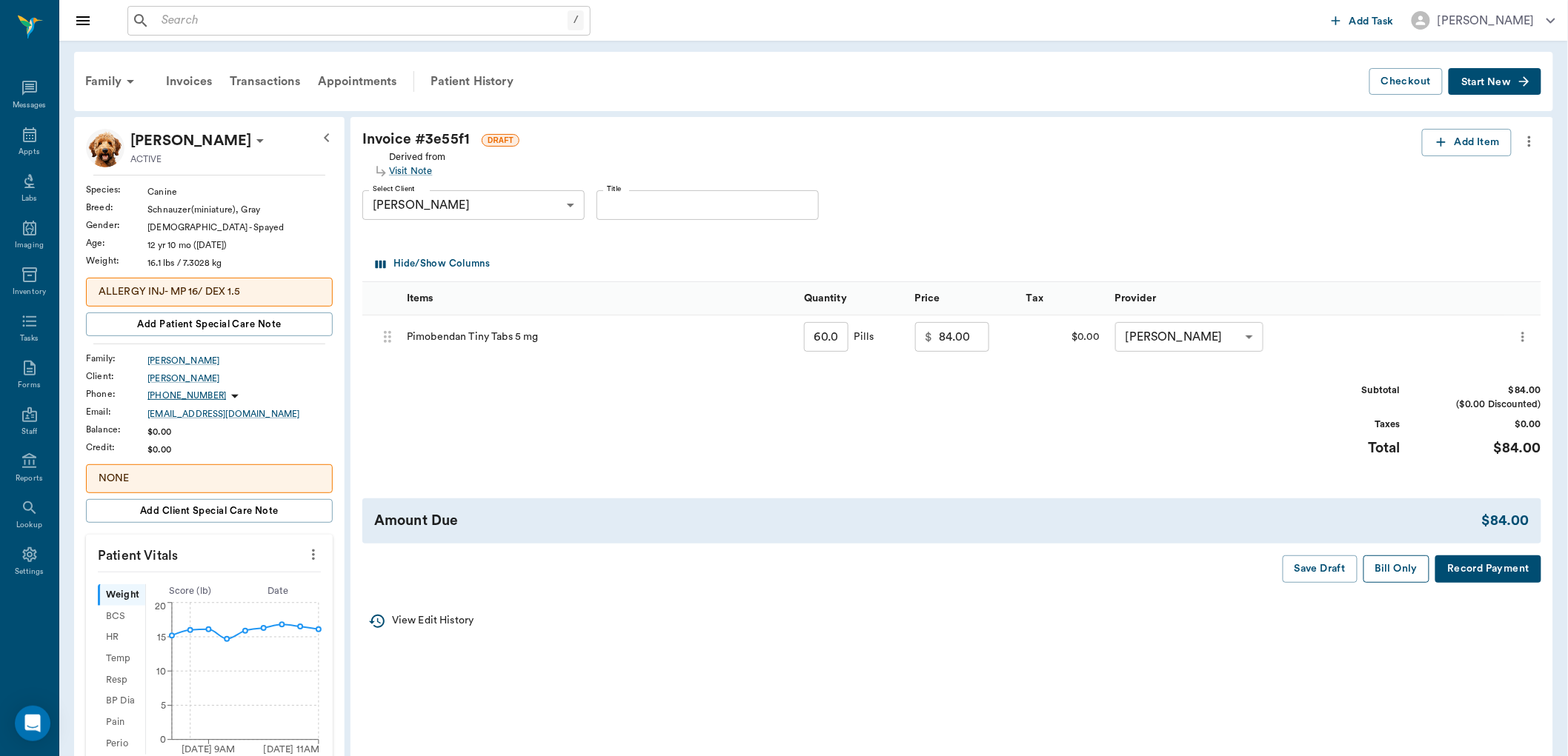
click at [1394, 574] on button "Bill Only" at bounding box center [1397, 569] width 67 height 28
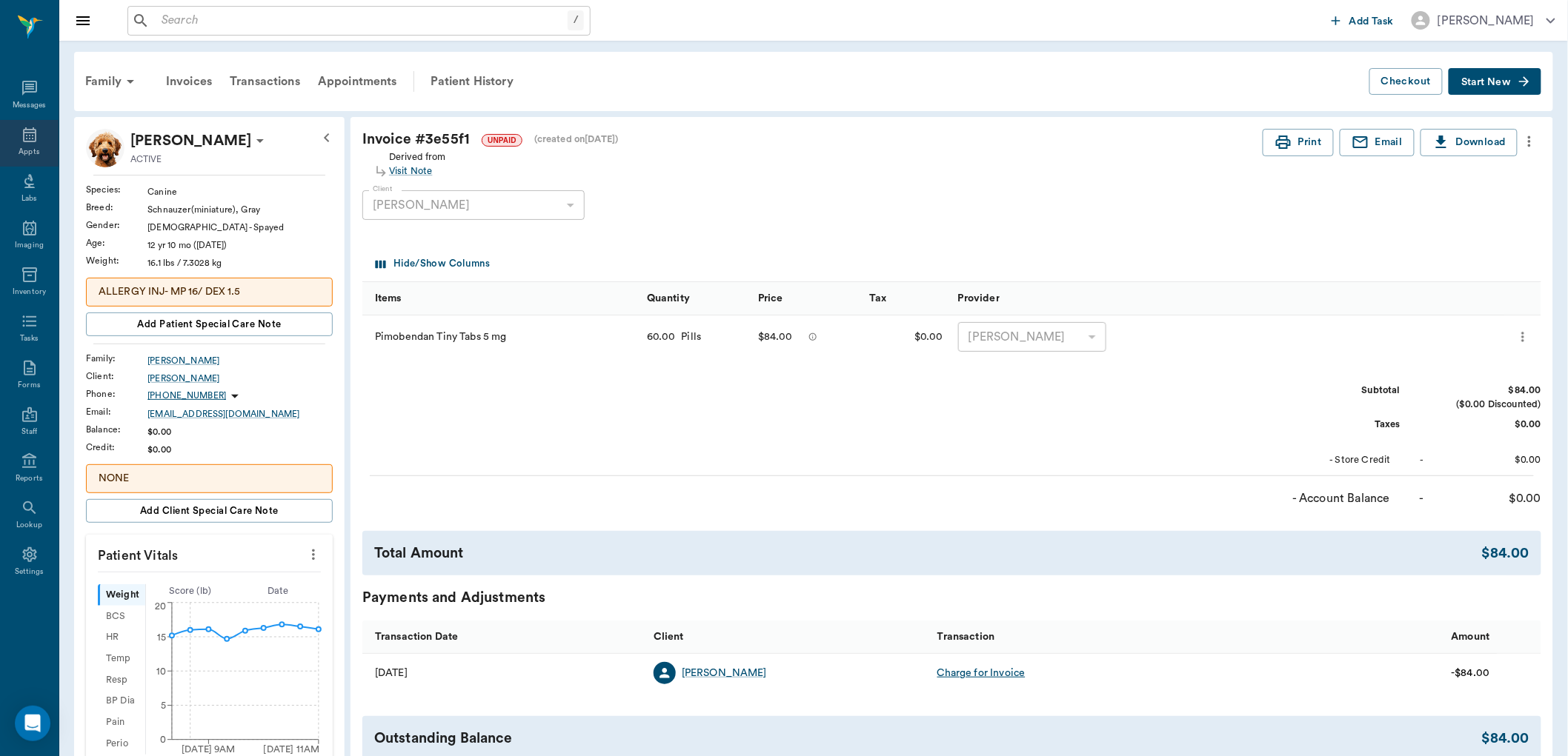
click at [28, 137] on icon at bounding box center [30, 135] width 18 height 18
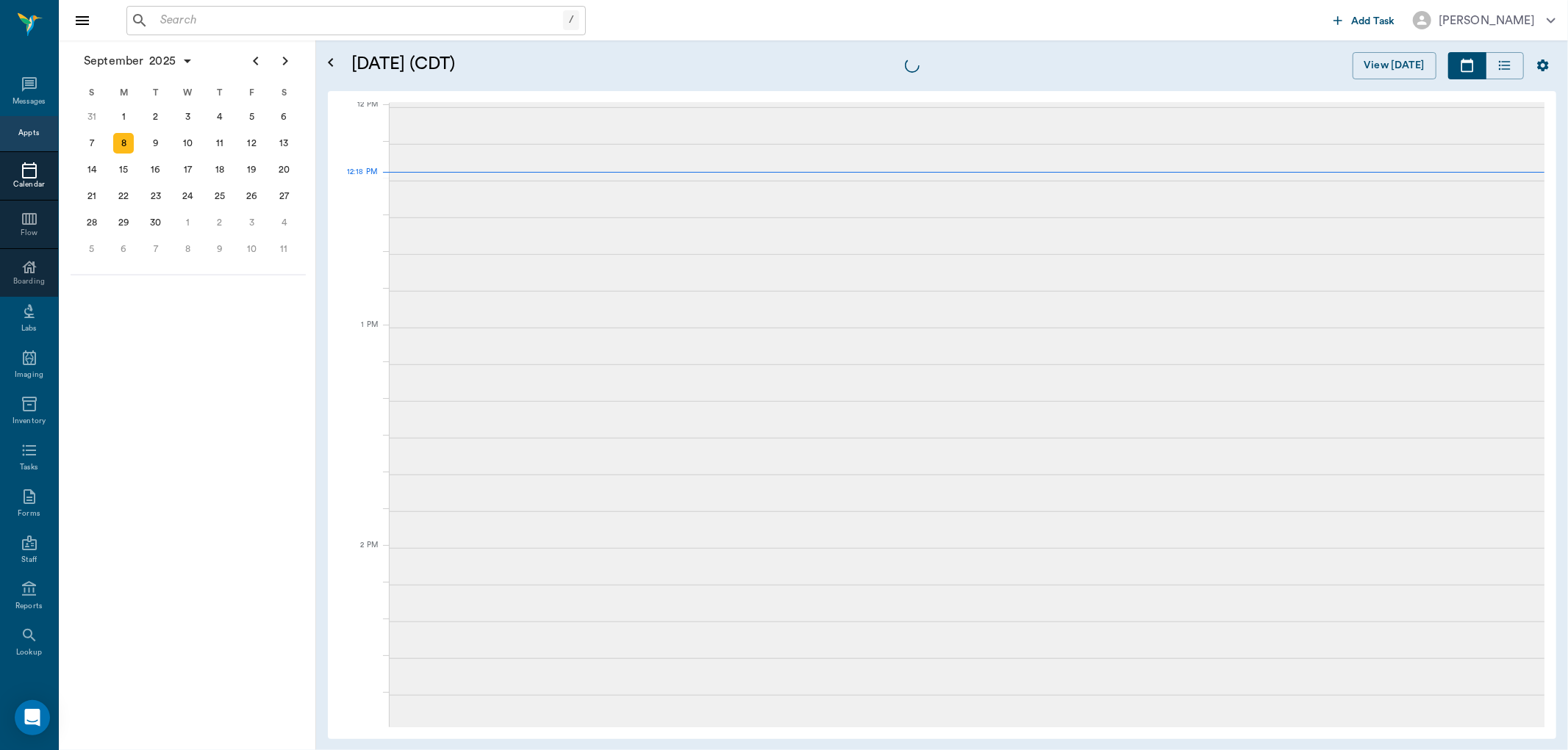
scroll to position [884, 0]
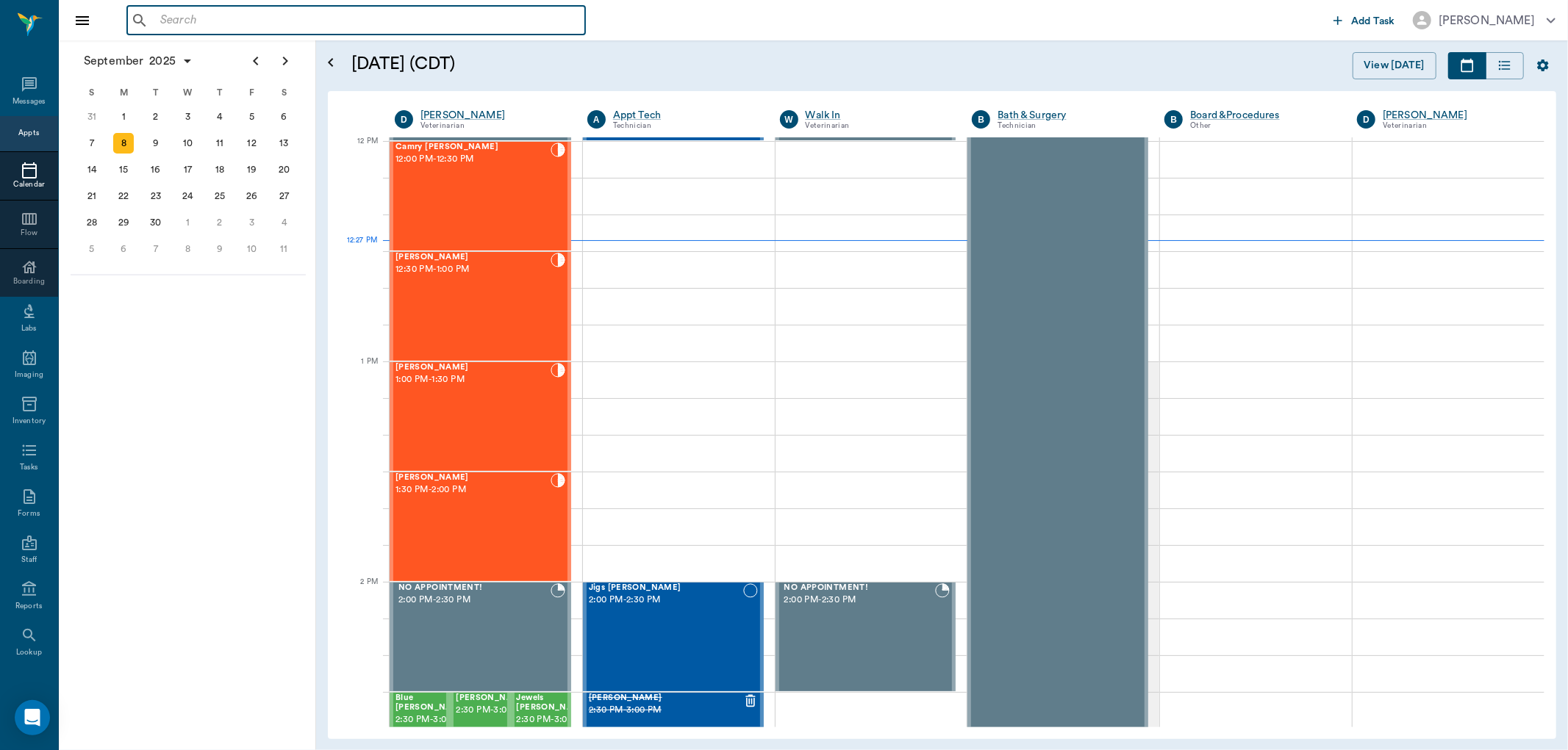
click at [275, 10] on input "text" at bounding box center [367, 21] width 425 height 21
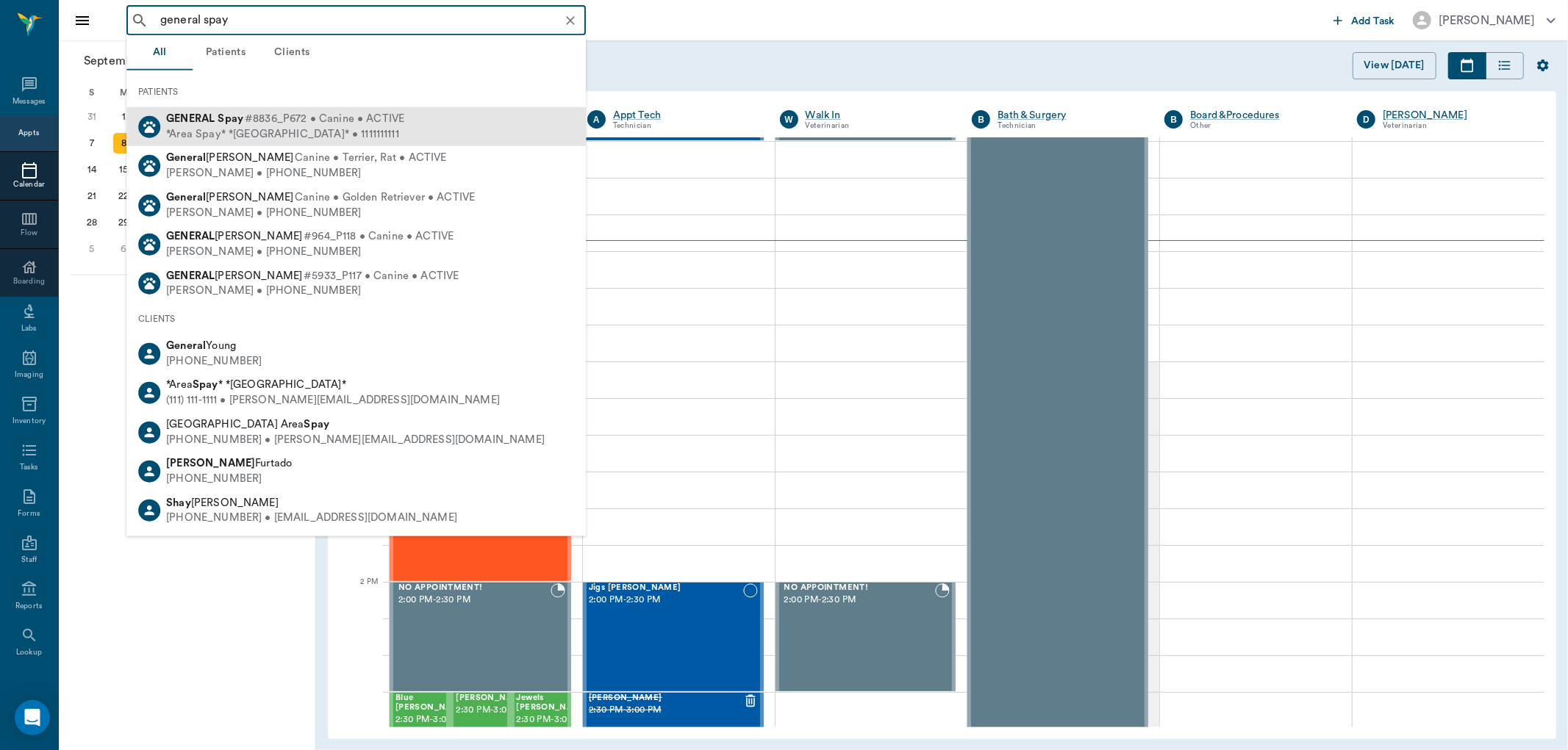
click at [310, 119] on span "#8836_P672 • Canine • ACTIVE" at bounding box center [324, 119] width 159 height 15
type input "general spay"
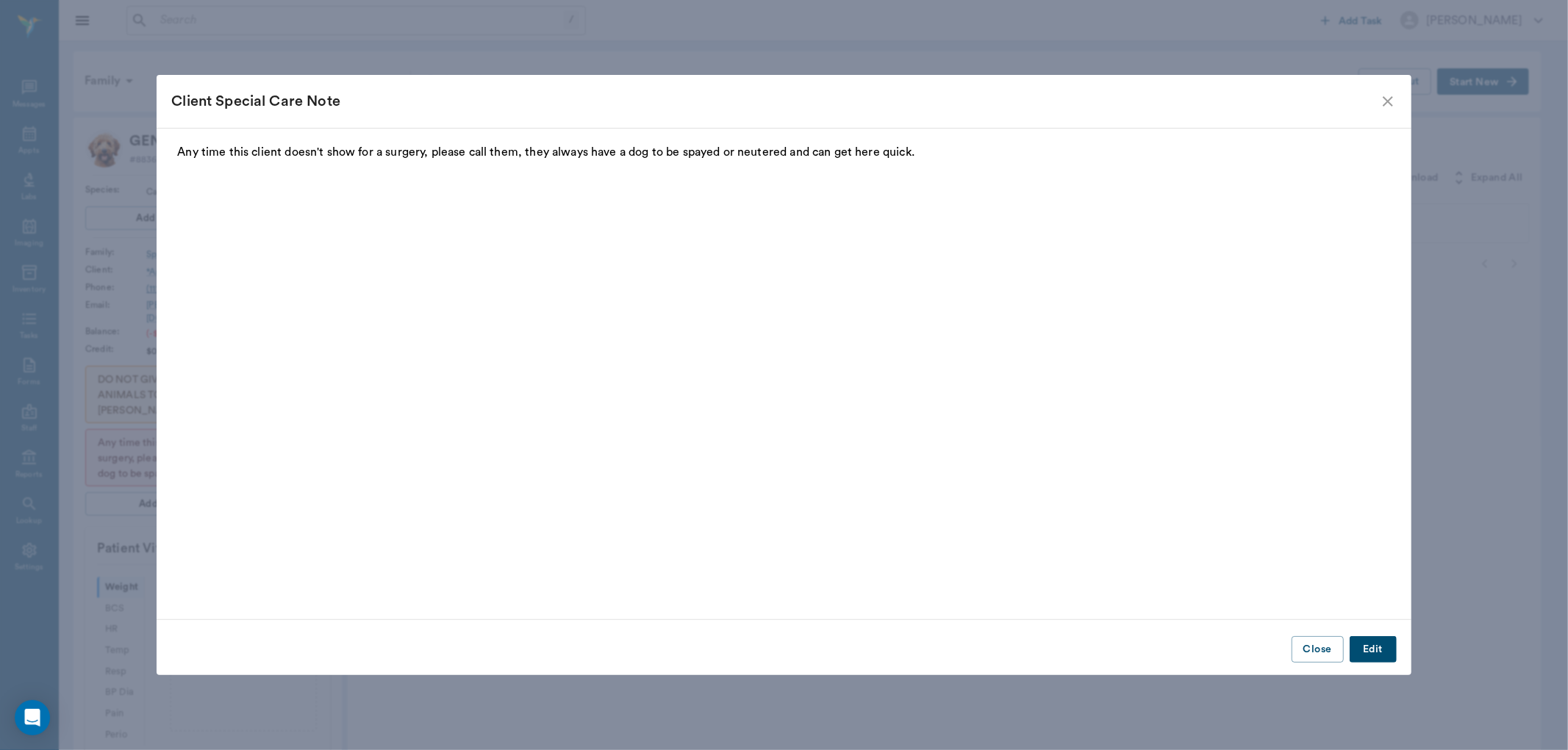
click at [1383, 101] on icon "close" at bounding box center [1388, 101] width 18 height 18
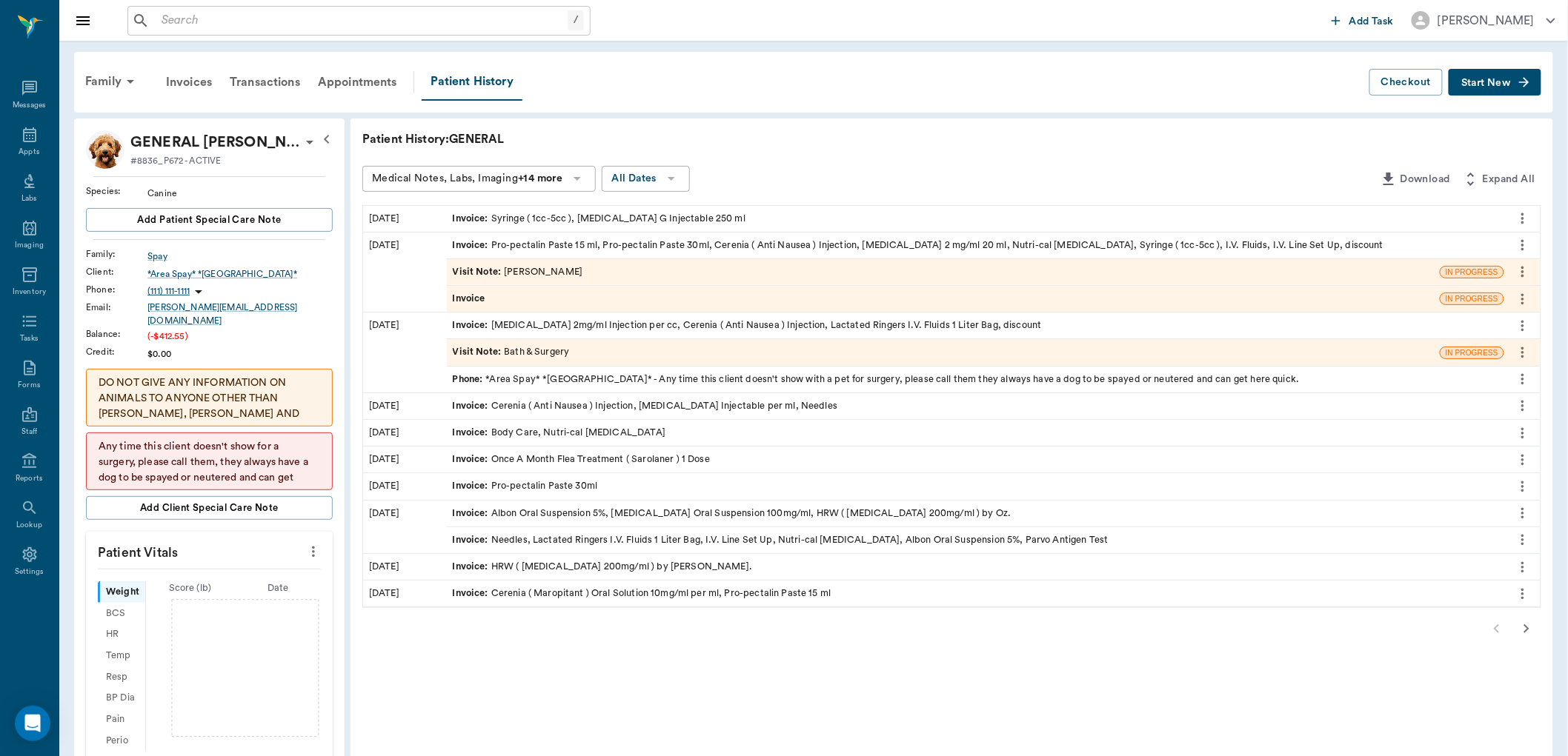
click at [1517, 79] on icon "button" at bounding box center [1524, 82] width 15 height 15
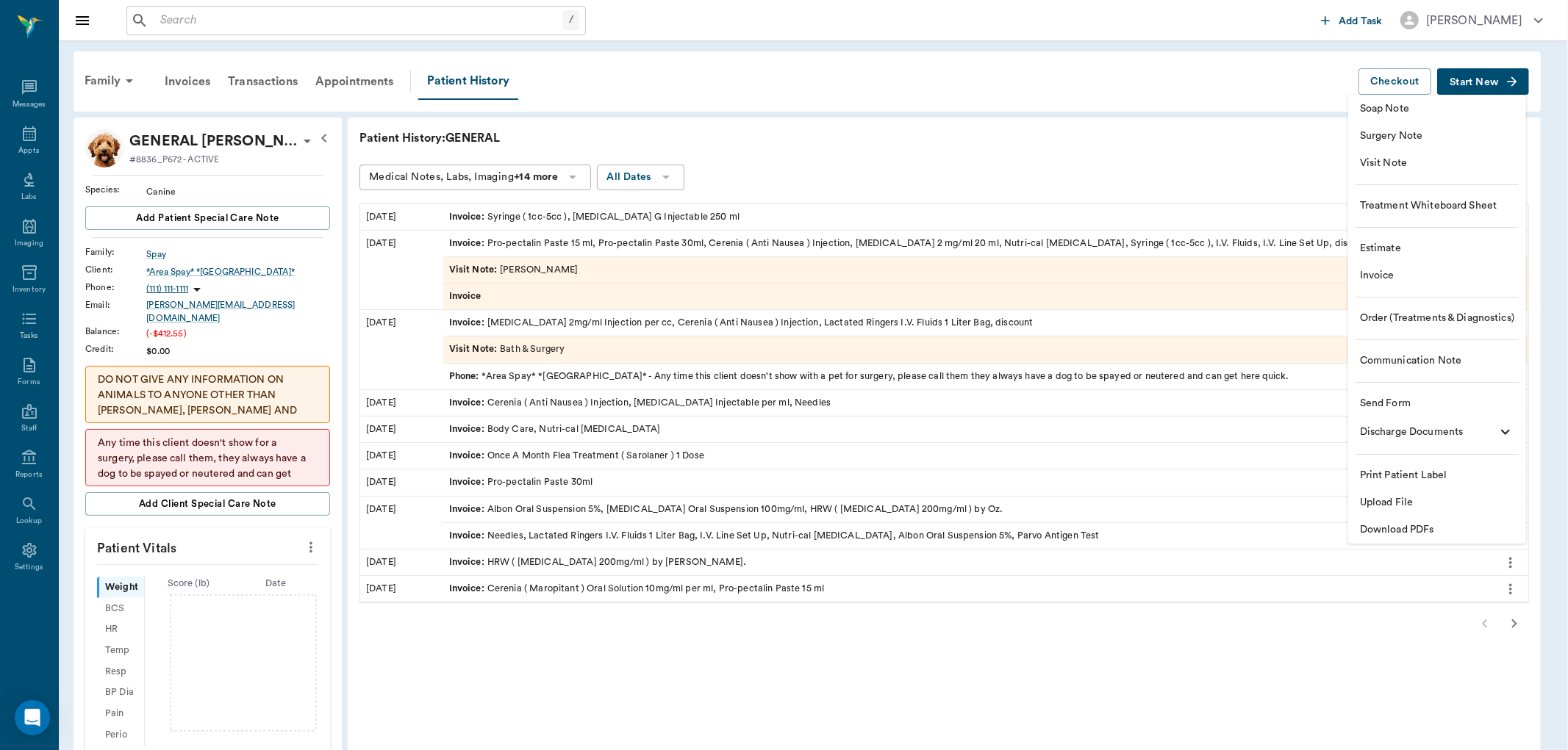
click at [1405, 167] on span "Visit Note" at bounding box center [1437, 163] width 155 height 15
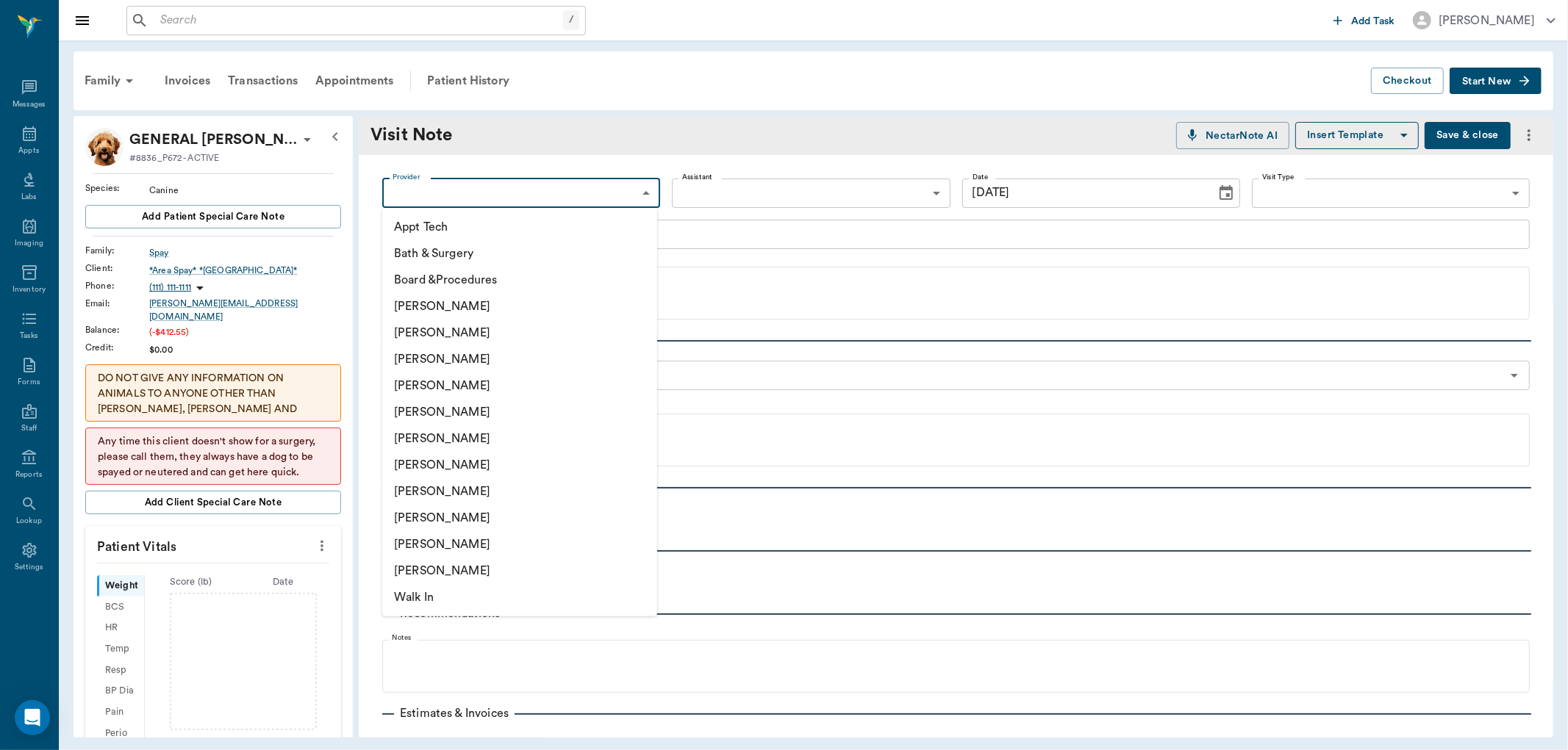
click at [493, 189] on body "/ ​ Add Task [PERSON_NAME] Nectar Messages Appts Labs Imaging Inventory Tasks F…" at bounding box center [784, 375] width 1568 height 750
click at [444, 490] on li "[PERSON_NAME]" at bounding box center [519, 491] width 274 height 27
type input "63ec2e7e52e12b0ba117b124"
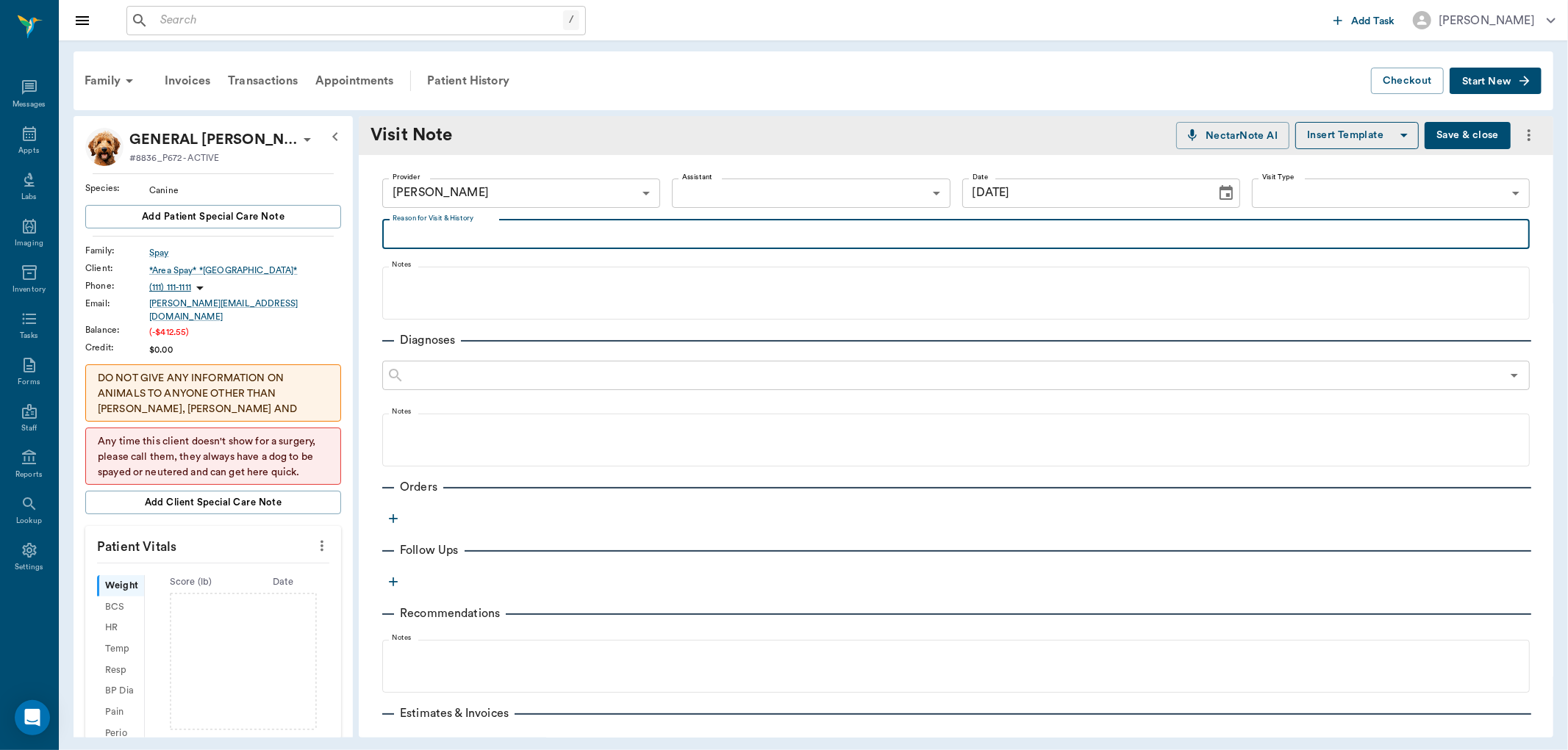
click at [408, 237] on textarea "Reason for Visit & History" at bounding box center [956, 233] width 1127 height 17
type textarea "picking up meds for puppies"
click at [388, 515] on icon "button" at bounding box center [393, 518] width 14 height 14
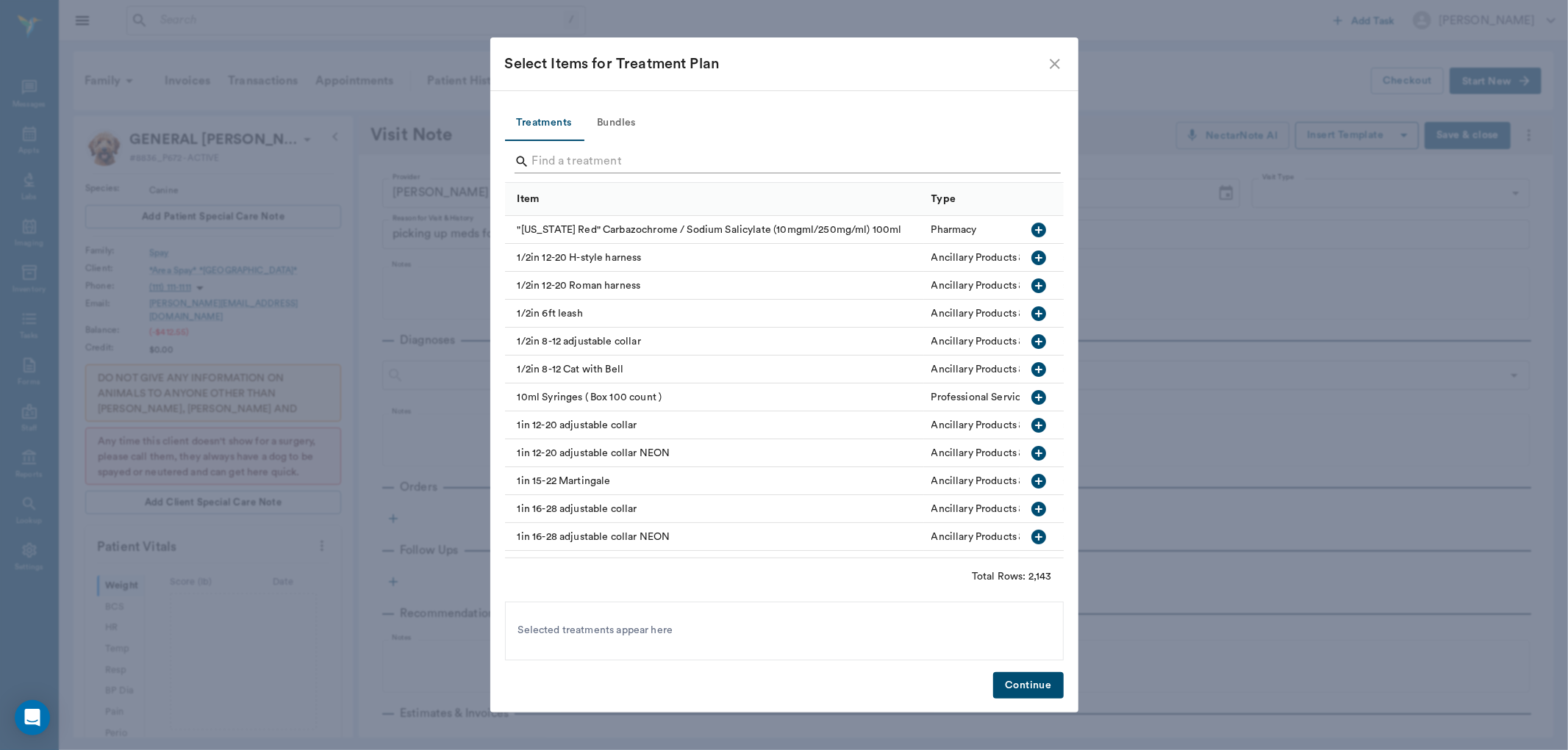
click at [568, 151] on input "Search" at bounding box center [785, 161] width 506 height 23
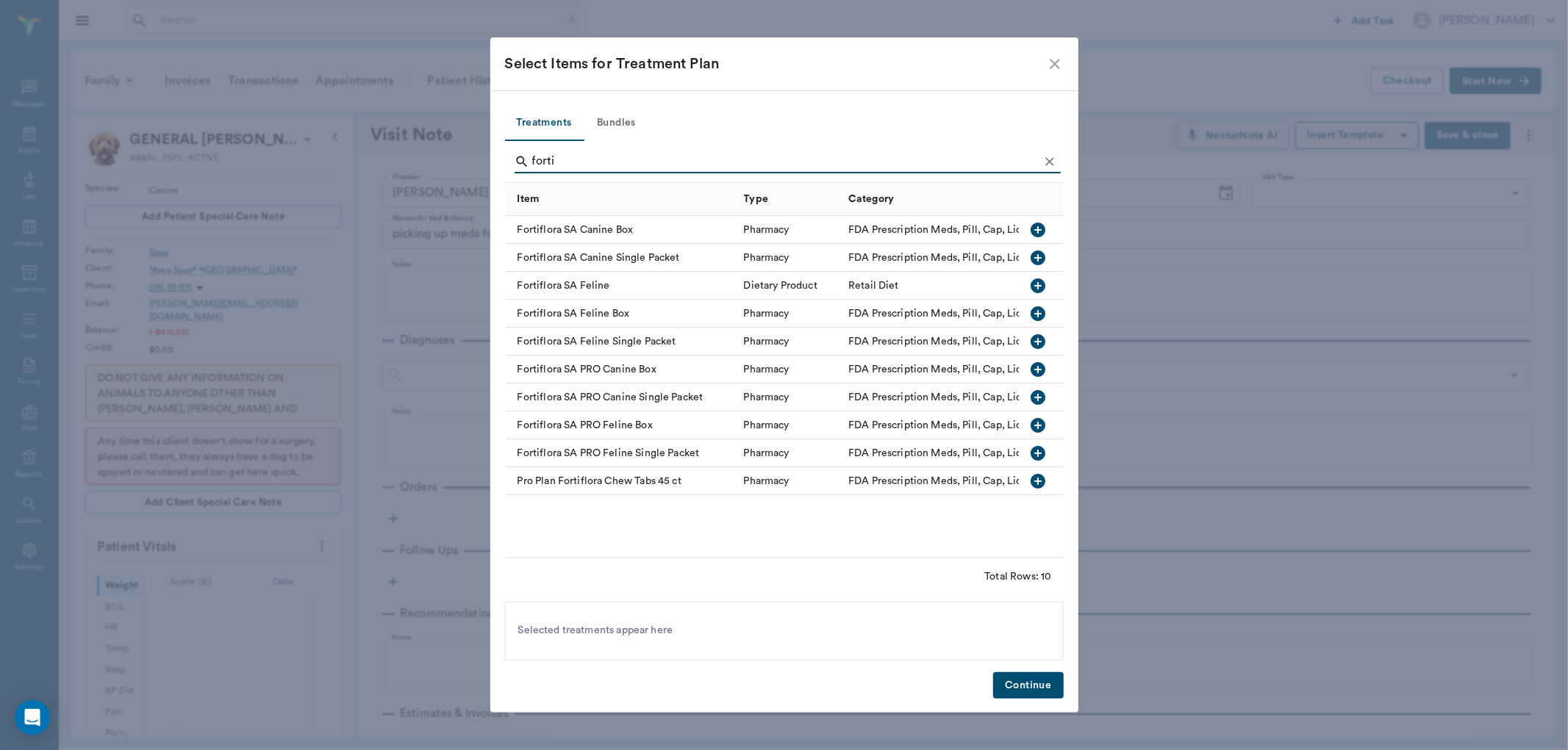
type input "forti"
click at [1041, 261] on icon "button" at bounding box center [1038, 258] width 14 height 14
click at [1020, 683] on button "Continue" at bounding box center [1028, 686] width 70 height 27
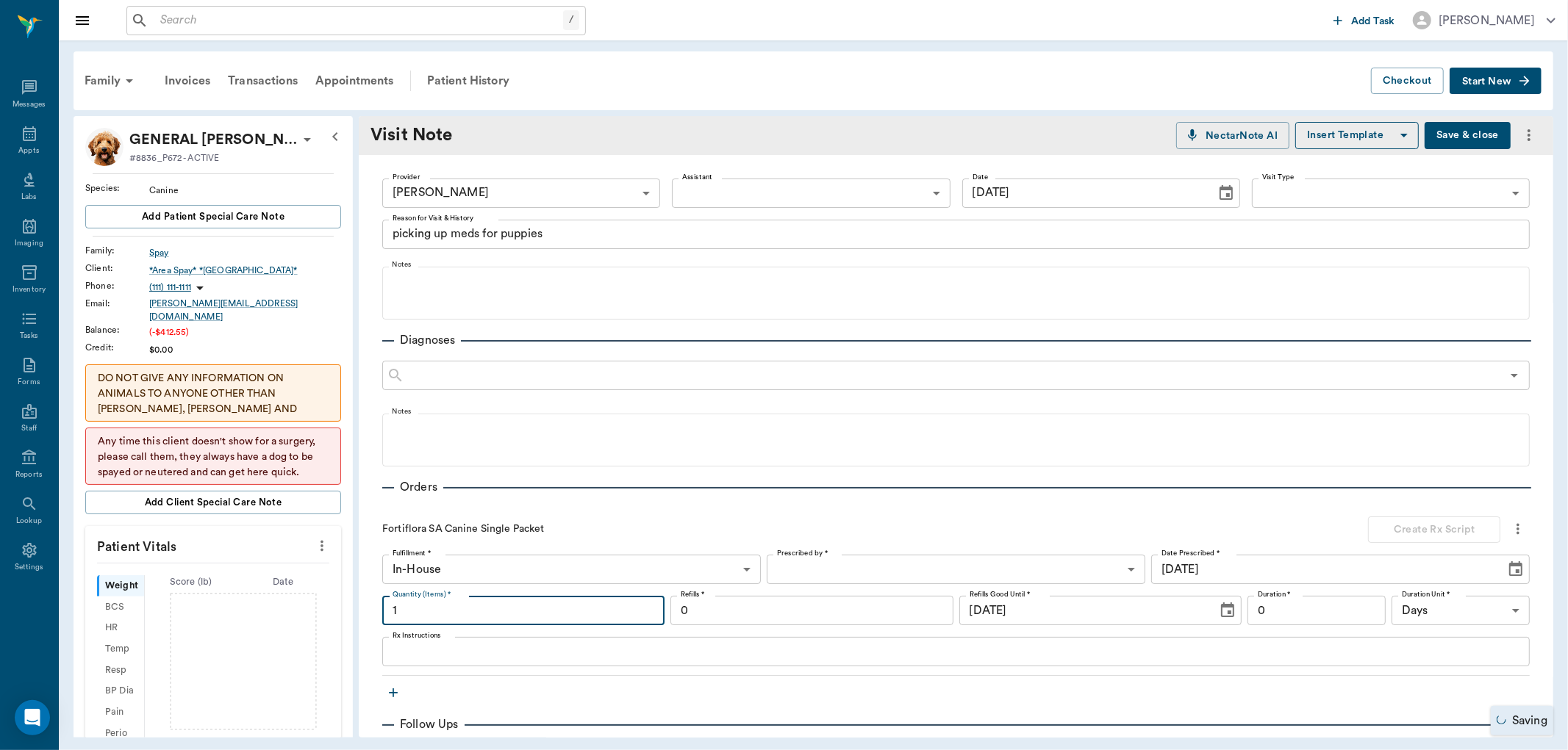
click at [435, 613] on input "1" at bounding box center [523, 611] width 283 height 30
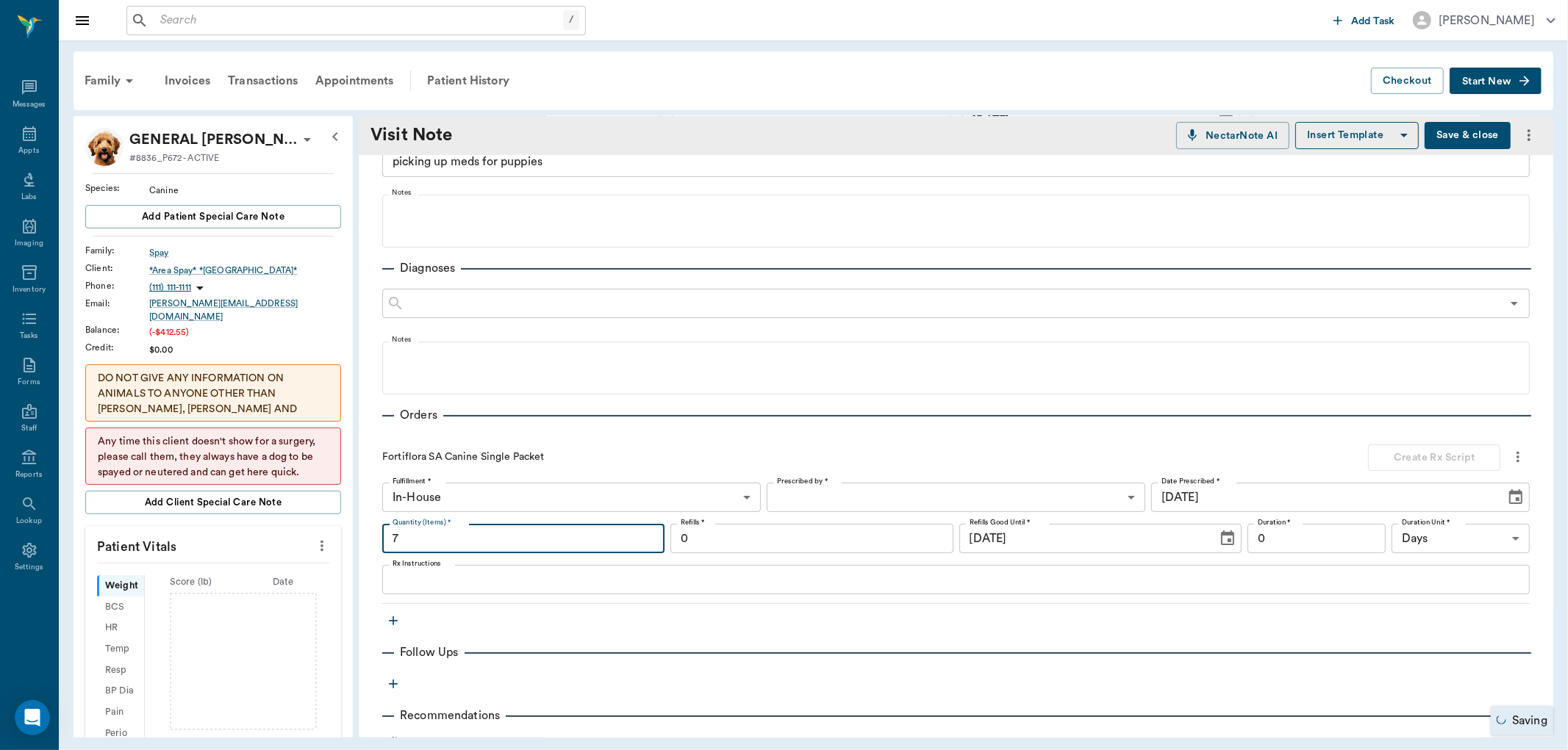
scroll to position [81, 0]
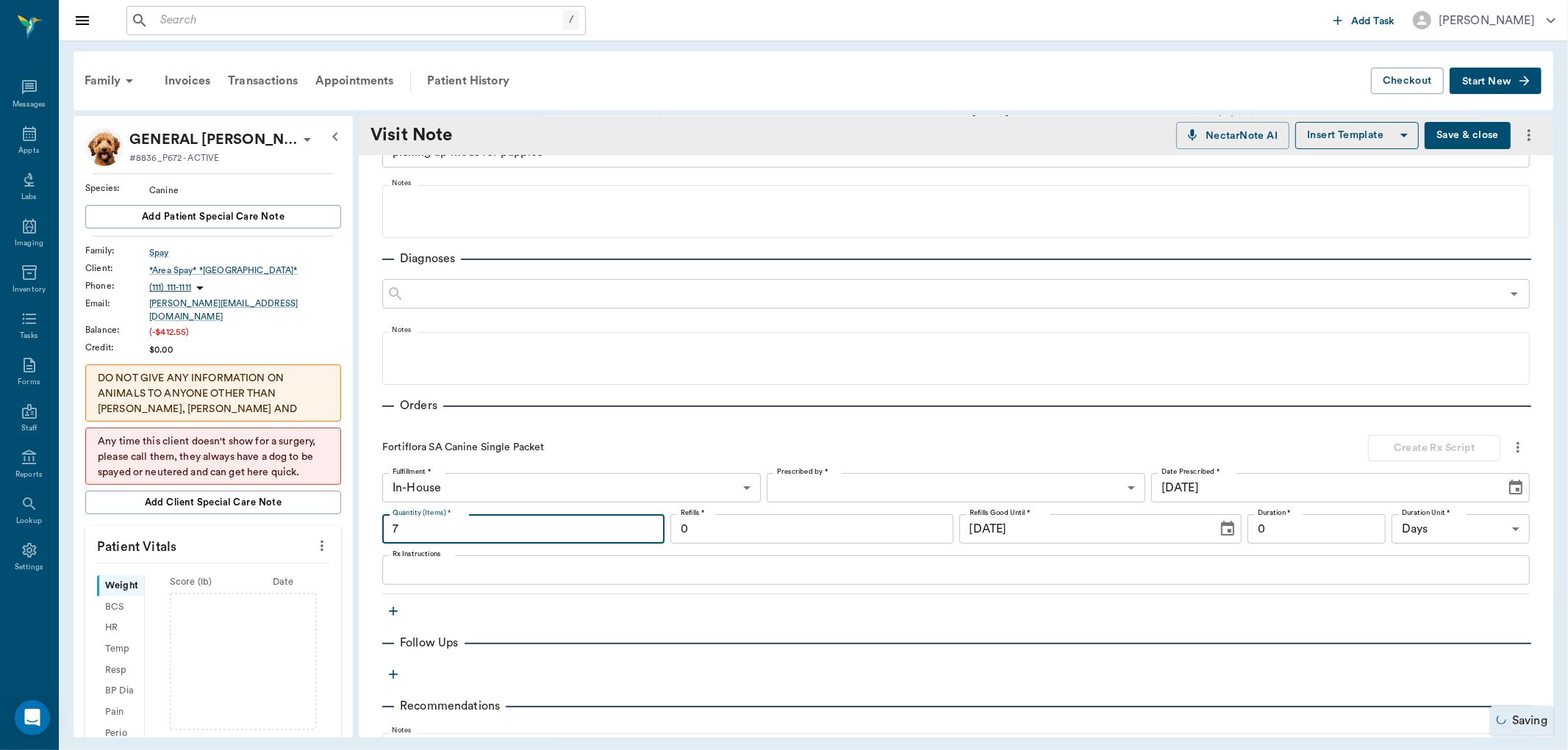
type input "7"
click at [393, 612] on icon "button" at bounding box center [393, 611] width 9 height 9
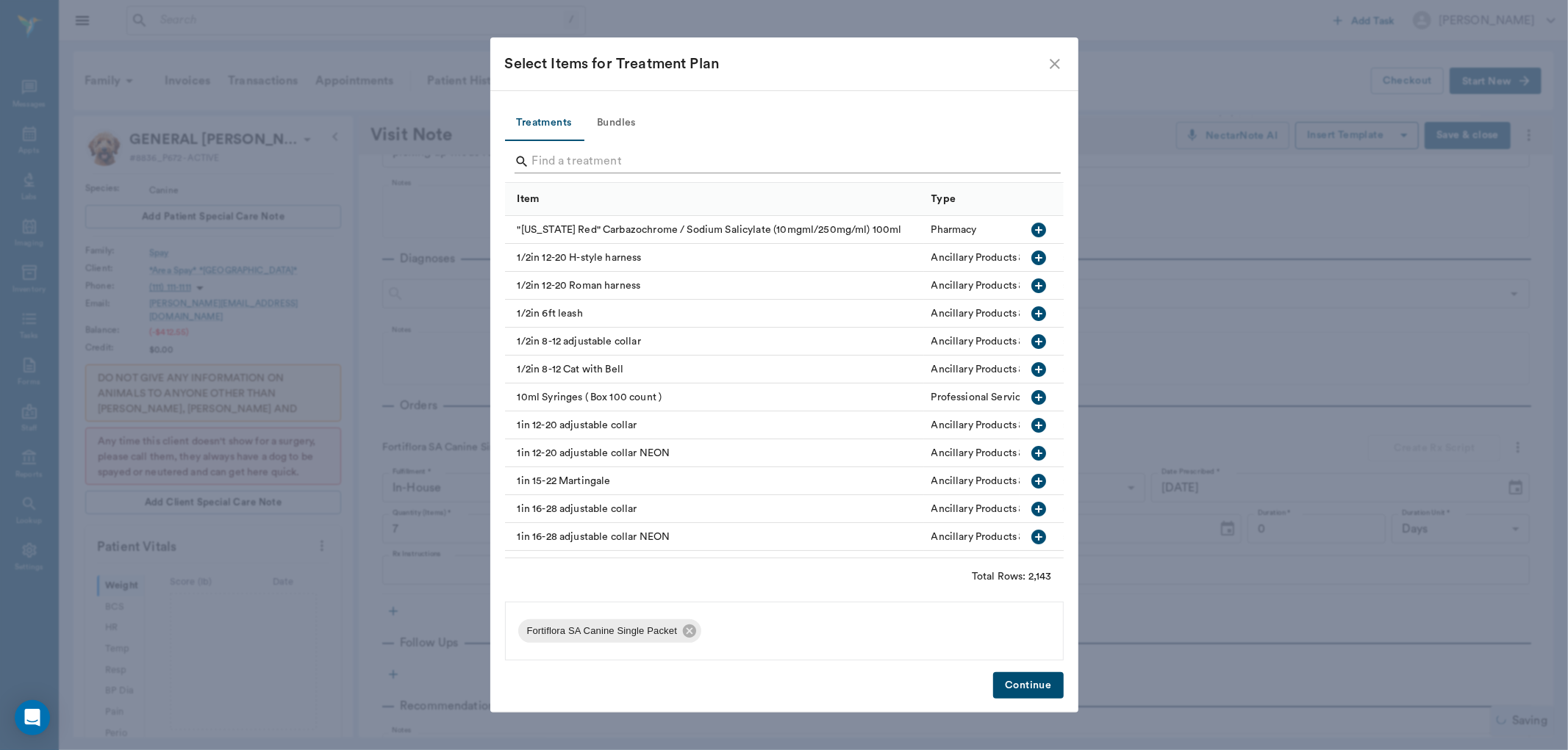
click at [596, 165] on input "Search" at bounding box center [785, 161] width 506 height 23
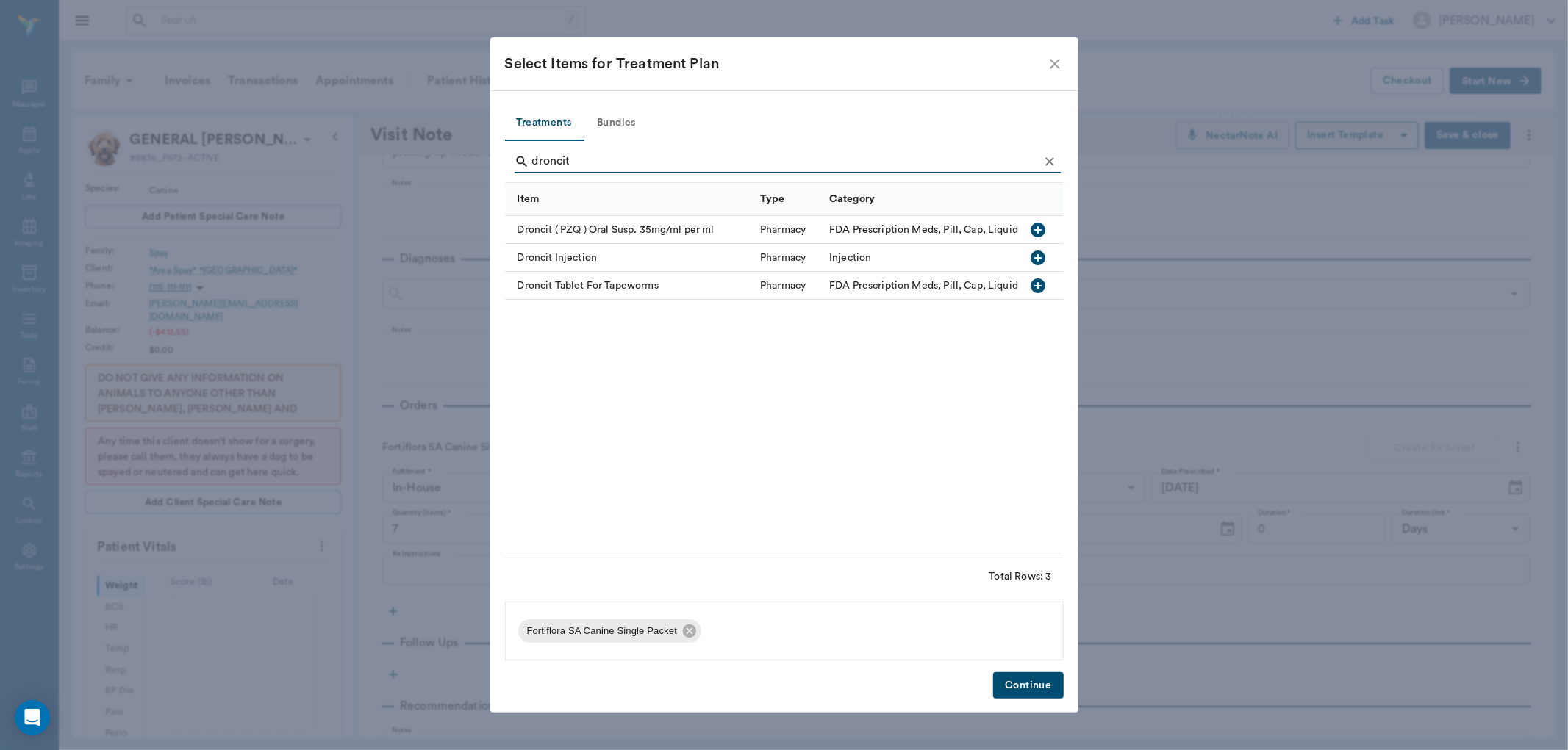
type input "droncit"
click at [1039, 235] on icon "button" at bounding box center [1038, 230] width 14 height 14
click at [1032, 679] on button "Continue" at bounding box center [1028, 686] width 70 height 27
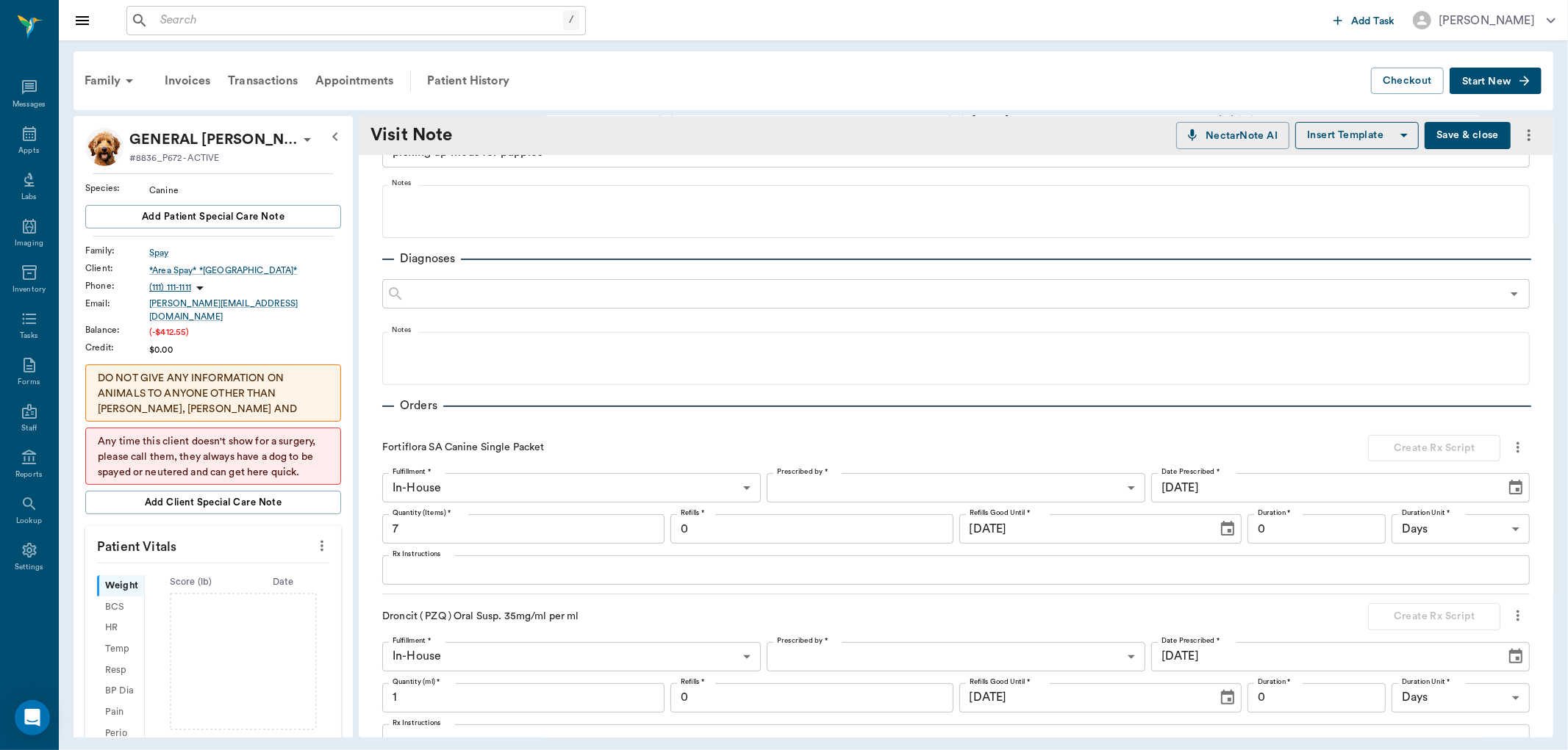
click at [434, 701] on input "1" at bounding box center [523, 698] width 283 height 30
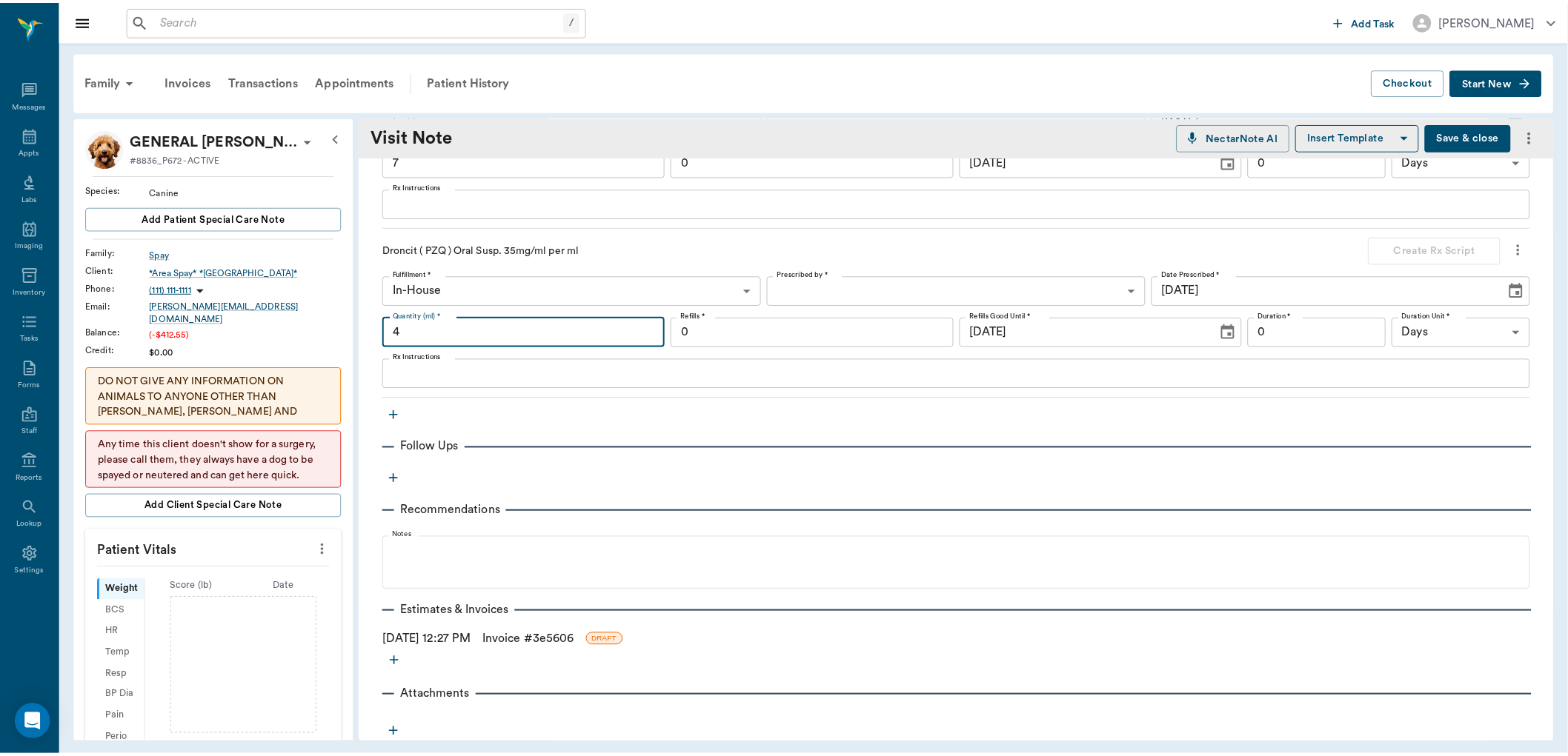
scroll to position [478, 0]
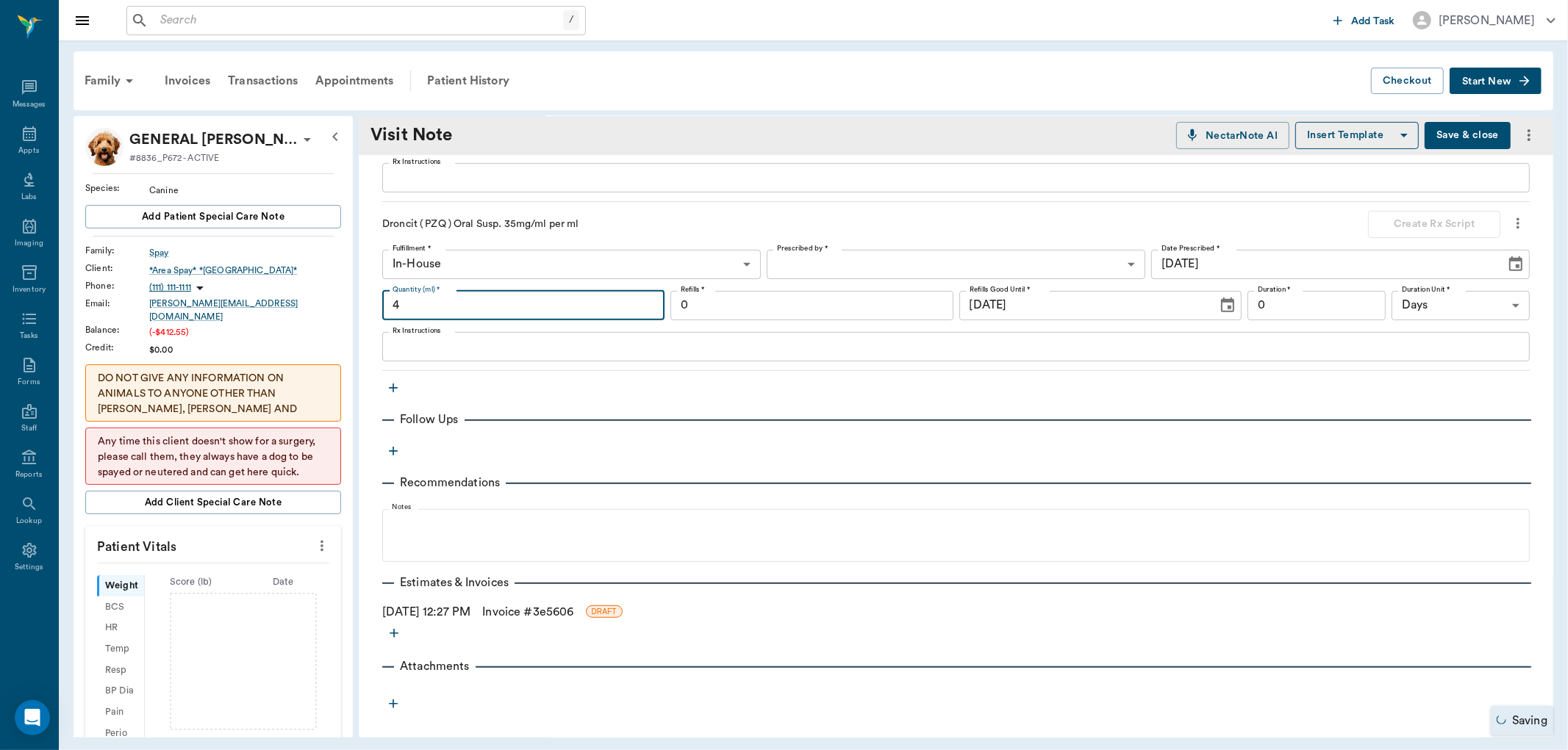
type input "4"
click at [530, 608] on link "Invoice # 3e5606" at bounding box center [527, 612] width 91 height 18
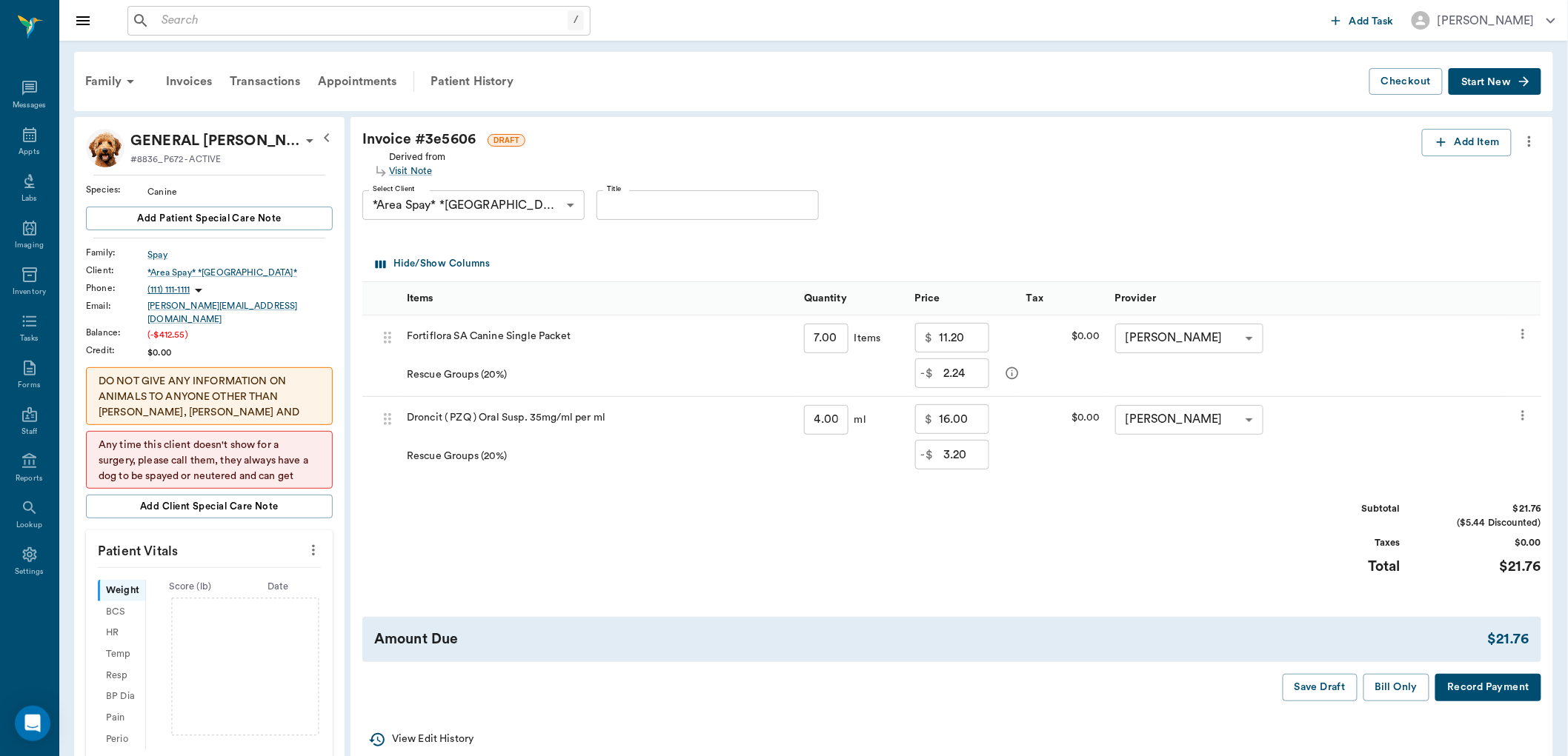
scroll to position [165, 0]
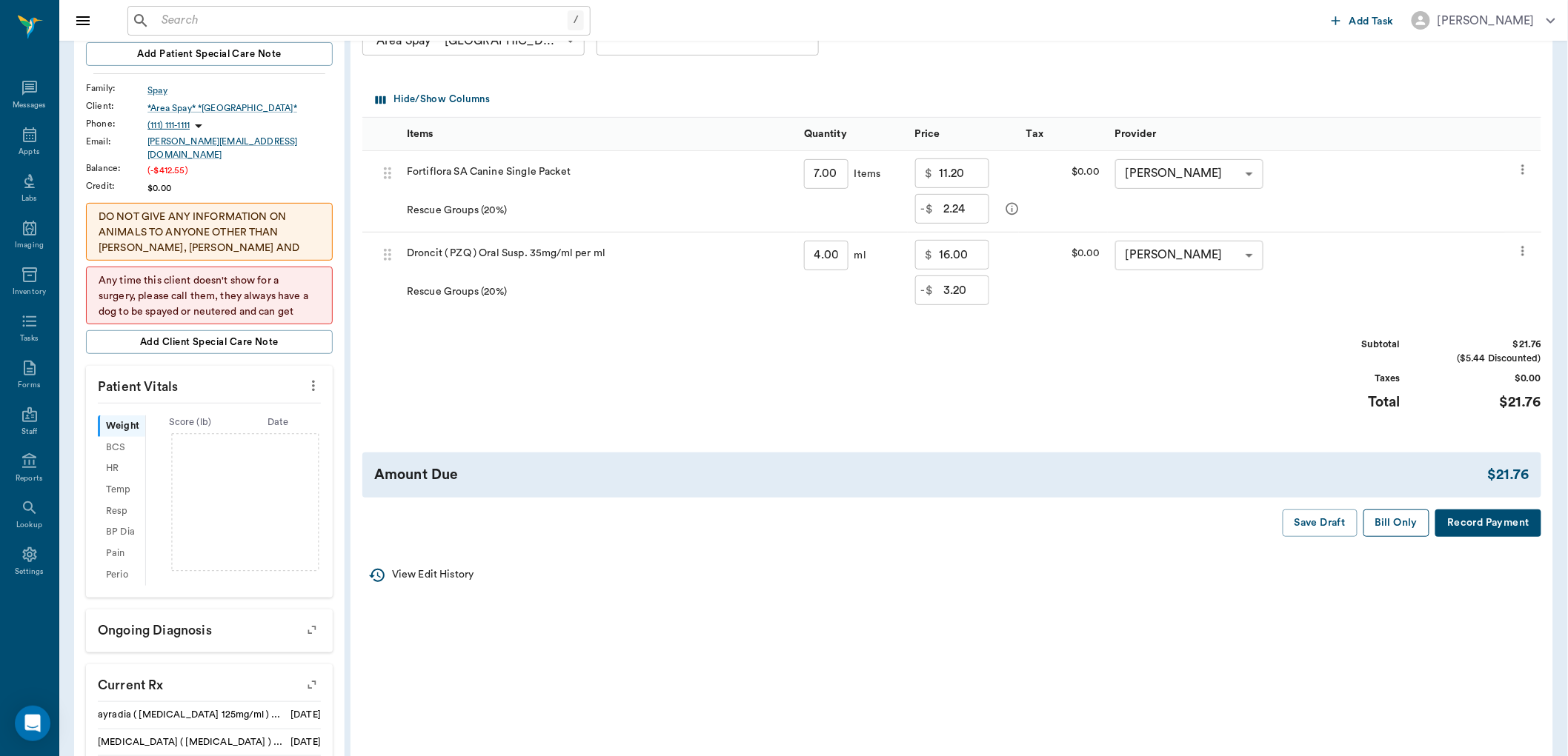
click at [1413, 522] on button "Bill Only" at bounding box center [1397, 523] width 67 height 28
click at [35, 133] on icon at bounding box center [29, 135] width 13 height 15
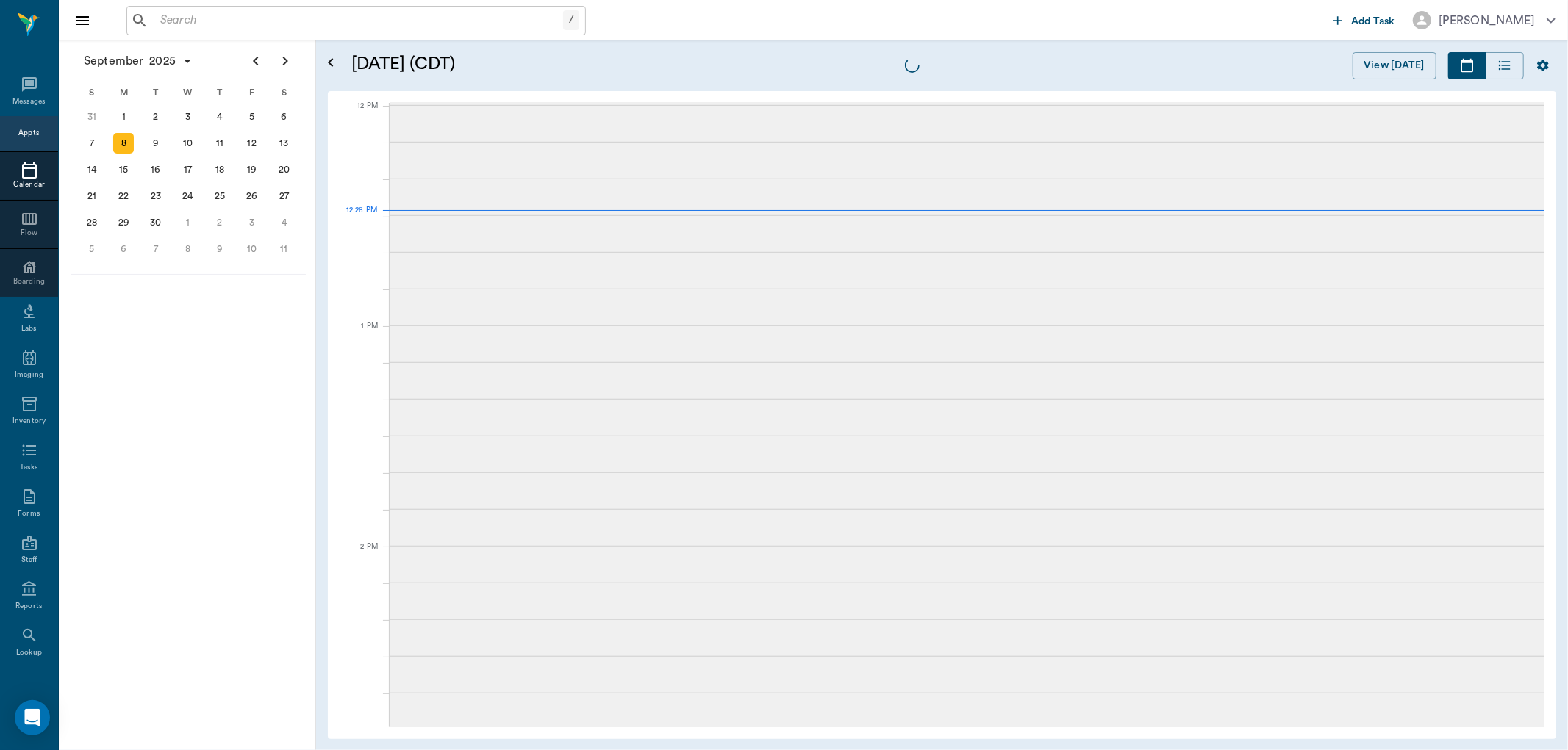
scroll to position [883, 0]
